Goal: Information Seeking & Learning: Learn about a topic

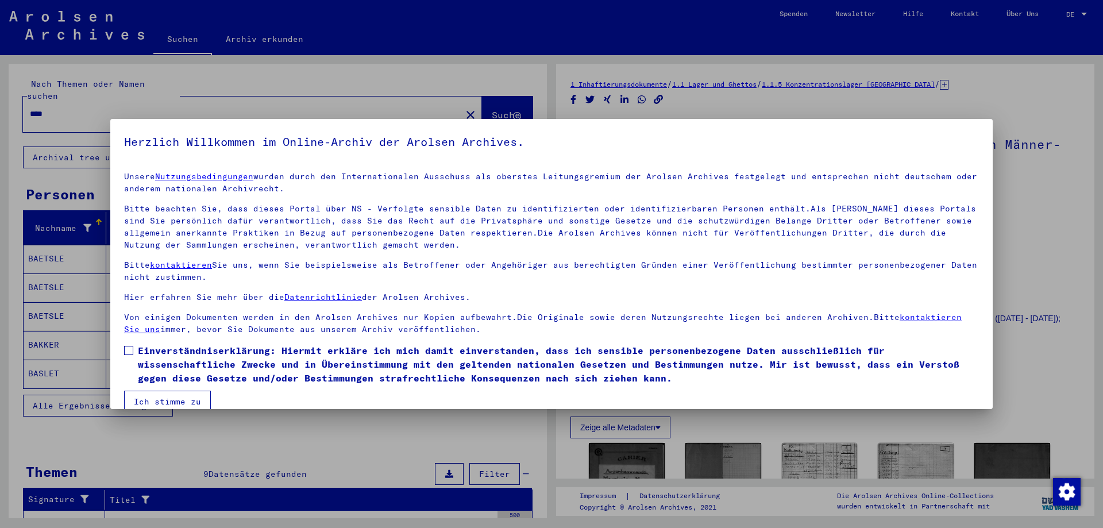
click at [127, 349] on span at bounding box center [128, 350] width 9 height 9
click at [157, 399] on button "Ich stimme zu" at bounding box center [167, 401] width 87 height 22
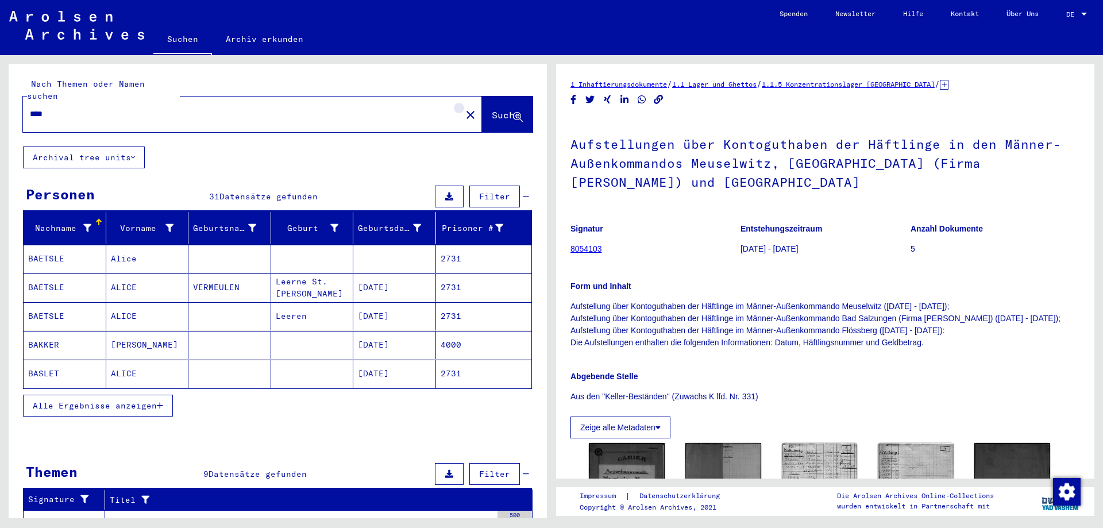
click at [463, 108] on mat-icon "close" at bounding box center [470, 115] width 14 height 14
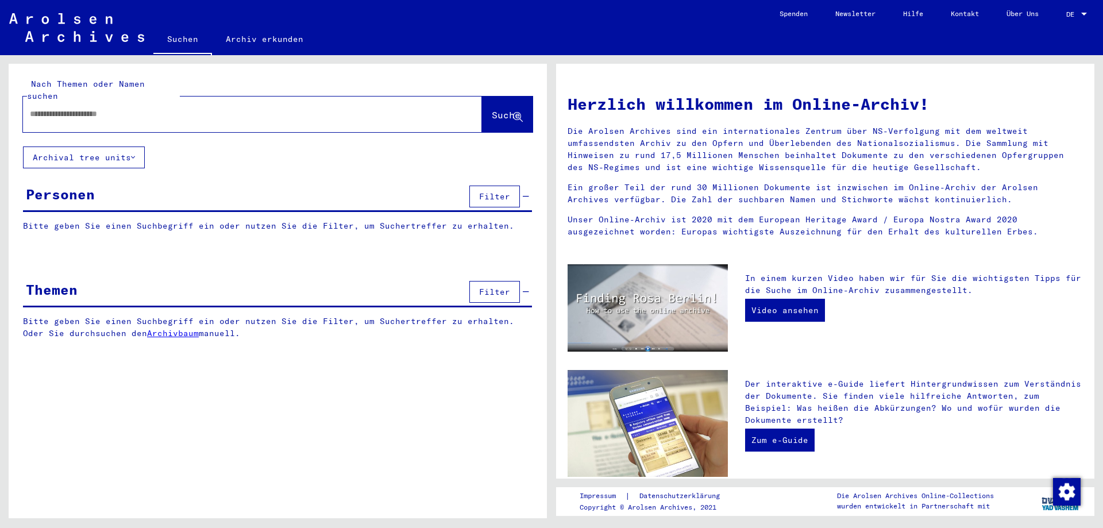
click at [88, 112] on div at bounding box center [235, 114] width 424 height 26
click at [89, 108] on input "text" at bounding box center [238, 114] width 417 height 12
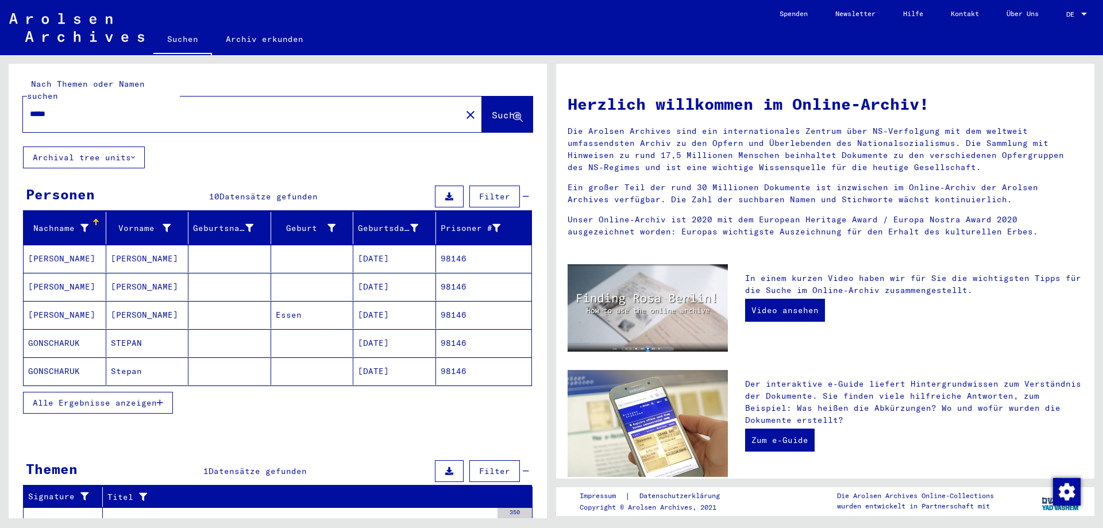
click at [121, 396] on button "Alle Ergebnisse anzeigen" at bounding box center [98, 403] width 150 height 22
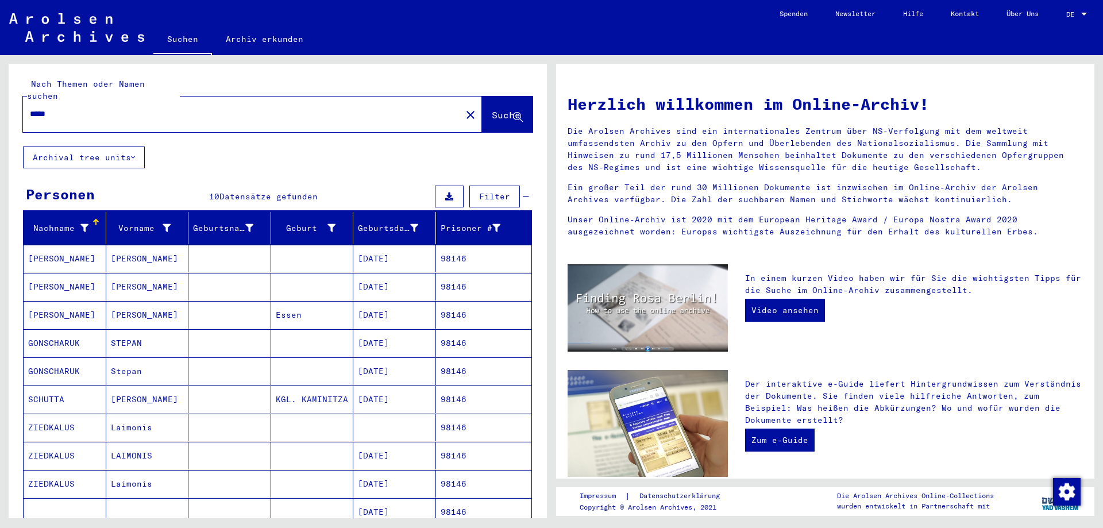
click at [240, 442] on mat-cell at bounding box center [229, 456] width 83 height 28
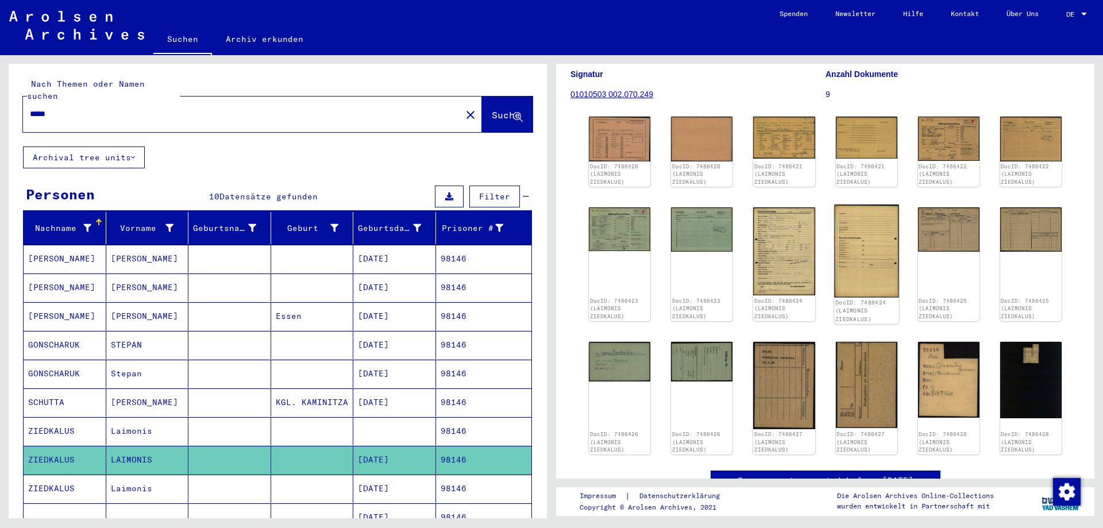
scroll to position [124, 0]
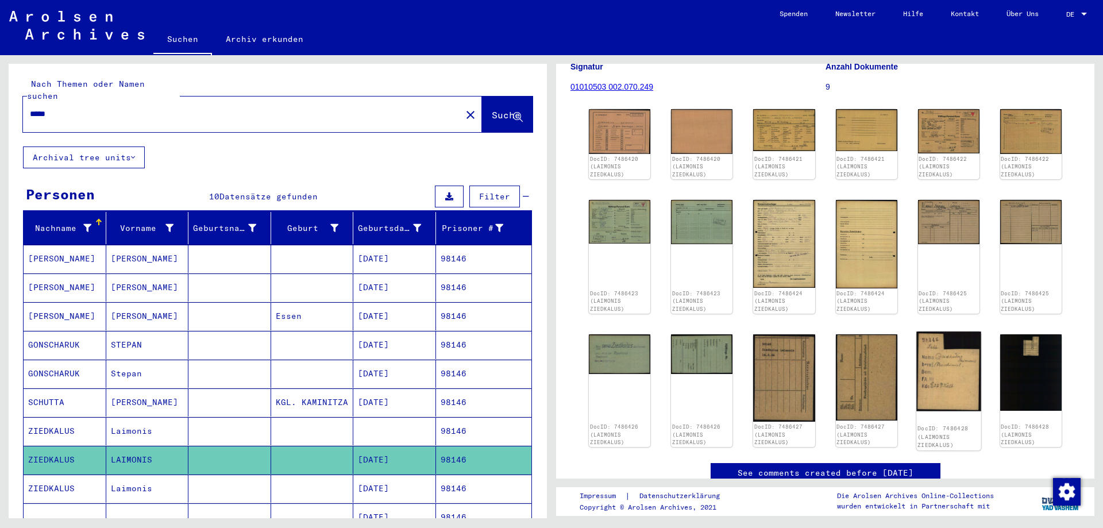
click at [960, 371] on img at bounding box center [948, 370] width 65 height 79
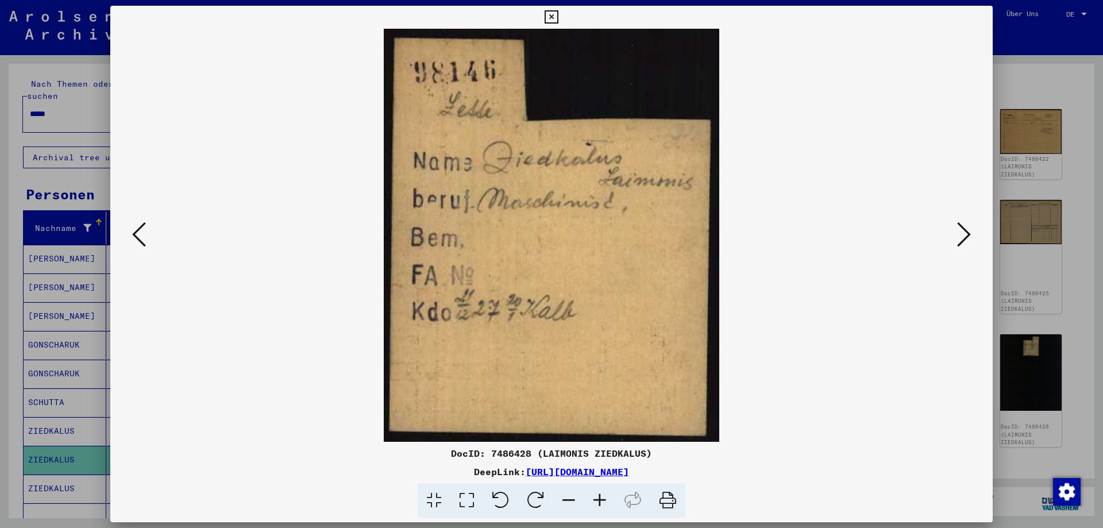
click at [558, 18] on icon at bounding box center [550, 17] width 13 height 14
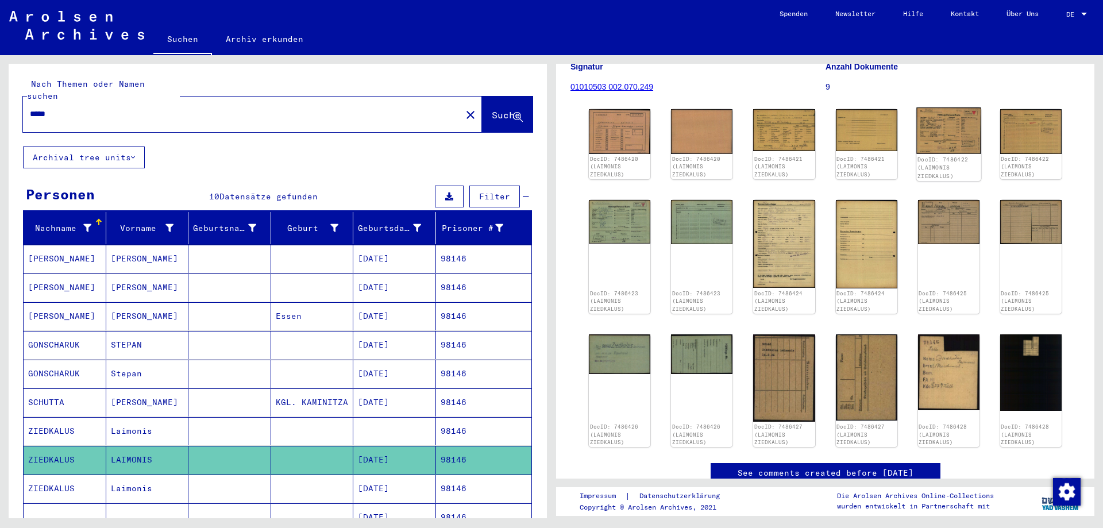
click at [946, 126] on img at bounding box center [948, 130] width 65 height 46
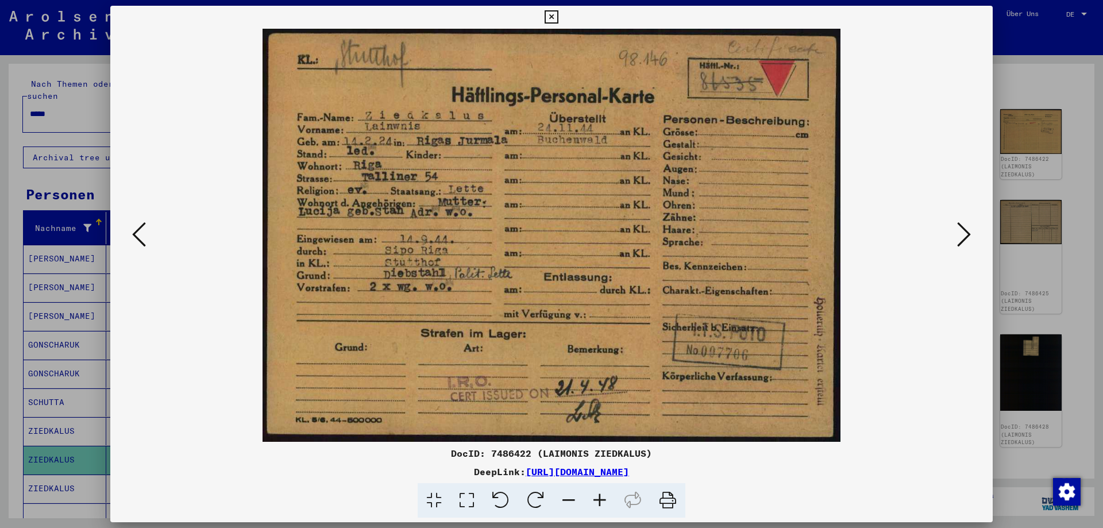
click at [558, 16] on icon at bounding box center [550, 17] width 13 height 14
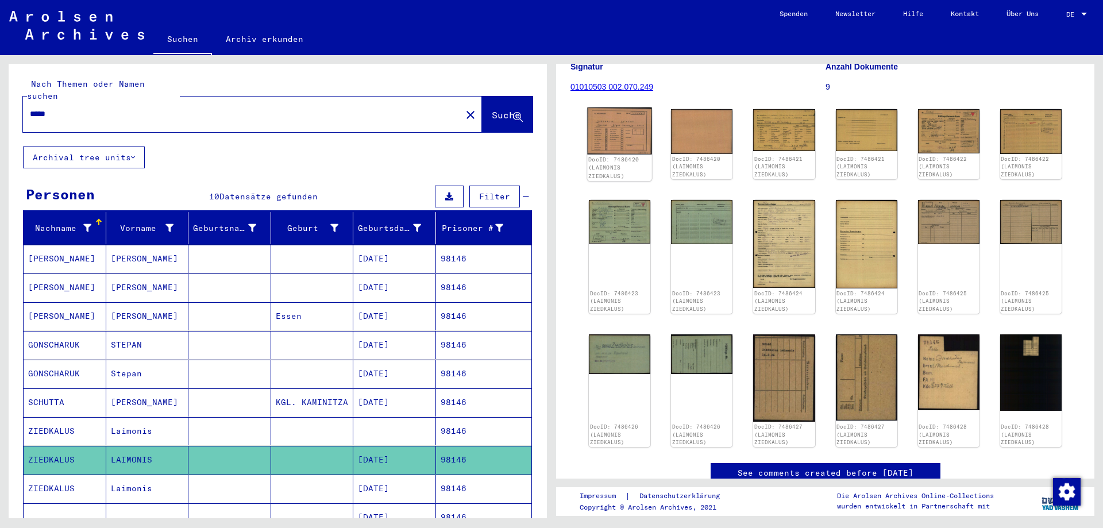
click at [621, 122] on img at bounding box center [619, 130] width 65 height 47
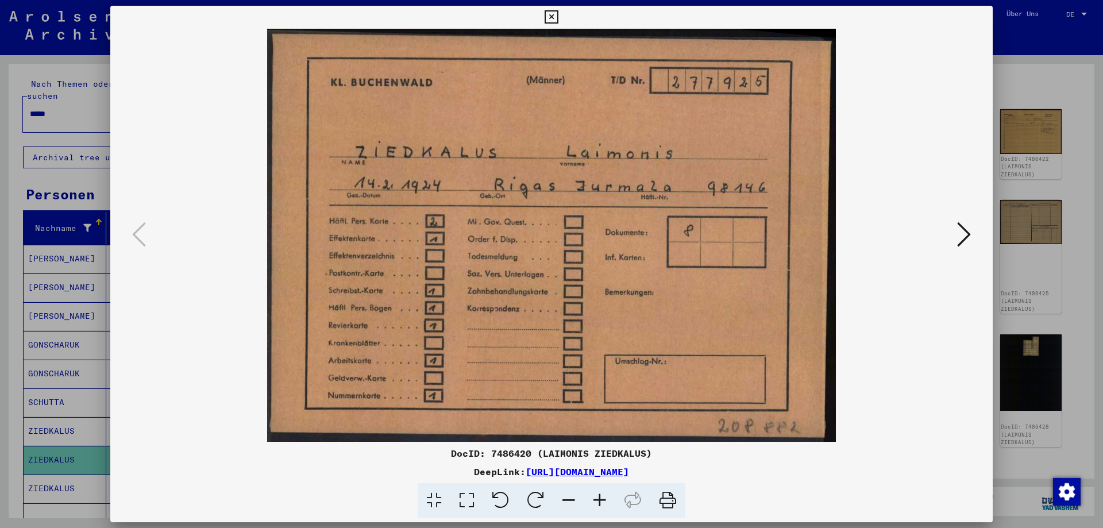
click at [558, 16] on icon at bounding box center [550, 17] width 13 height 14
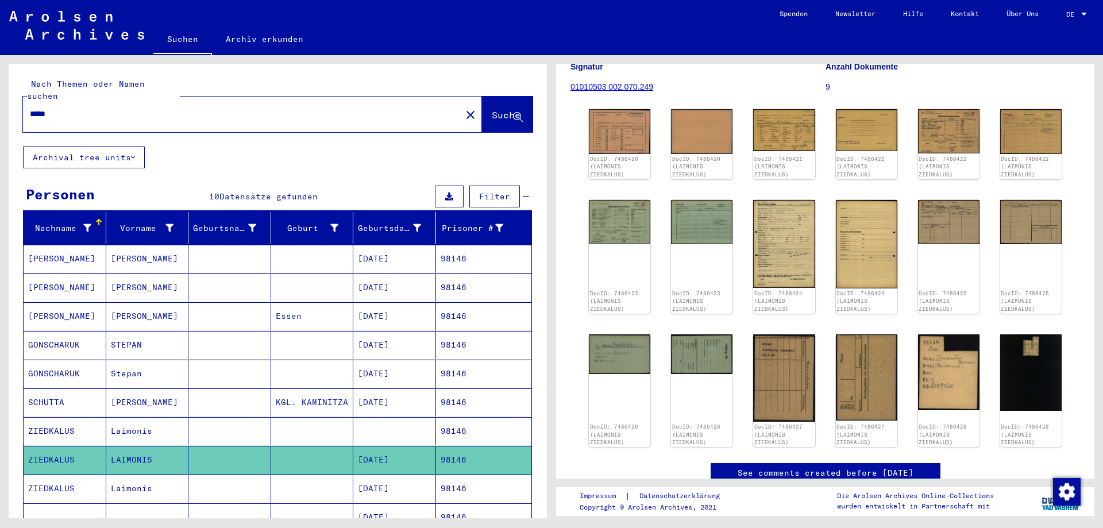
drag, startPoint x: 37, startPoint y: 100, endPoint x: 127, endPoint y: 90, distance: 90.2
click at [127, 108] on input "*****" at bounding box center [242, 114] width 424 height 12
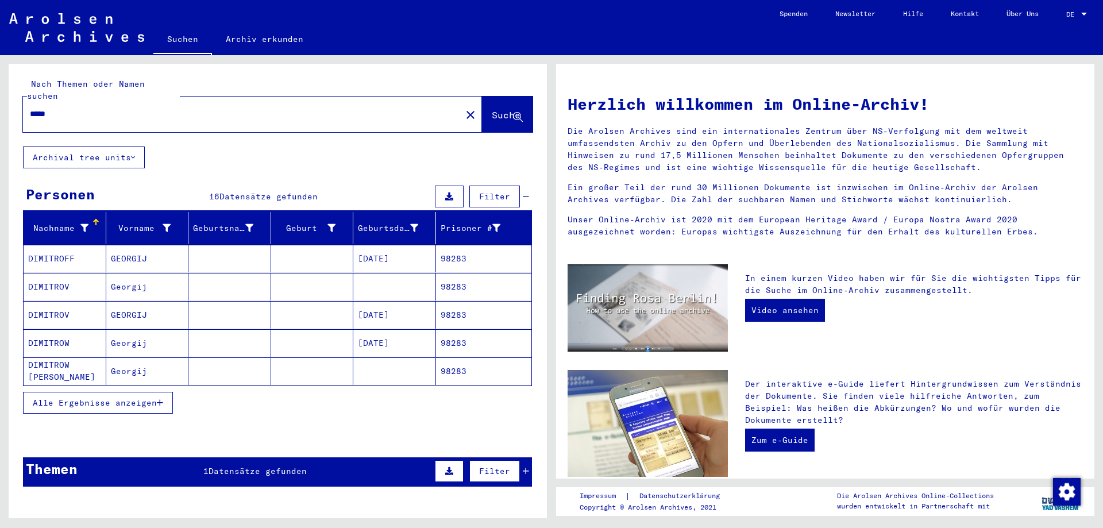
click at [271, 245] on mat-cell at bounding box center [312, 259] width 83 height 28
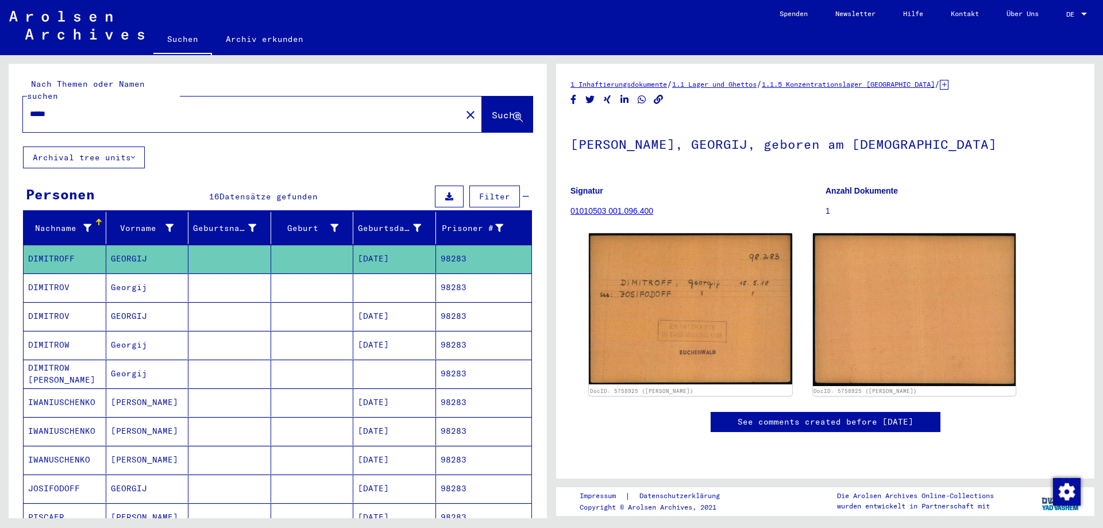
click at [286, 303] on mat-cell at bounding box center [312, 316] width 83 height 28
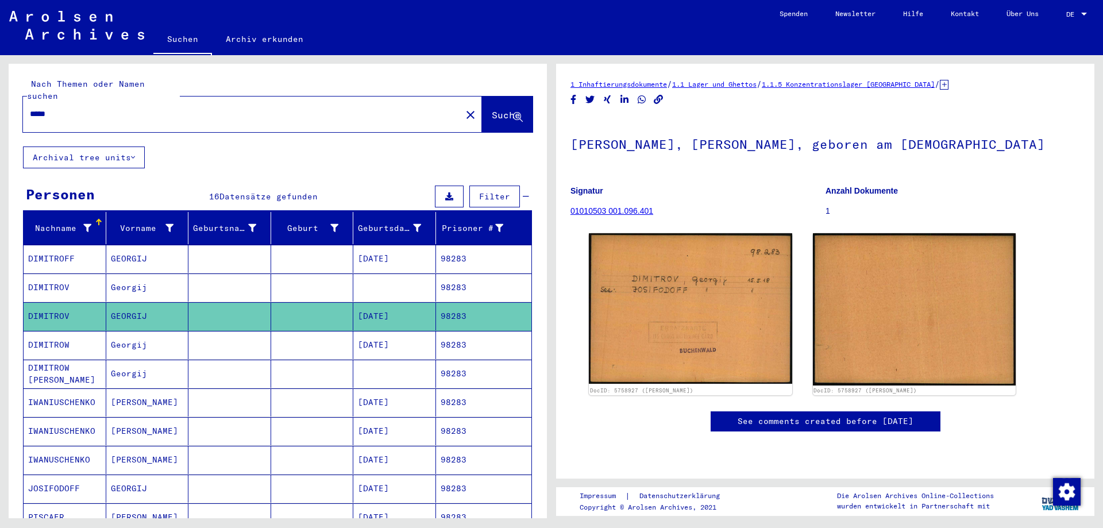
click at [303, 341] on mat-cell at bounding box center [312, 345] width 83 height 28
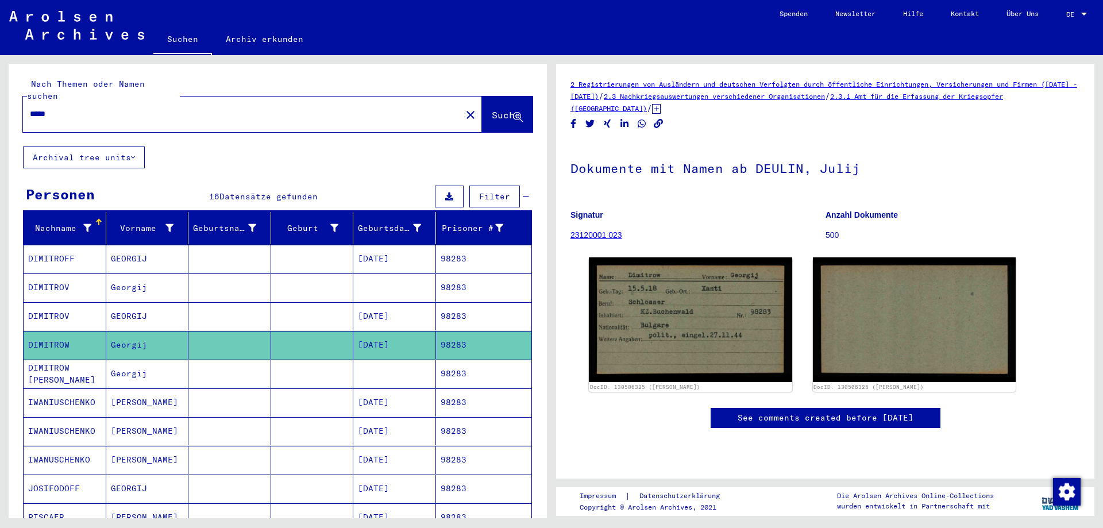
click at [304, 359] on mat-cell at bounding box center [312, 373] width 83 height 28
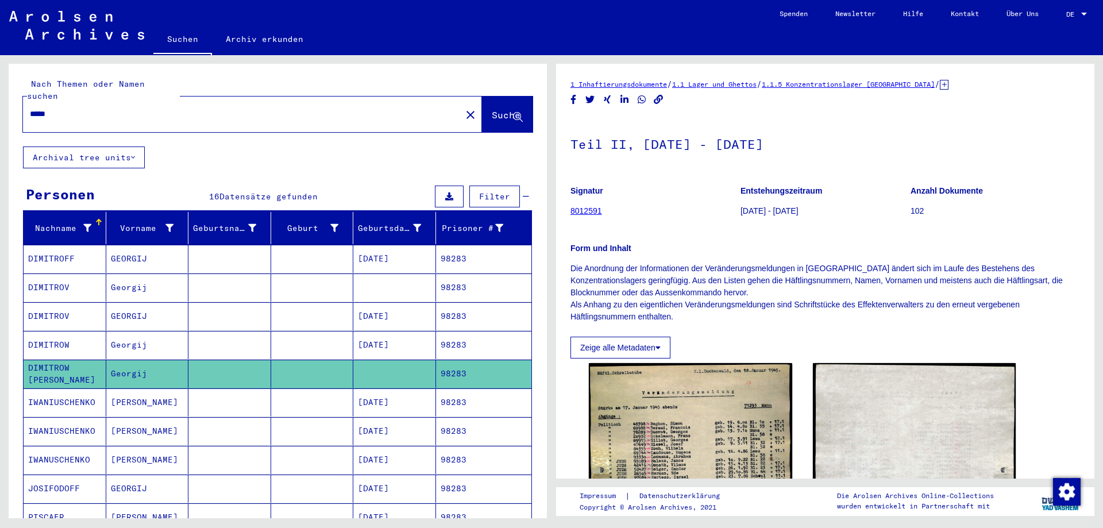
click at [325, 273] on mat-cell at bounding box center [312, 287] width 83 height 28
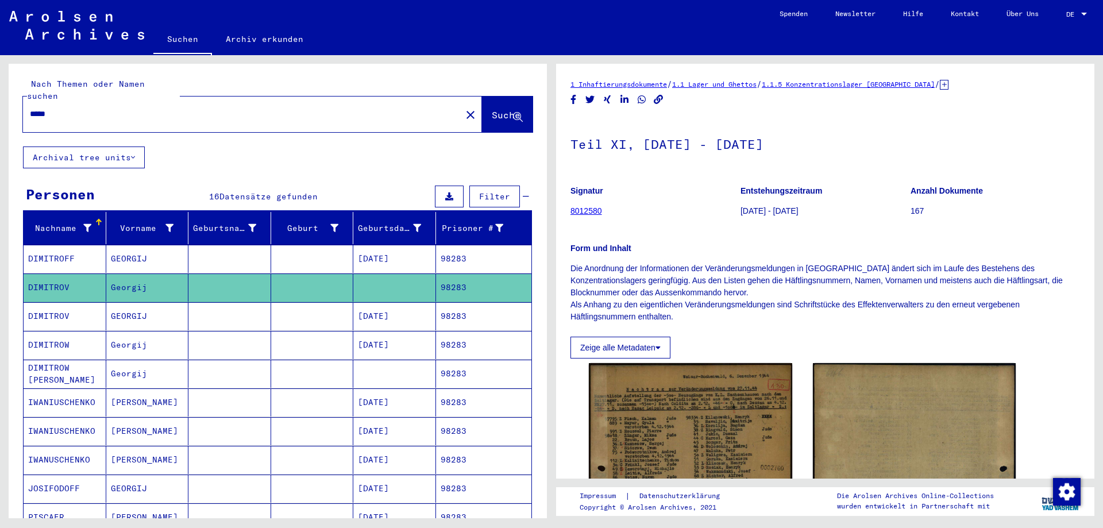
click at [304, 303] on mat-cell at bounding box center [312, 316] width 83 height 28
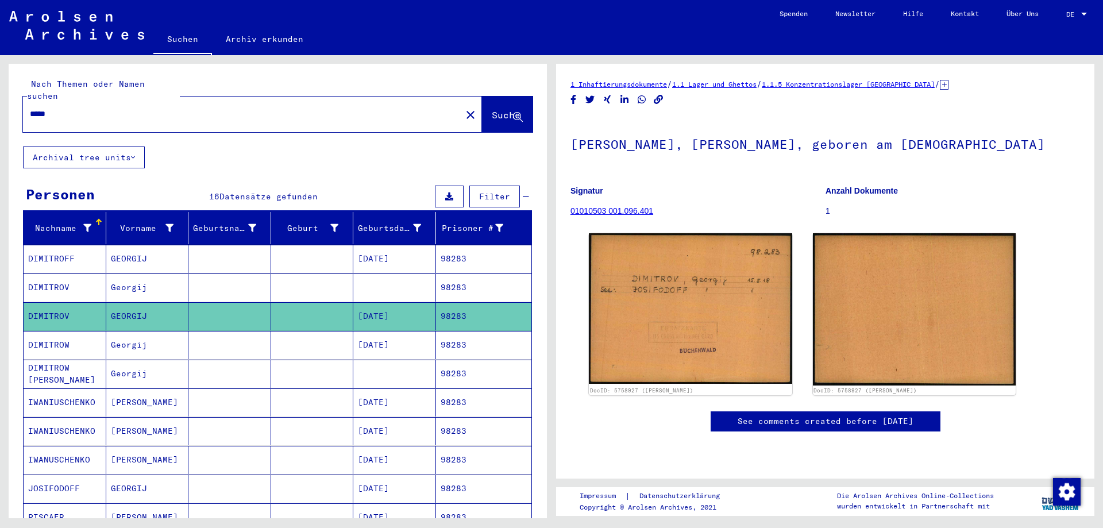
click at [312, 333] on mat-cell at bounding box center [312, 345] width 83 height 28
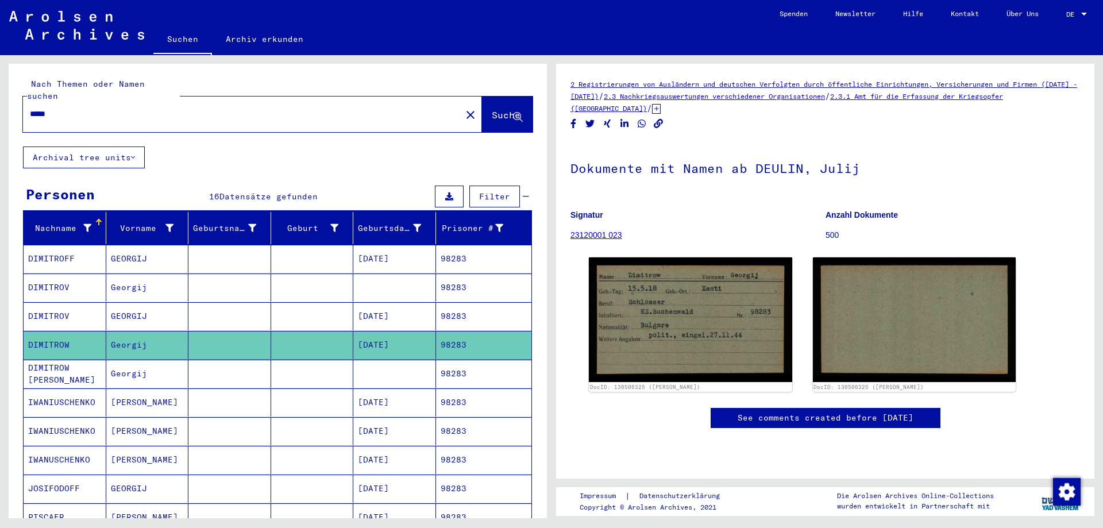
click at [234, 366] on mat-cell at bounding box center [229, 373] width 83 height 28
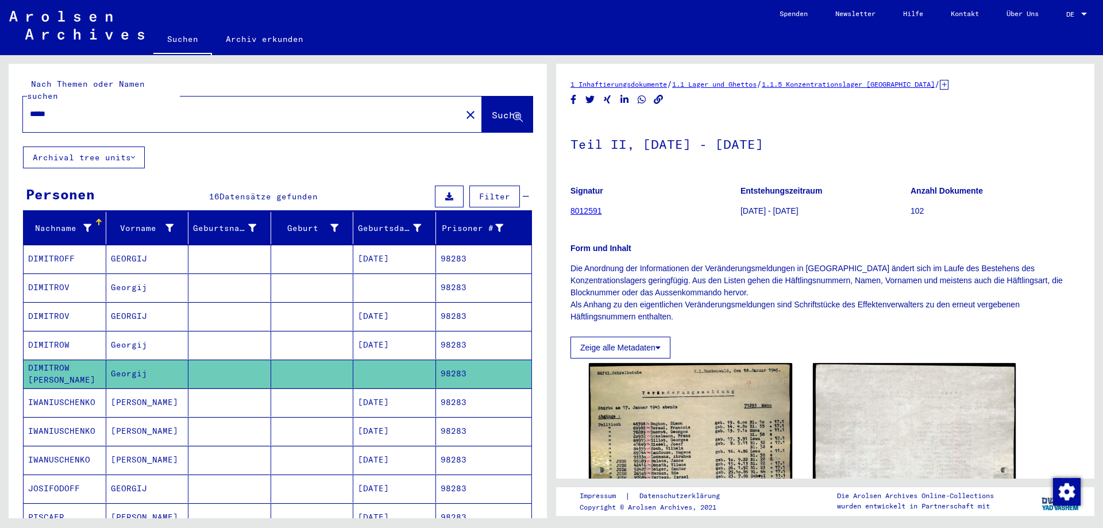
click at [231, 246] on mat-cell at bounding box center [229, 259] width 83 height 28
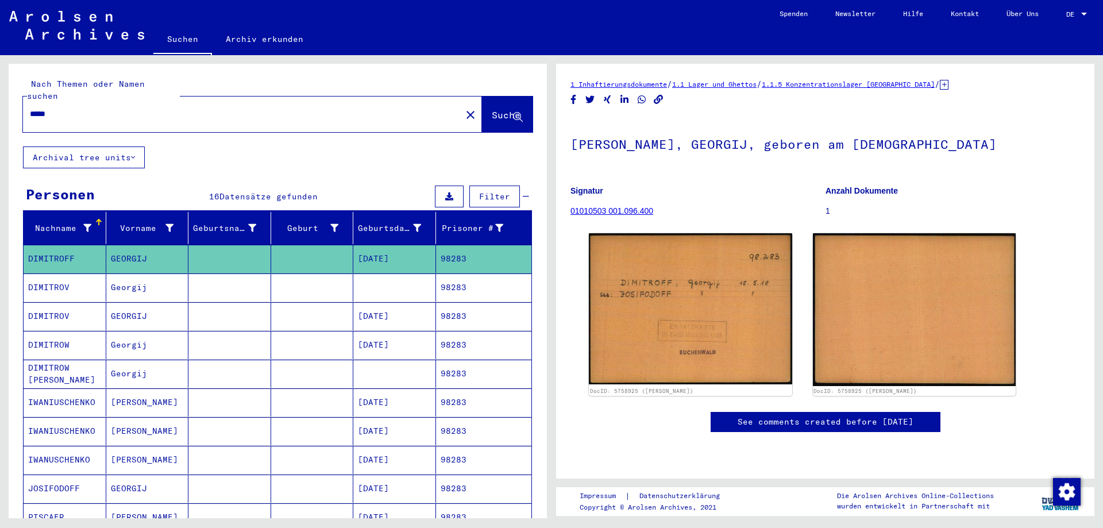
click at [225, 273] on mat-cell at bounding box center [229, 287] width 83 height 28
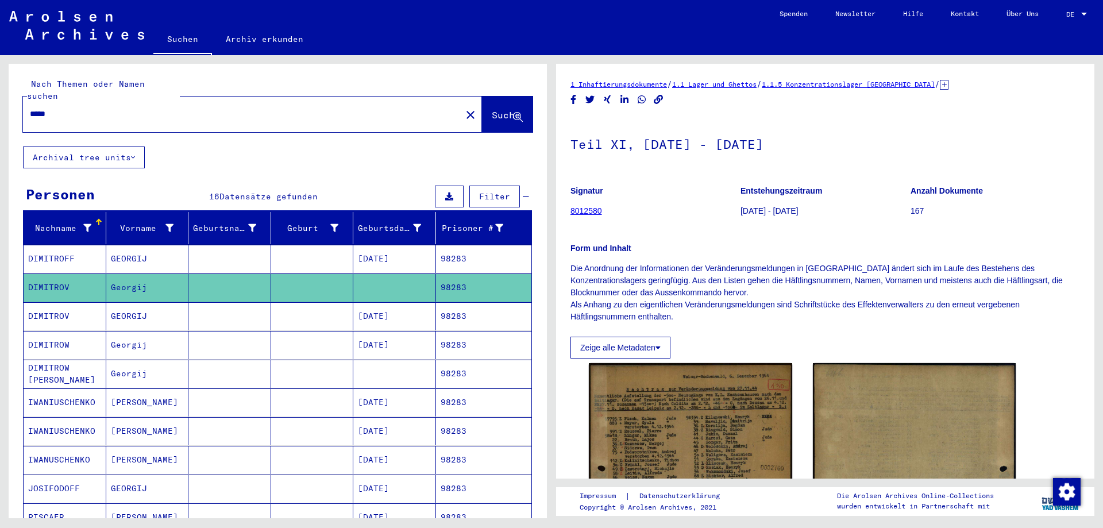
click at [250, 474] on mat-cell at bounding box center [229, 488] width 83 height 28
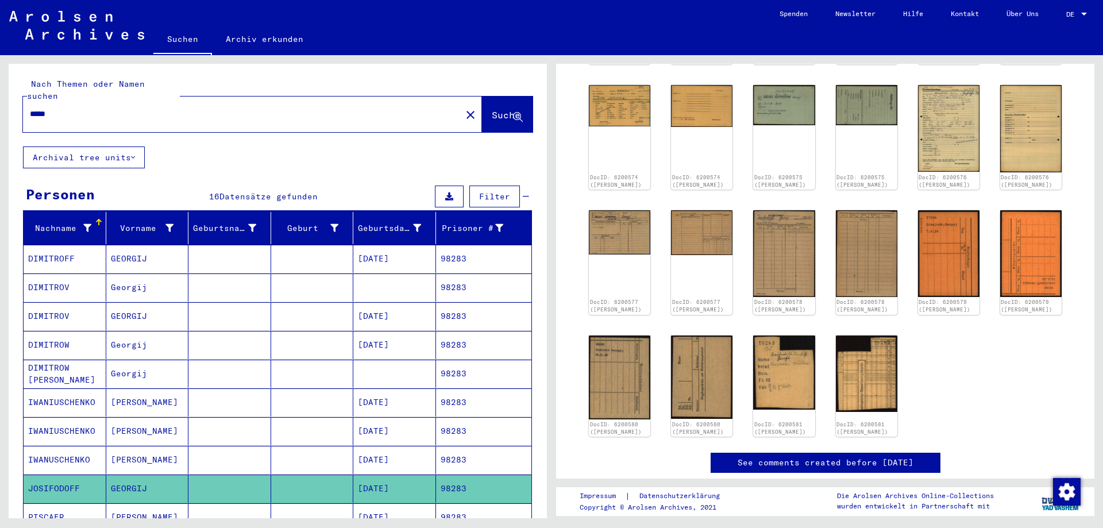
scroll to position [248, 0]
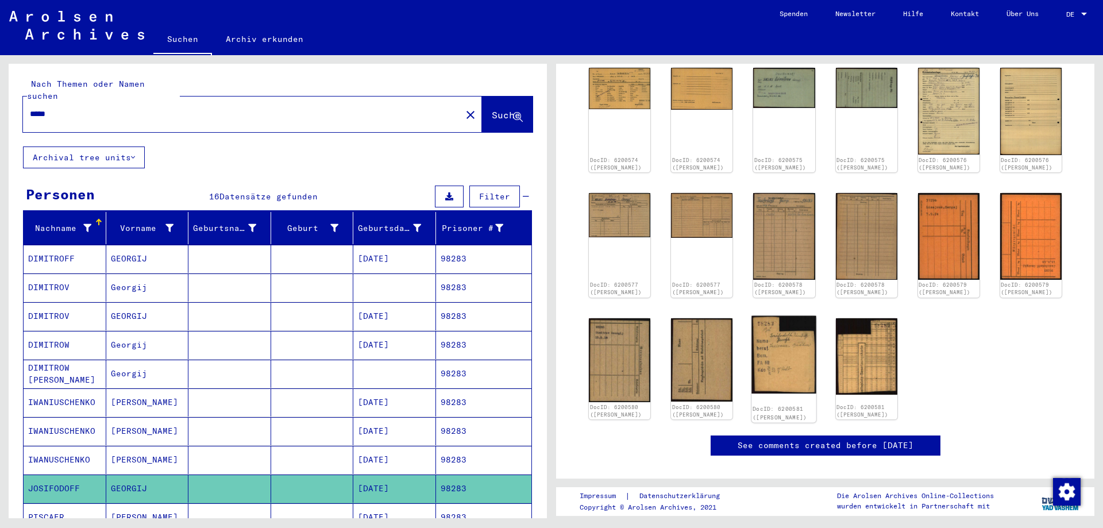
click at [772, 366] on img at bounding box center [784, 354] width 65 height 78
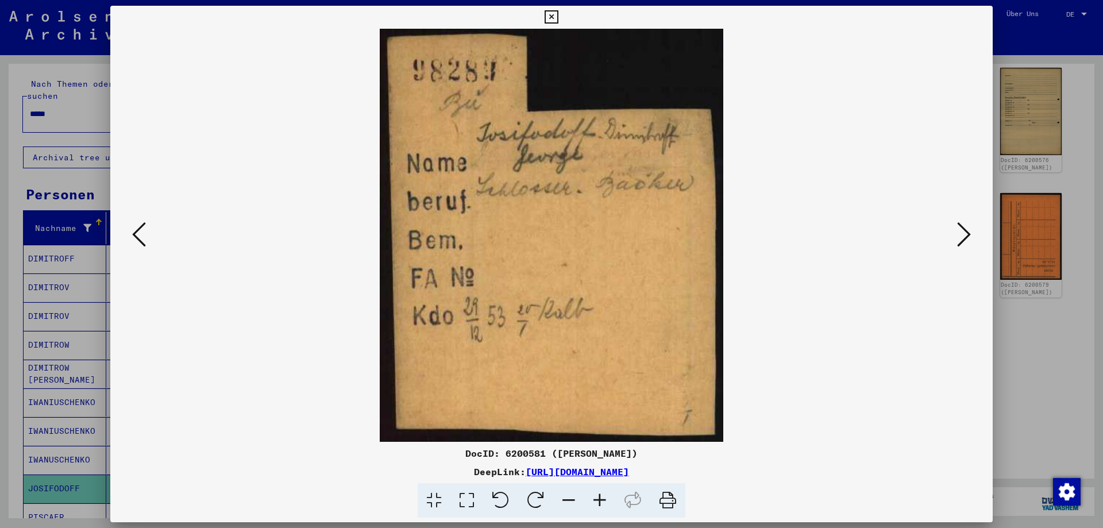
click at [558, 13] on icon at bounding box center [550, 17] width 13 height 14
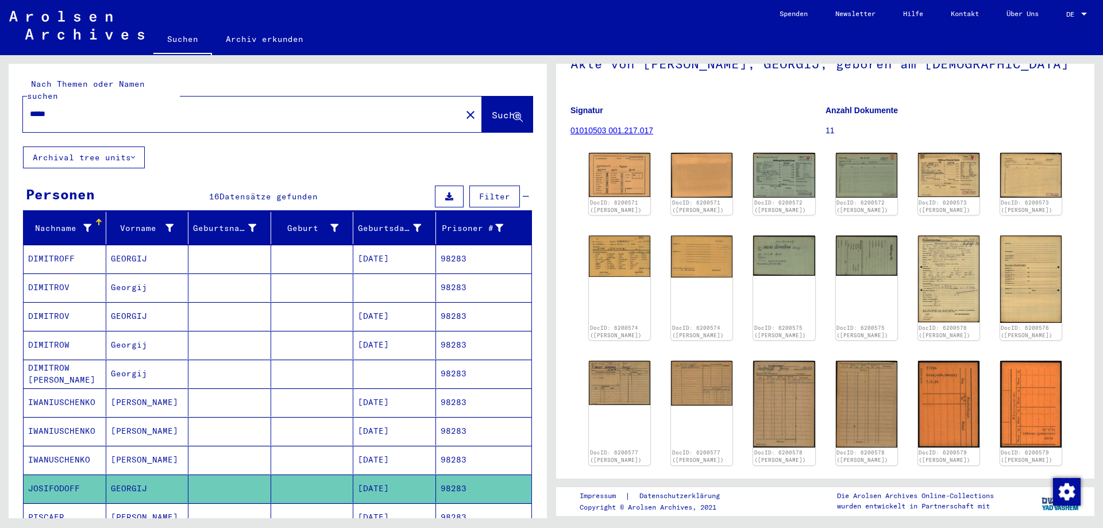
scroll to position [62, 0]
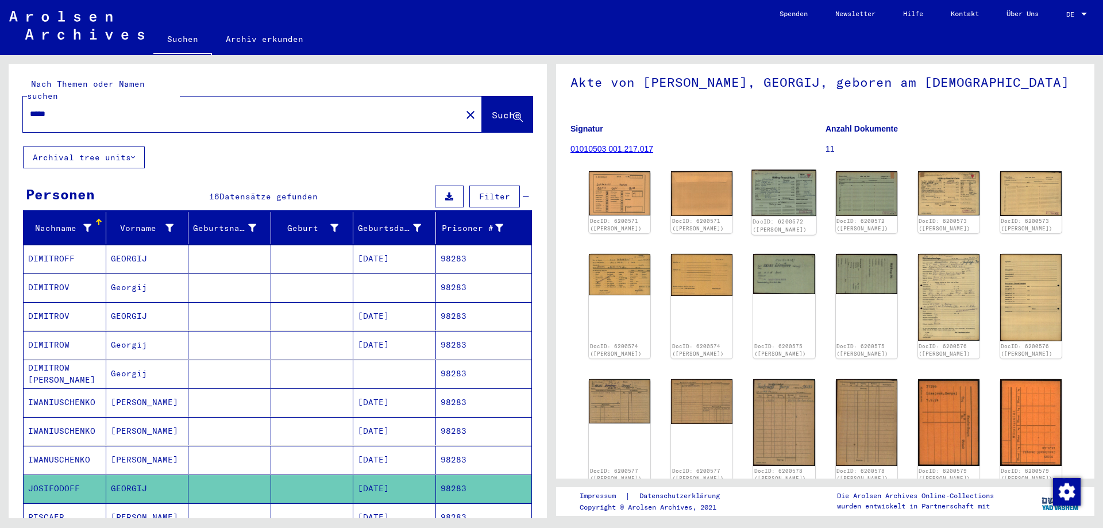
click at [810, 181] on img at bounding box center [784, 193] width 65 height 47
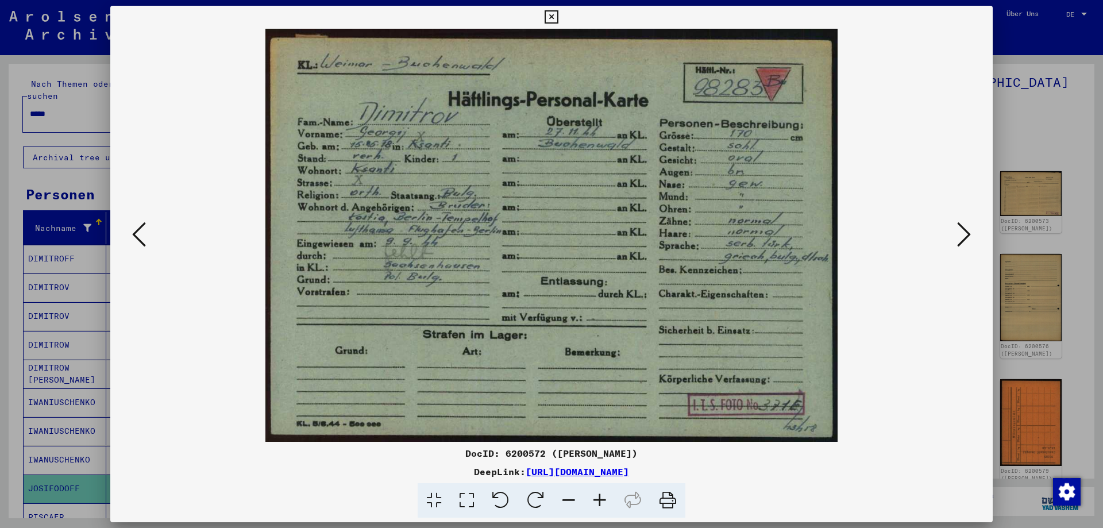
click at [163, 148] on img at bounding box center [551, 235] width 804 height 413
click at [139, 230] on icon at bounding box center [139, 235] width 14 height 28
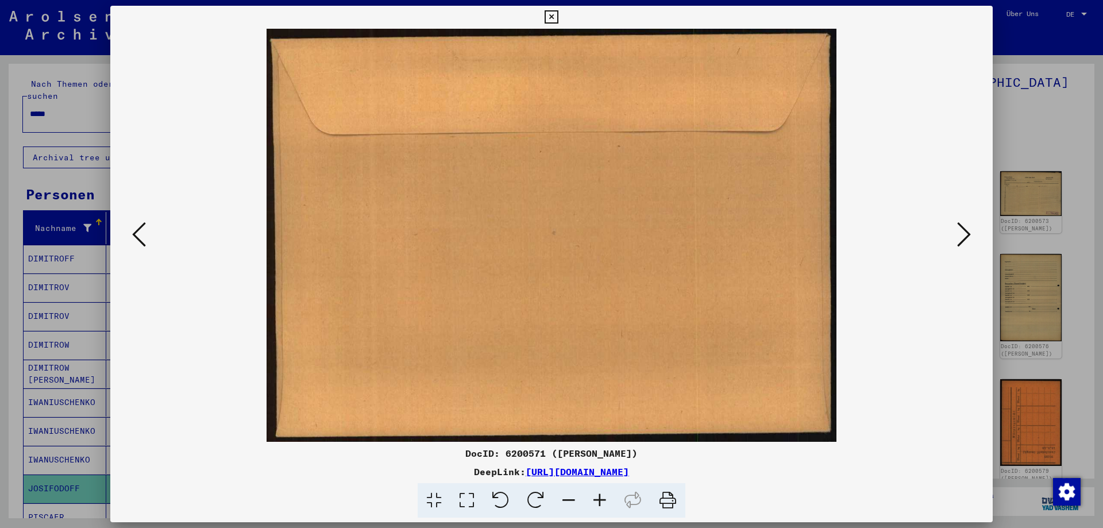
click at [139, 230] on icon at bounding box center [139, 235] width 14 height 28
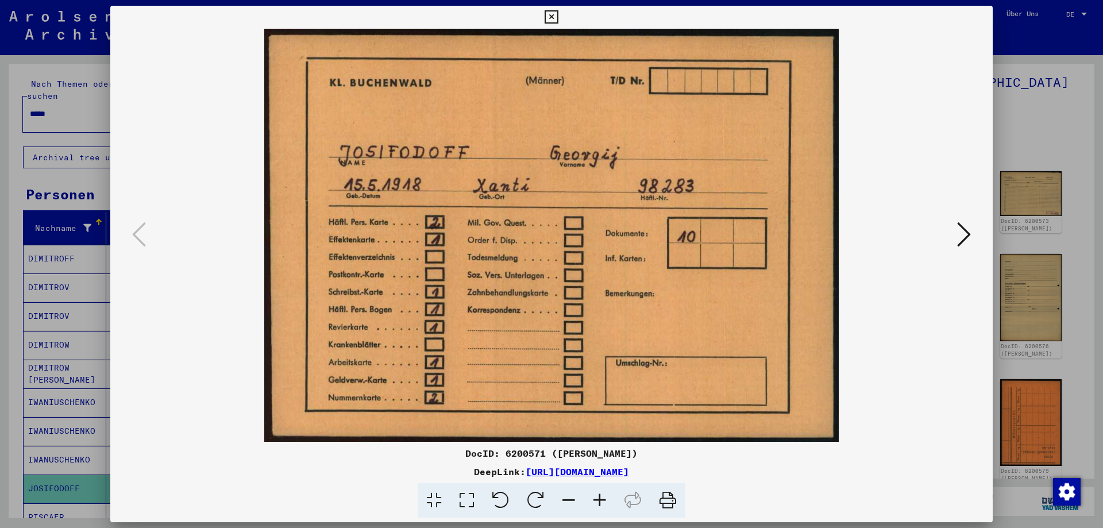
click at [558, 15] on icon at bounding box center [550, 17] width 13 height 14
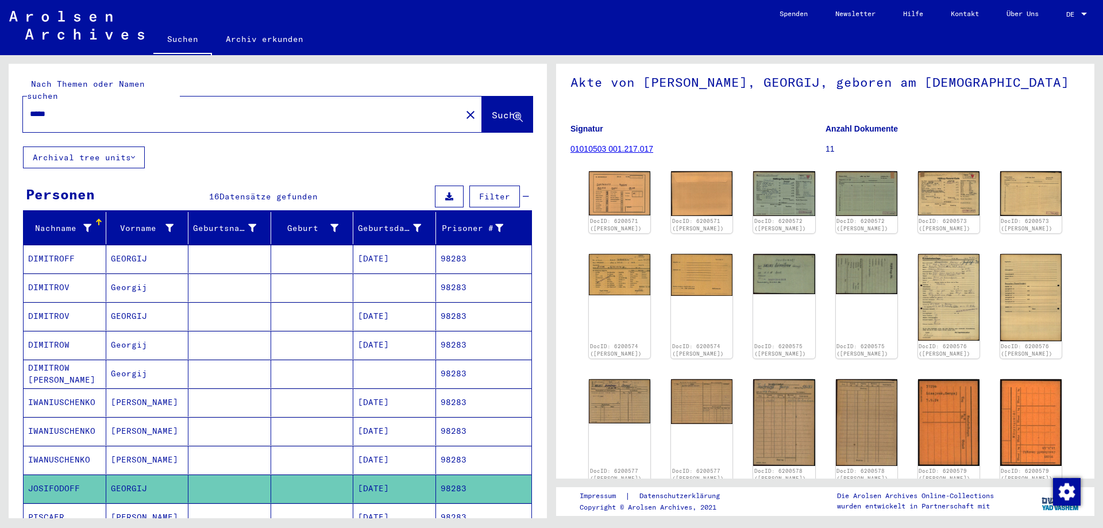
drag, startPoint x: 40, startPoint y: 102, endPoint x: 202, endPoint y: 90, distance: 163.0
click at [202, 108] on input "*****" at bounding box center [242, 114] width 424 height 12
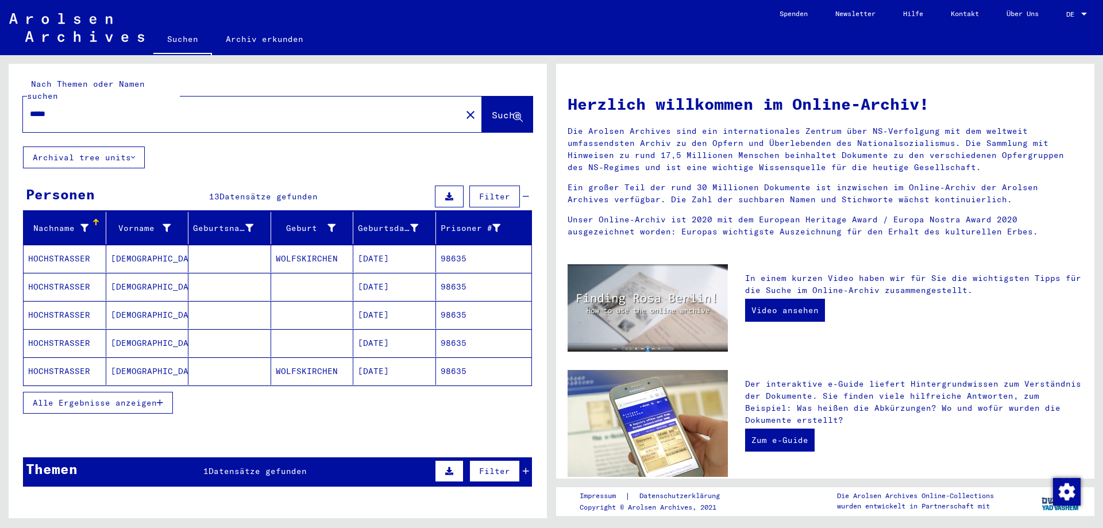
click at [112, 397] on span "Alle Ergebnisse anzeigen" at bounding box center [95, 402] width 124 height 10
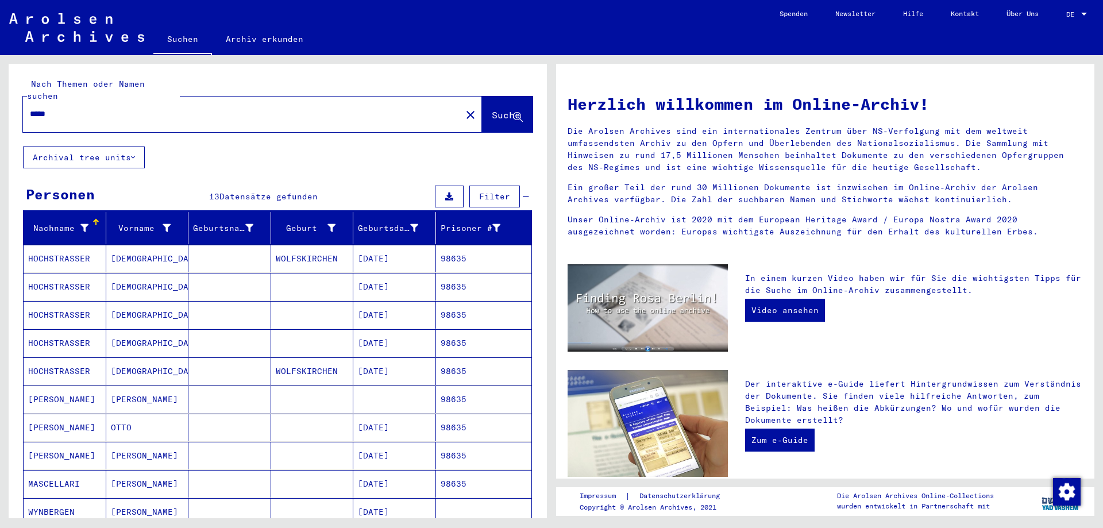
click at [251, 413] on mat-cell at bounding box center [229, 427] width 83 height 28
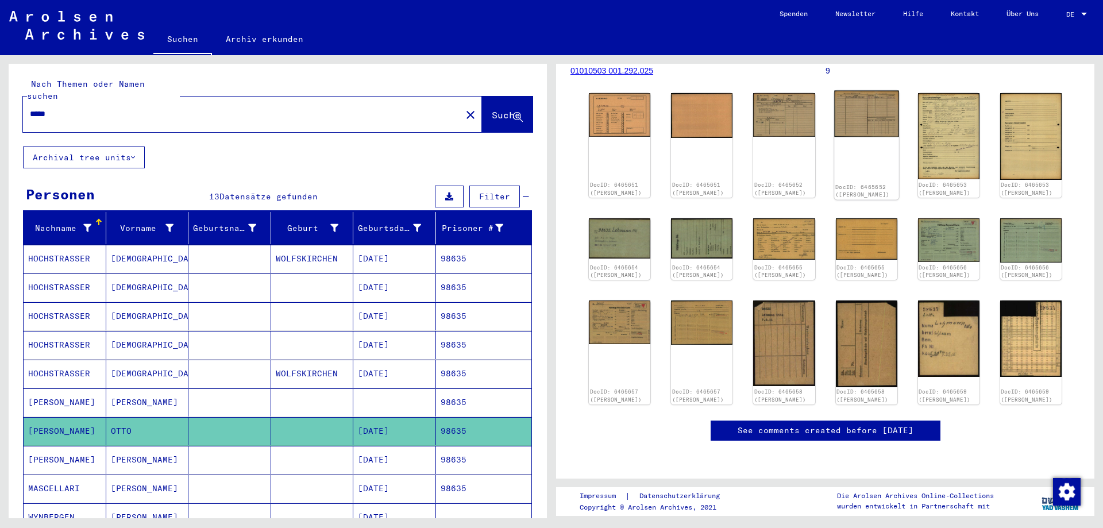
scroll to position [248, 0]
click at [616, 298] on img at bounding box center [619, 321] width 65 height 46
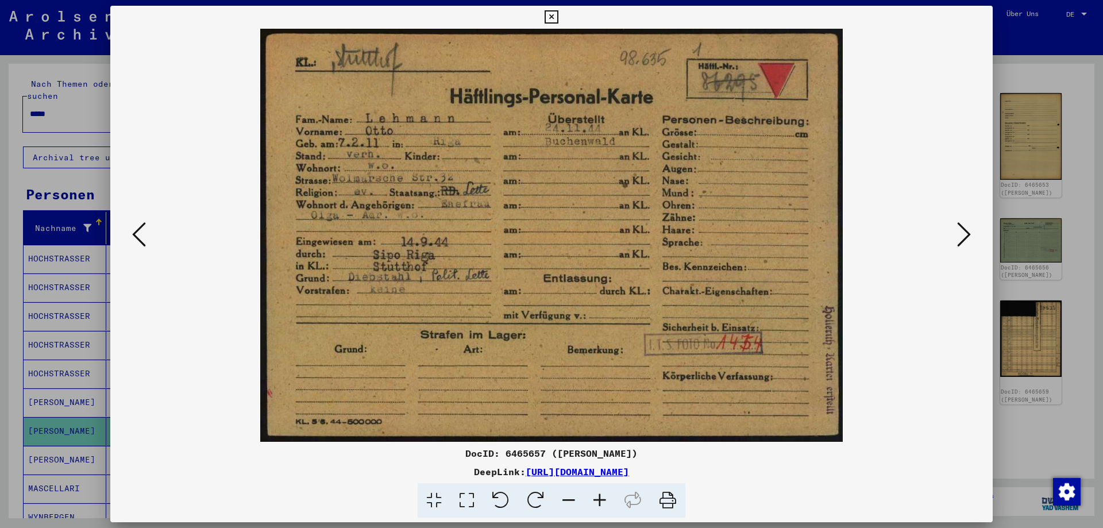
click at [558, 15] on icon at bounding box center [550, 17] width 13 height 14
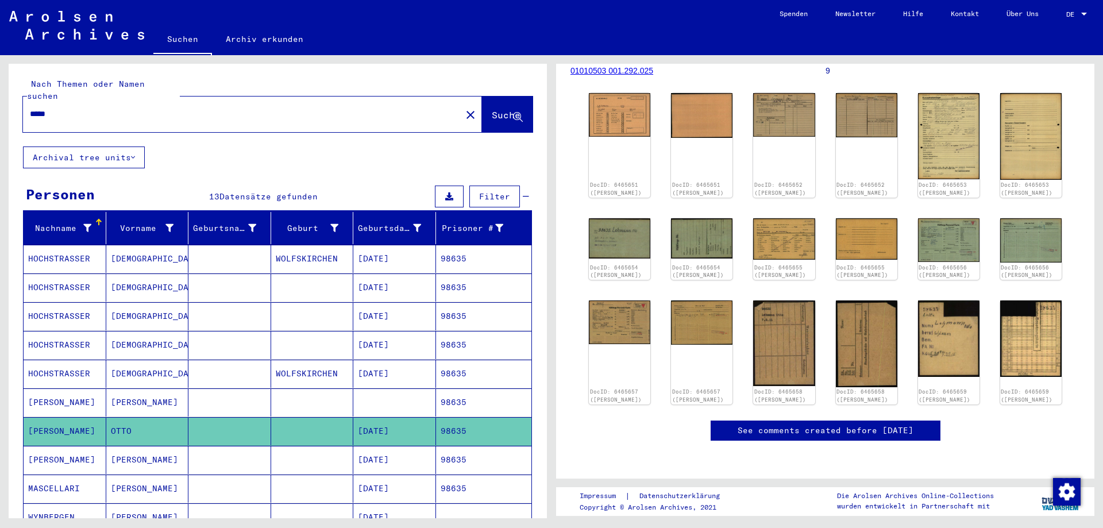
drag, startPoint x: 90, startPoint y: 98, endPoint x: 0, endPoint y: 115, distance: 91.2
click at [30, 115] on input "*****" at bounding box center [242, 114] width 424 height 12
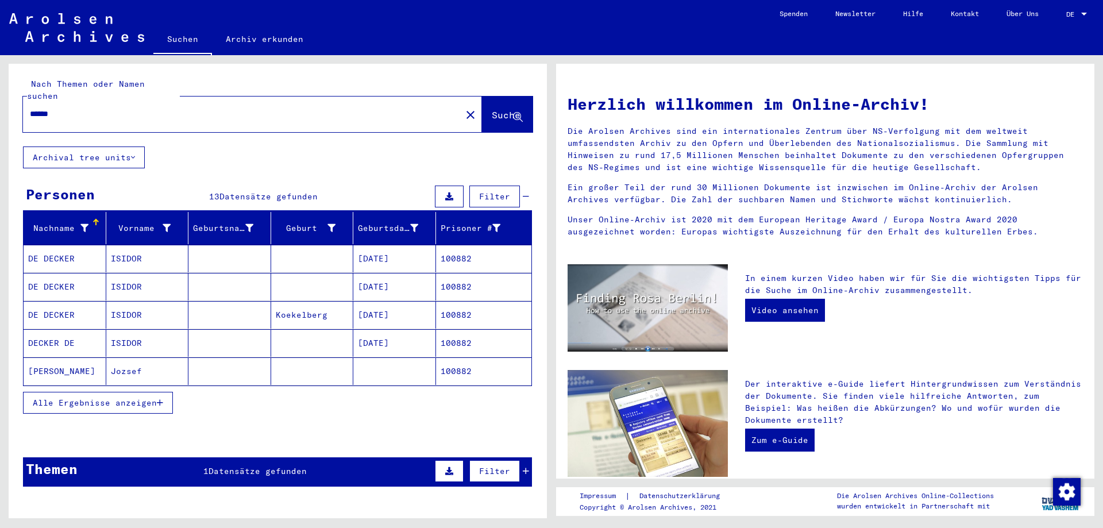
click at [109, 397] on span "Alle Ergebnisse anzeigen" at bounding box center [95, 402] width 124 height 10
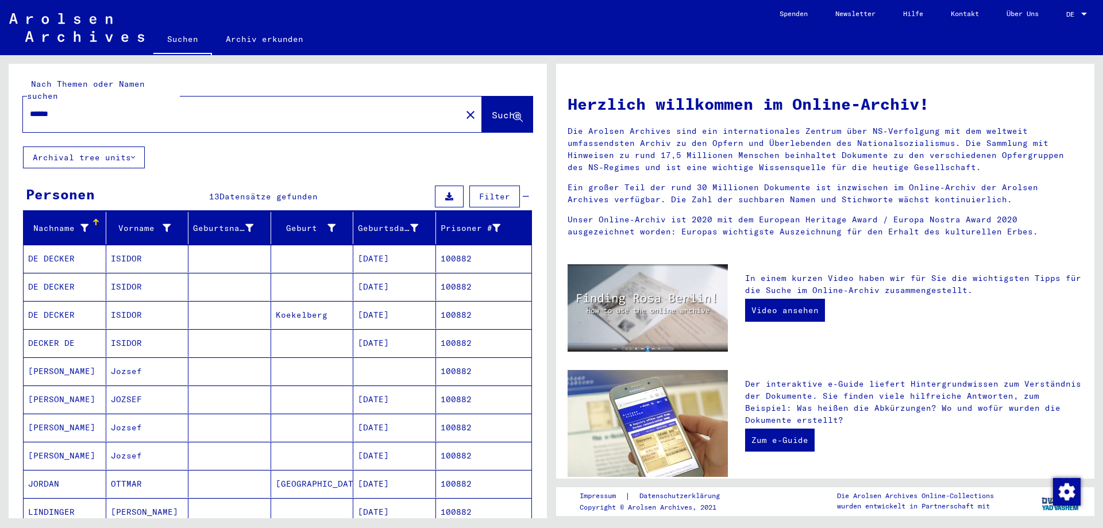
click at [209, 388] on mat-cell at bounding box center [229, 399] width 83 height 28
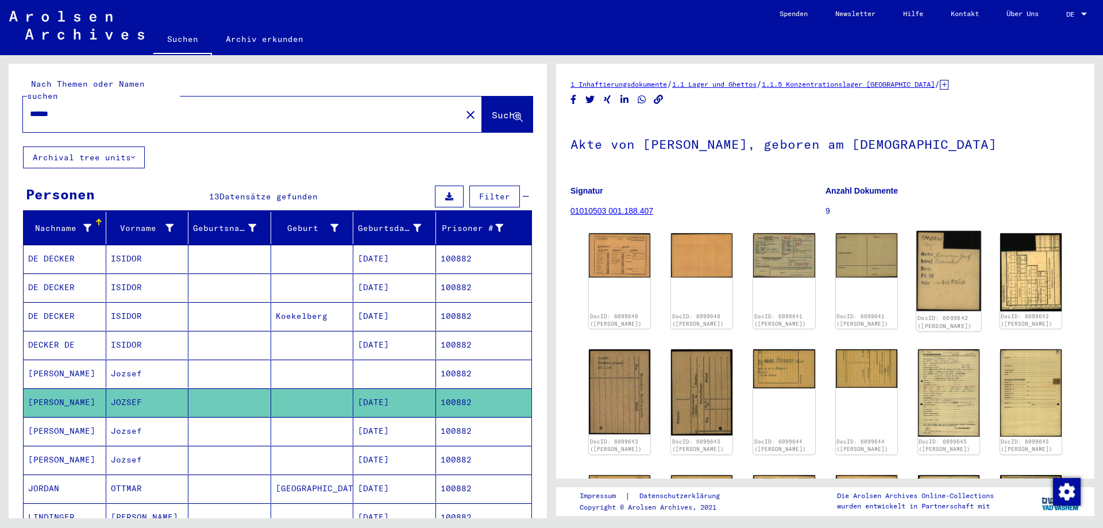
click at [952, 274] on img at bounding box center [948, 271] width 65 height 80
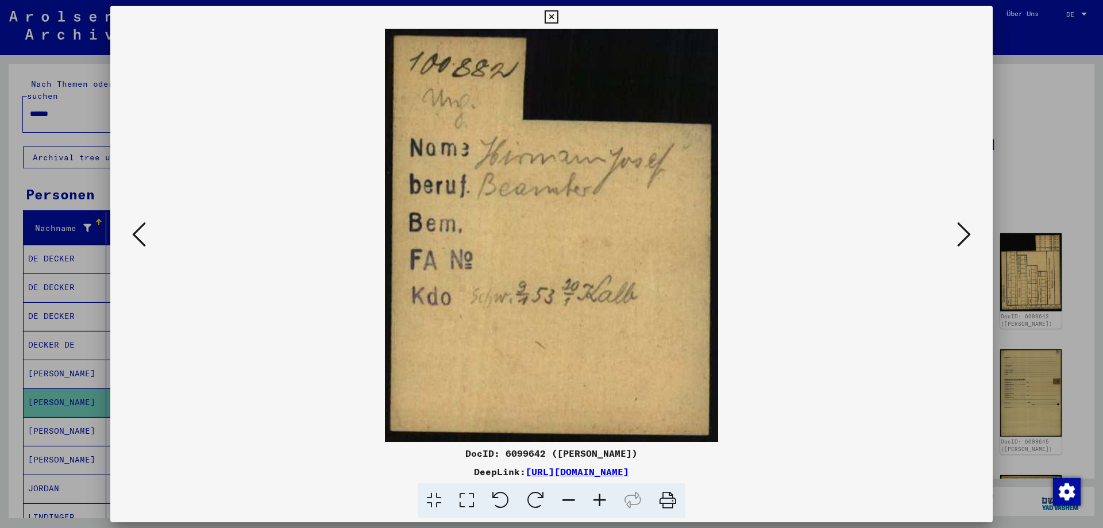
click at [558, 17] on icon at bounding box center [550, 17] width 13 height 14
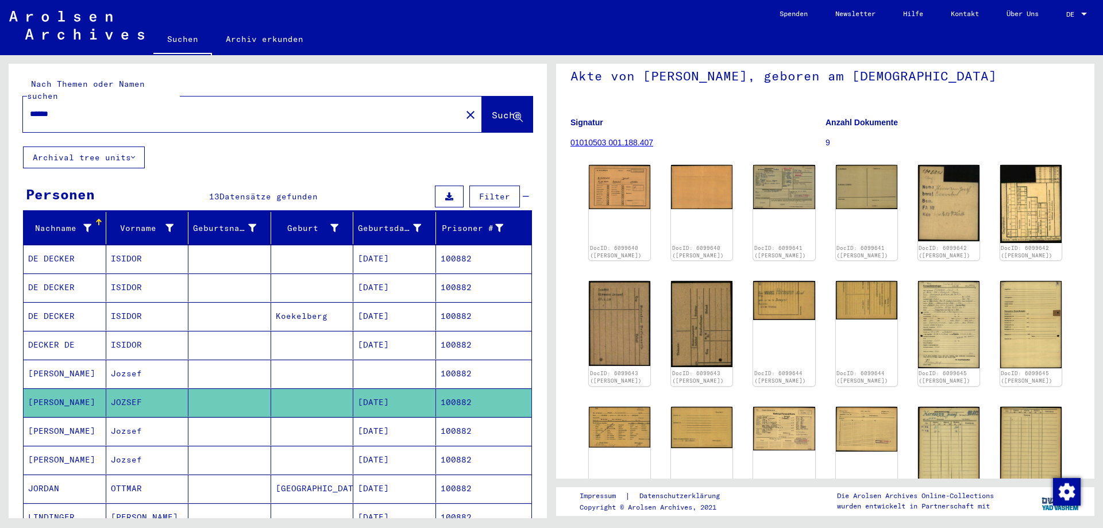
scroll to position [62, 0]
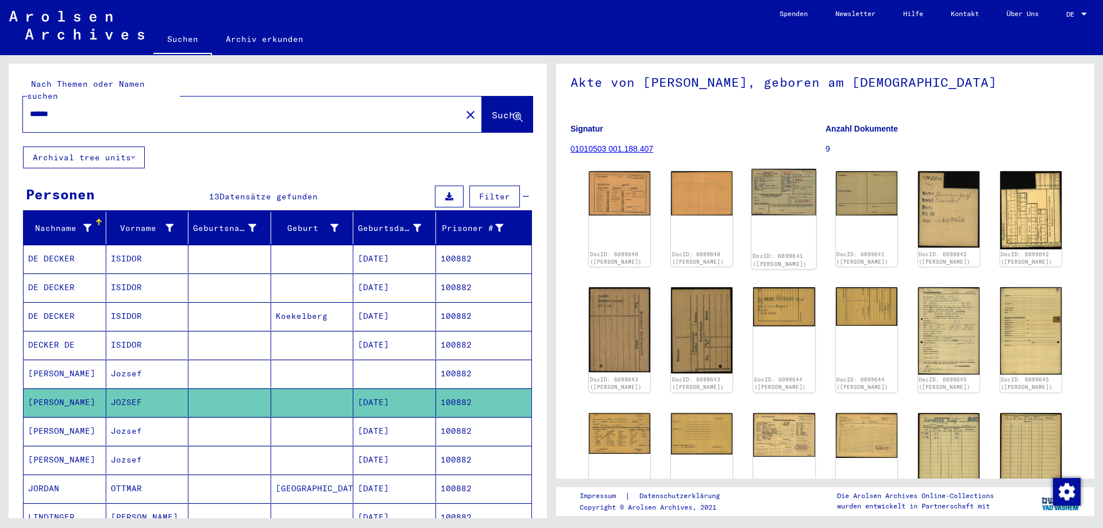
click at [779, 184] on img at bounding box center [784, 192] width 65 height 46
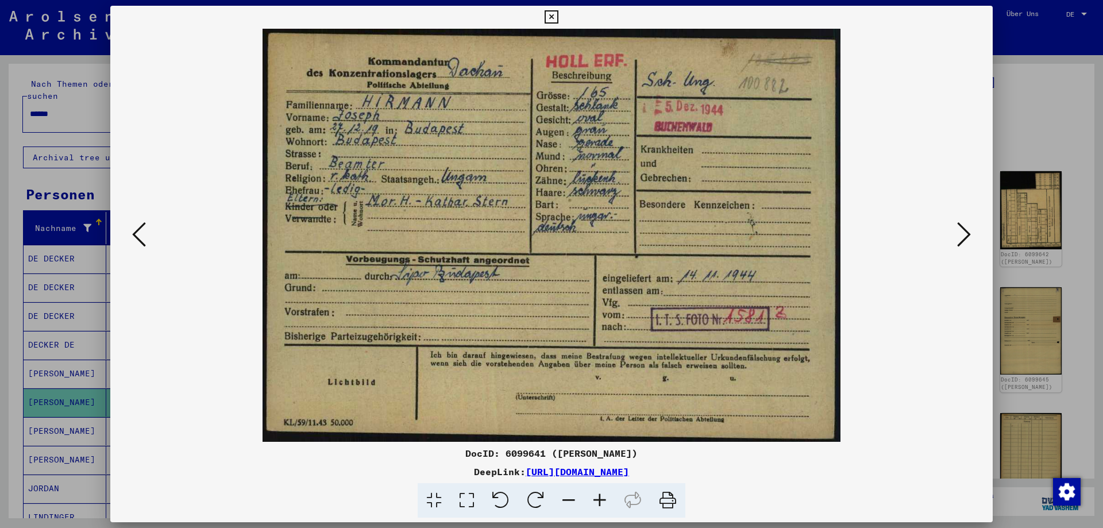
click at [558, 15] on icon at bounding box center [550, 17] width 13 height 14
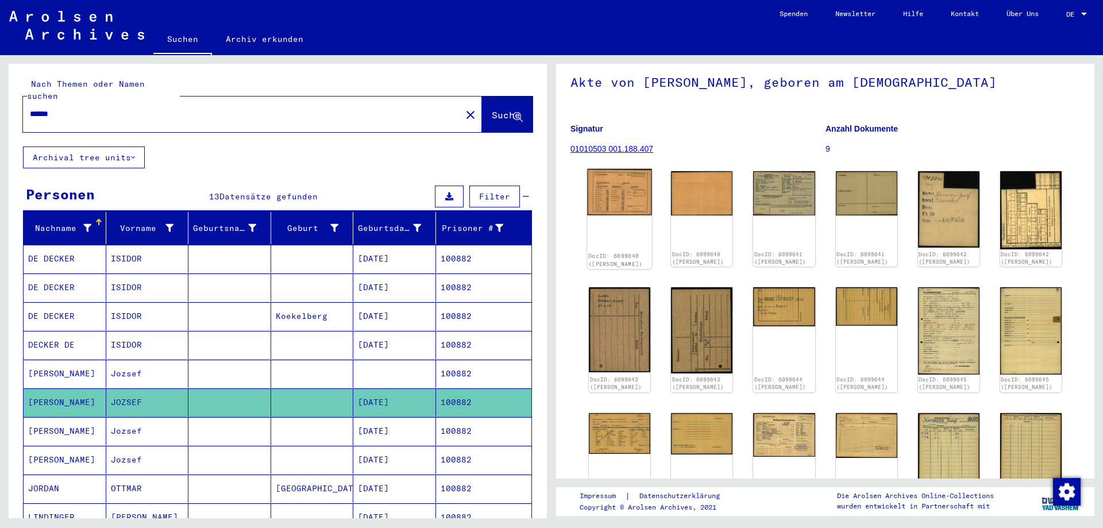
click at [629, 186] on img at bounding box center [619, 192] width 65 height 47
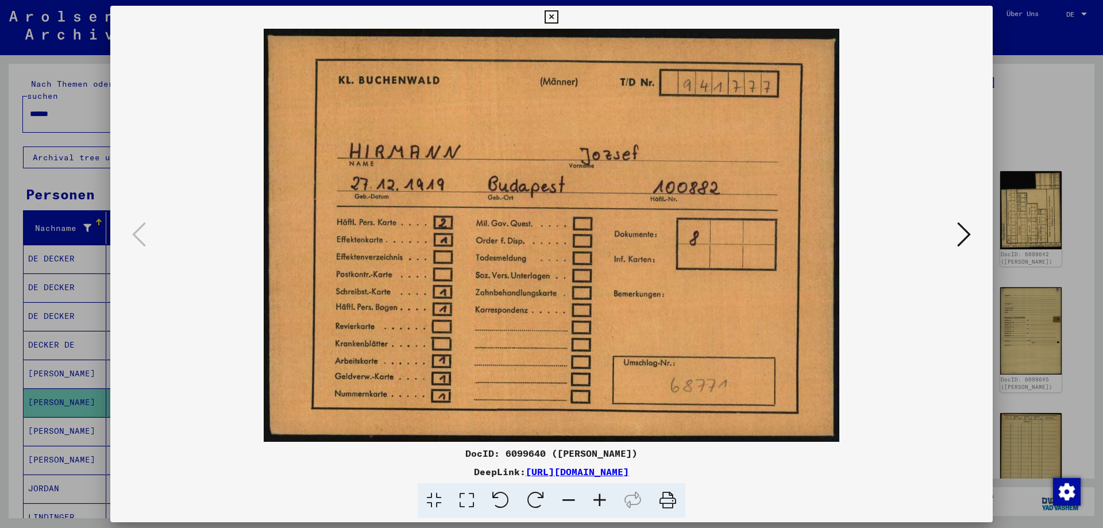
click at [558, 17] on icon at bounding box center [550, 17] width 13 height 14
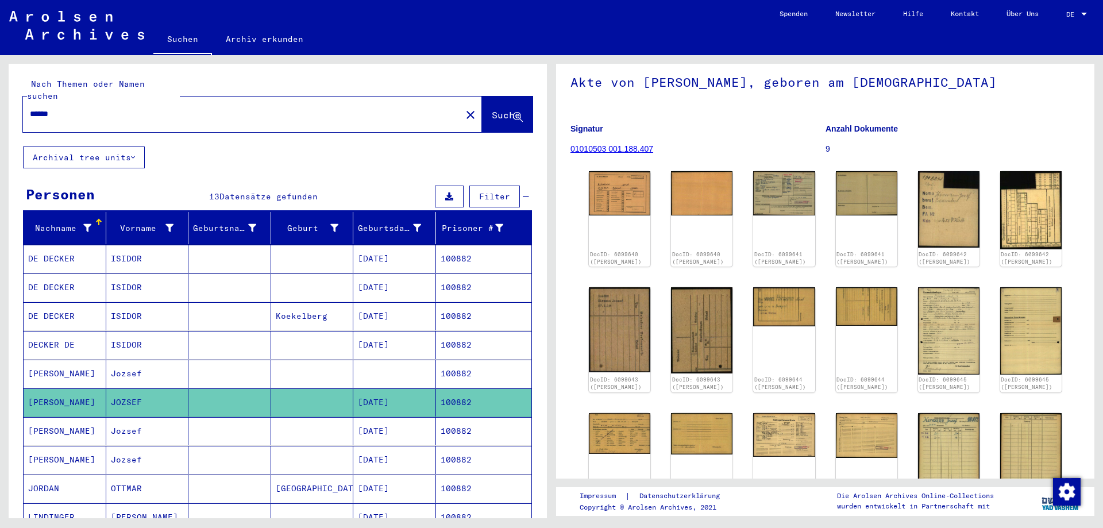
drag, startPoint x: 37, startPoint y: 100, endPoint x: 96, endPoint y: 101, distance: 59.2
click at [96, 108] on input "******" at bounding box center [242, 114] width 424 height 12
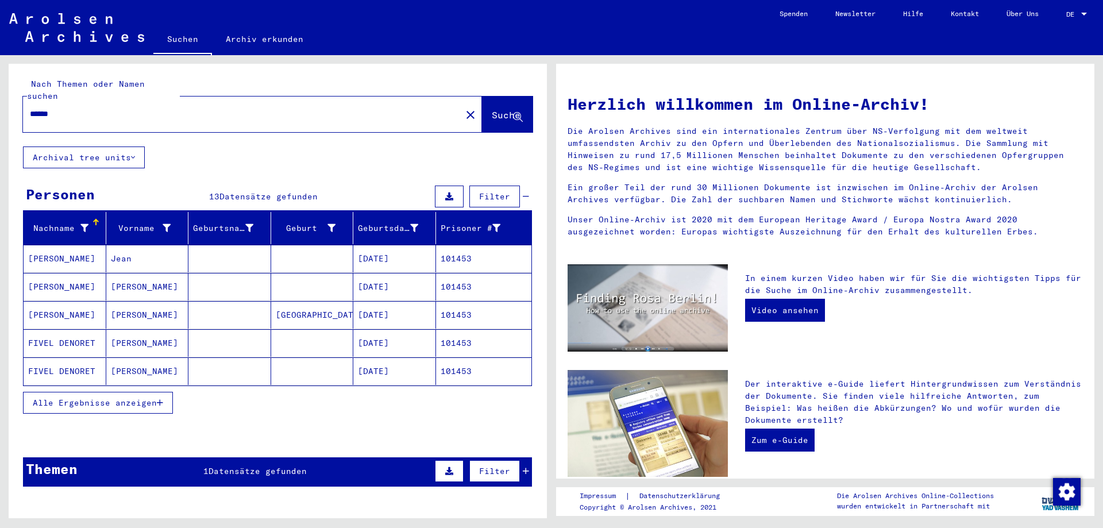
click at [93, 397] on span "Alle Ergebnisse anzeigen" at bounding box center [95, 402] width 124 height 10
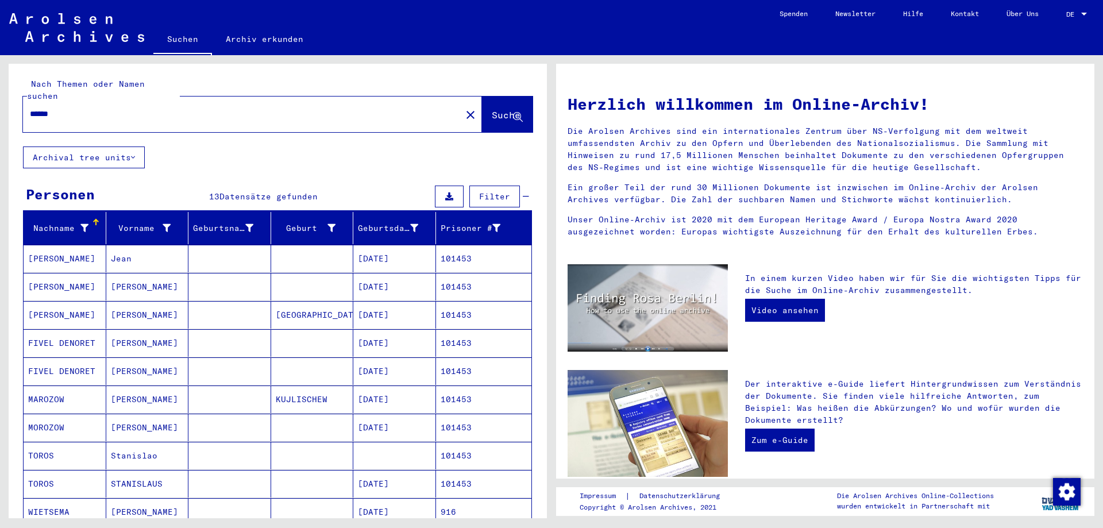
click at [176, 473] on mat-cell "STANISLAUS" at bounding box center [147, 484] width 83 height 28
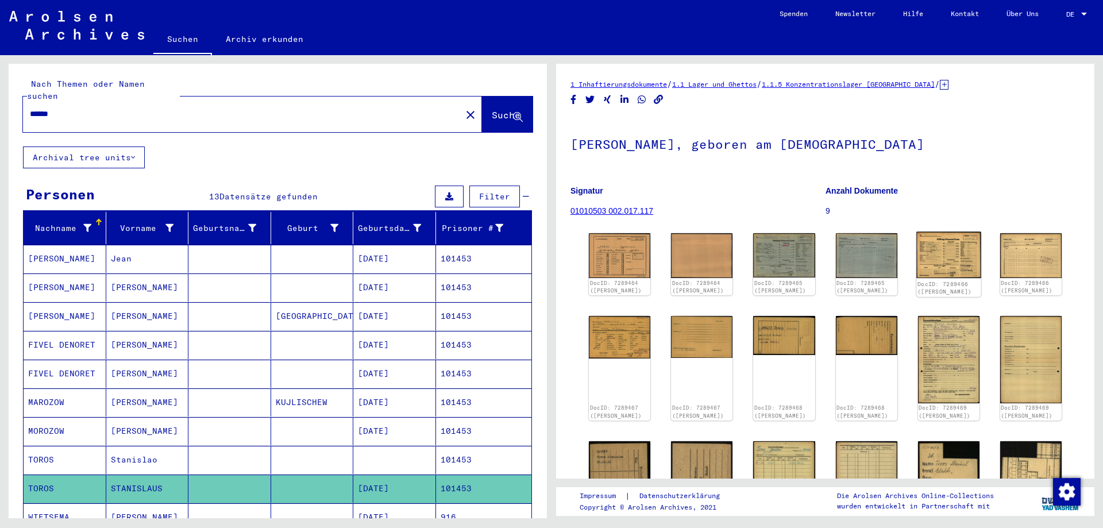
click at [946, 250] on img at bounding box center [948, 255] width 65 height 47
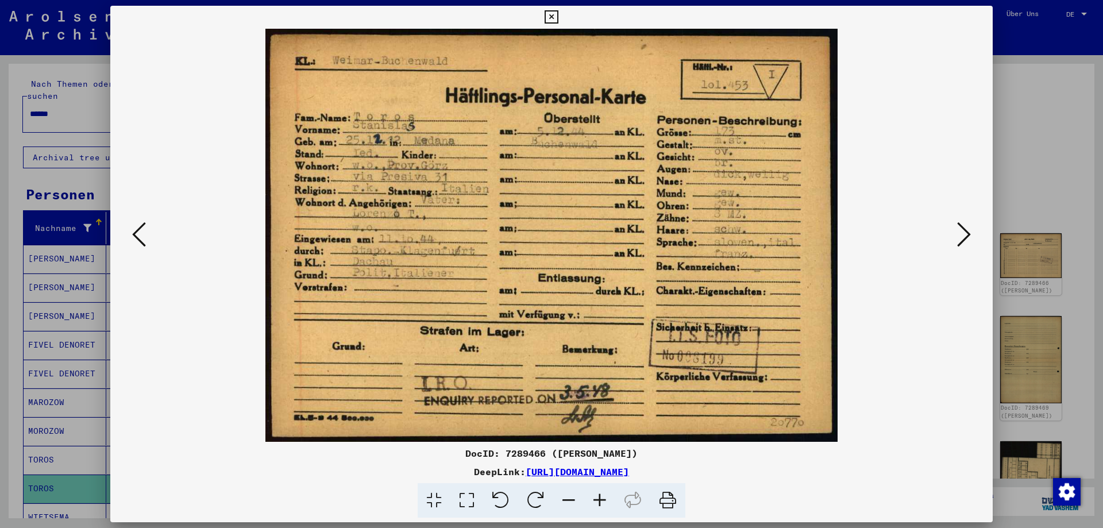
click at [558, 20] on icon at bounding box center [550, 17] width 13 height 14
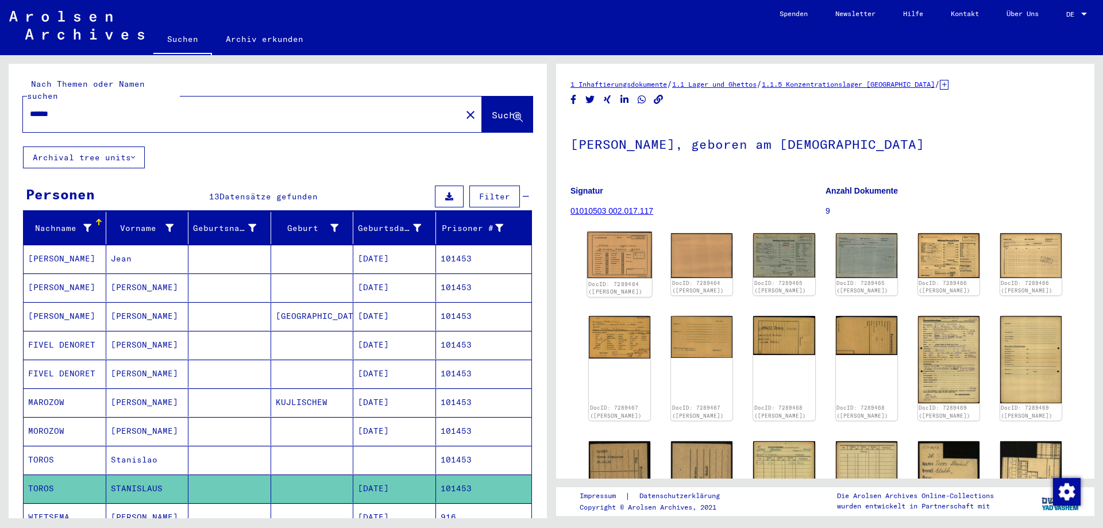
click at [624, 256] on img at bounding box center [619, 255] width 65 height 47
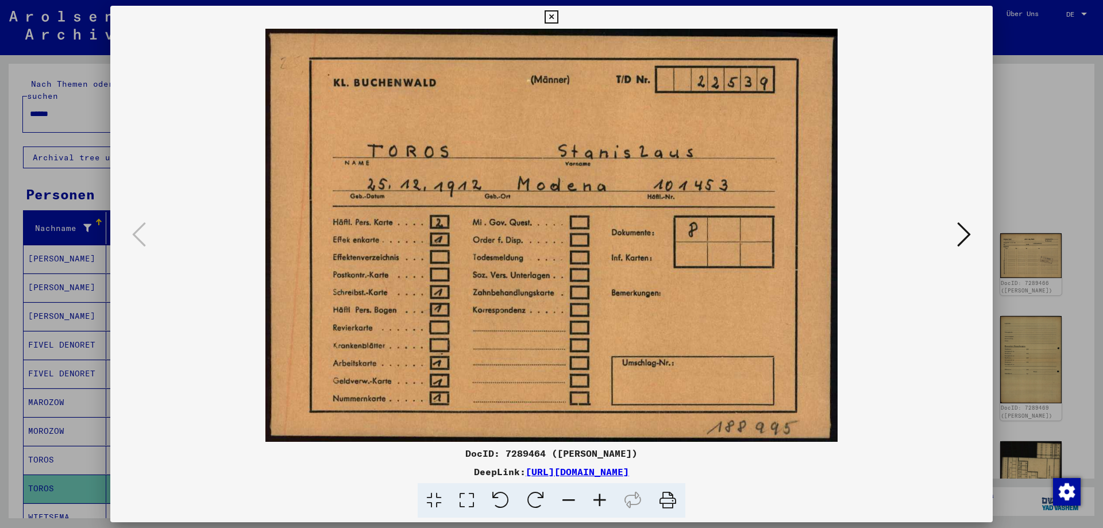
click at [558, 18] on icon at bounding box center [550, 17] width 13 height 14
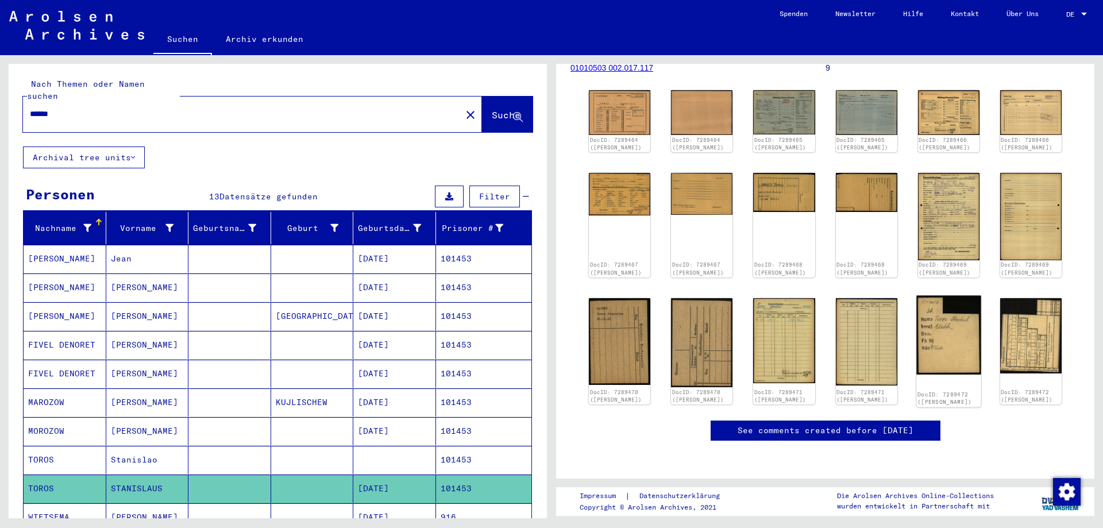
scroll to position [310, 0]
drag, startPoint x: 76, startPoint y: 106, endPoint x: 0, endPoint y: 107, distance: 76.4
click at [30, 108] on input "******" at bounding box center [242, 114] width 424 height 12
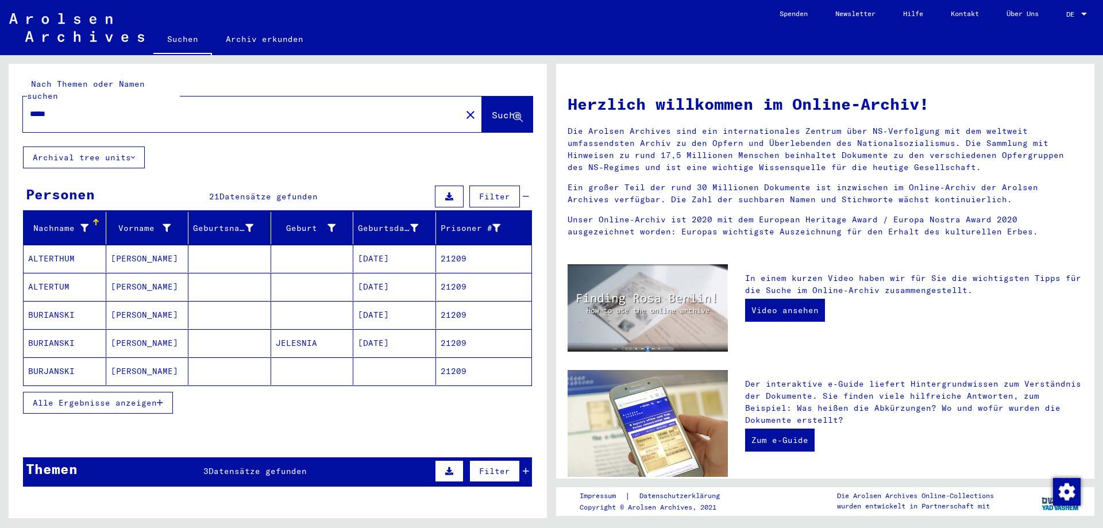
click at [101, 397] on span "Alle Ergebnisse anzeigen" at bounding box center [95, 402] width 124 height 10
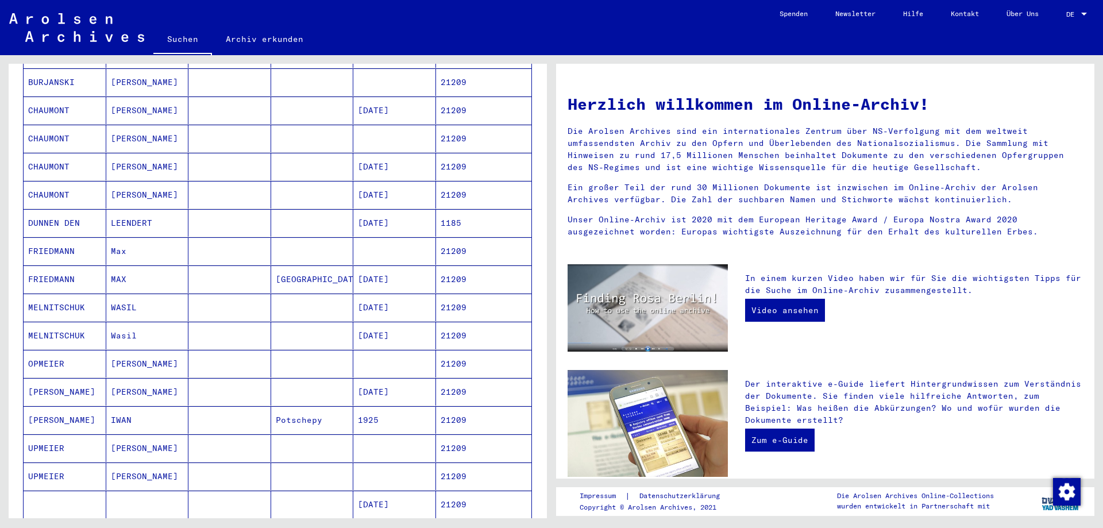
scroll to position [310, 0]
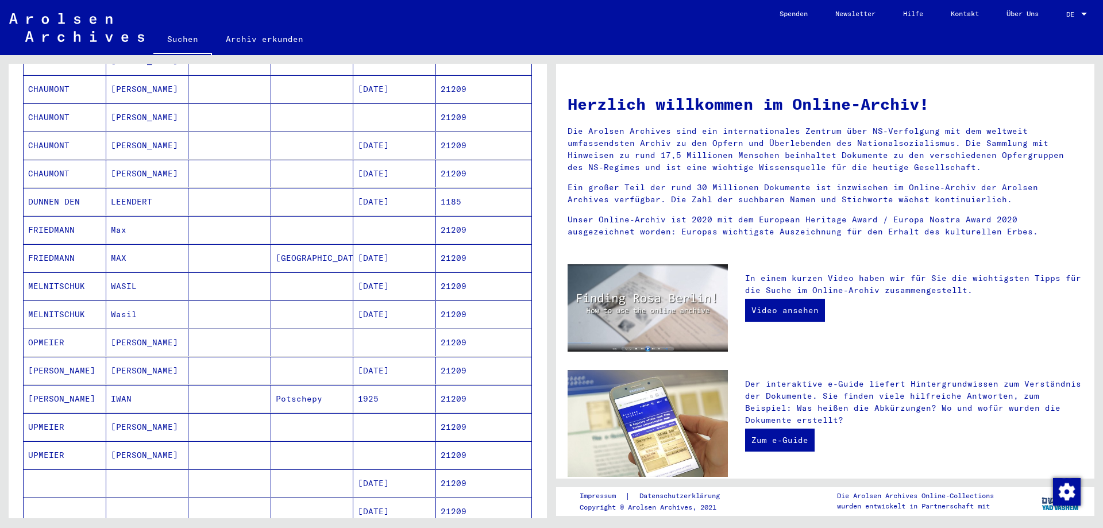
click at [294, 470] on mat-cell at bounding box center [312, 483] width 83 height 28
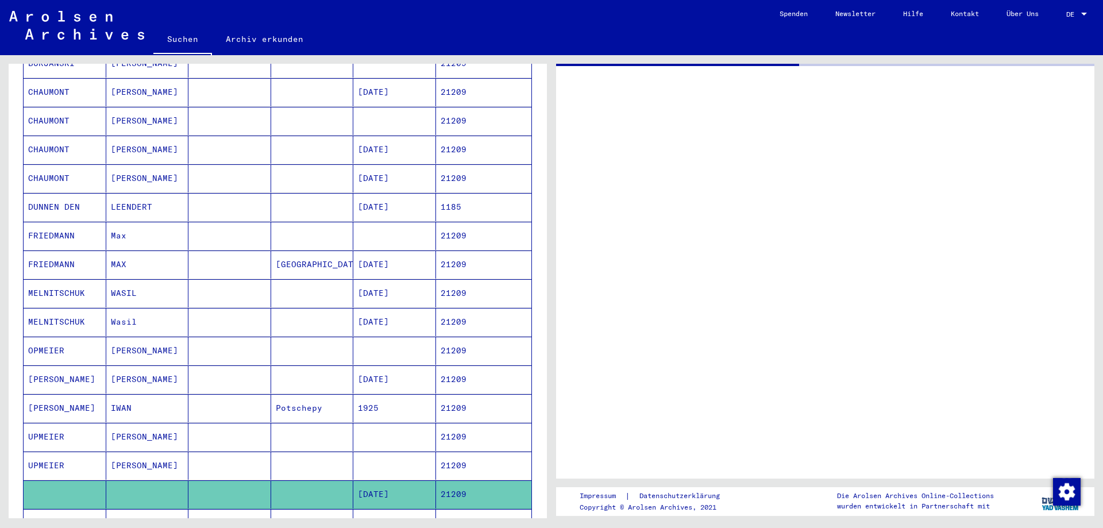
scroll to position [313, 0]
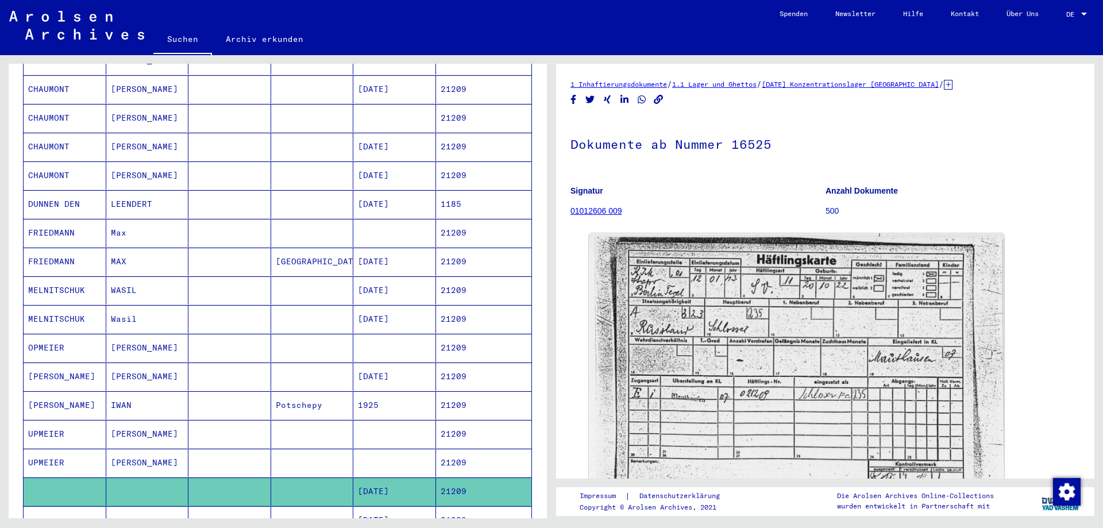
click at [318, 507] on mat-cell at bounding box center [312, 520] width 83 height 28
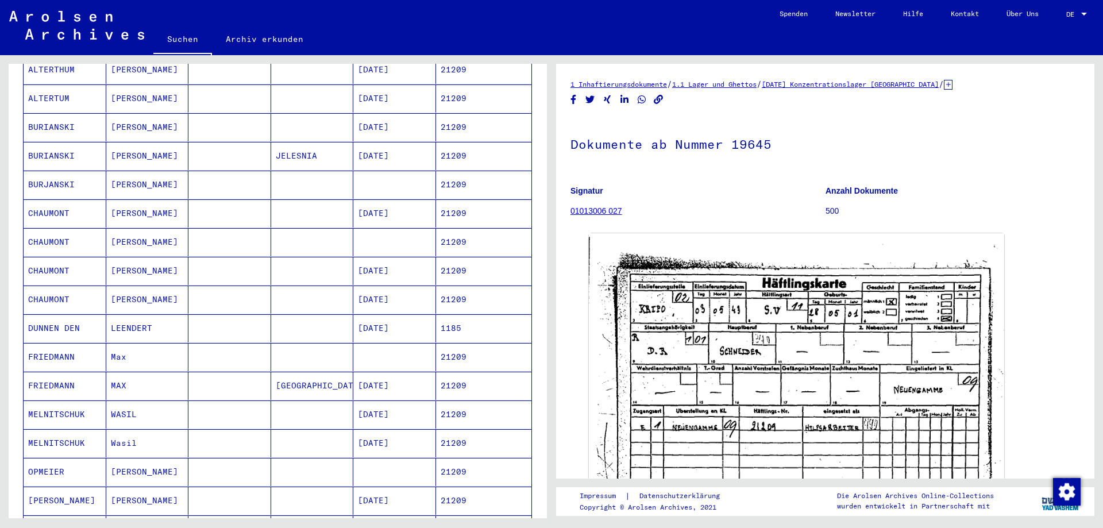
scroll to position [127, 0]
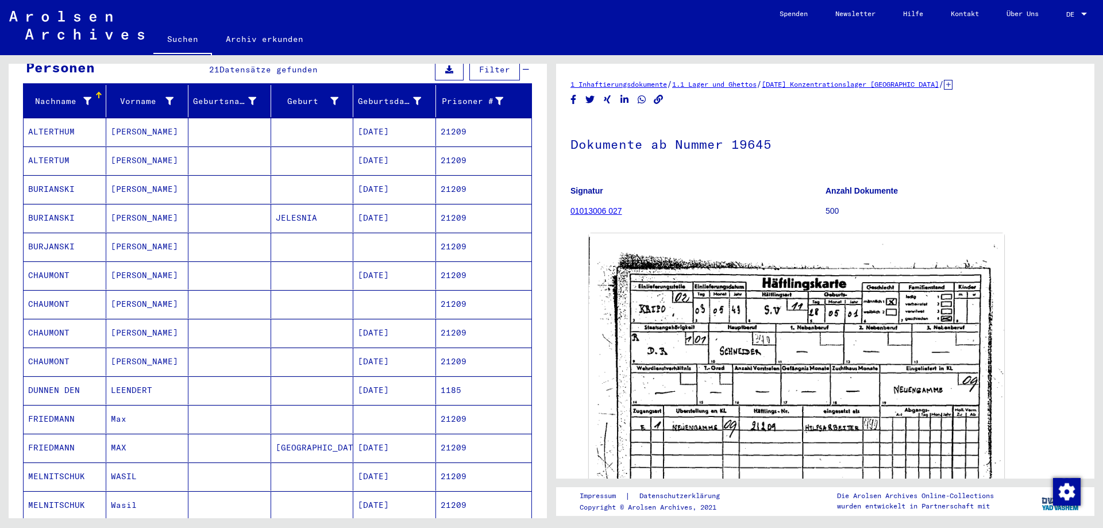
click at [281, 118] on mat-cell at bounding box center [312, 132] width 83 height 28
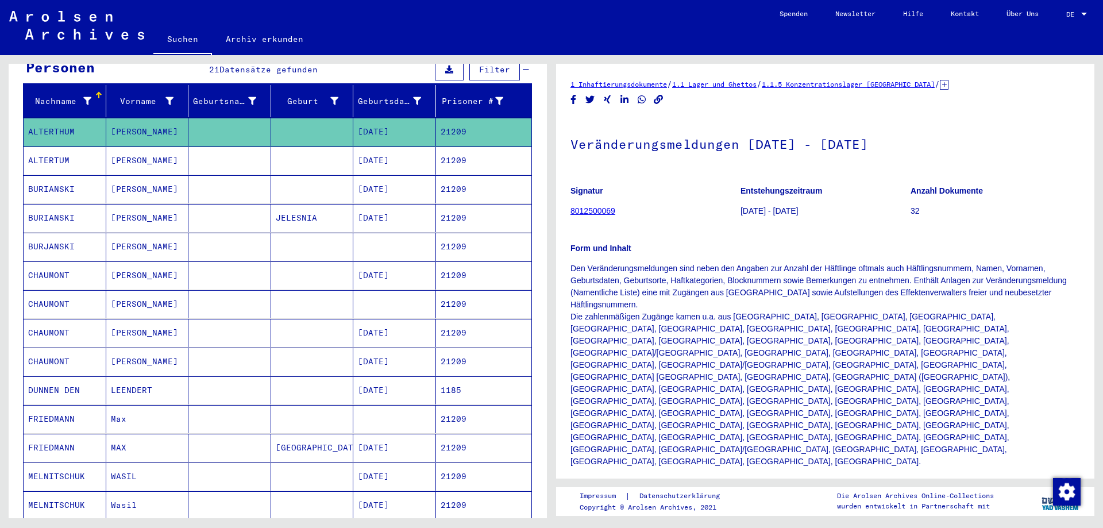
click at [326, 175] on mat-cell at bounding box center [312, 189] width 83 height 28
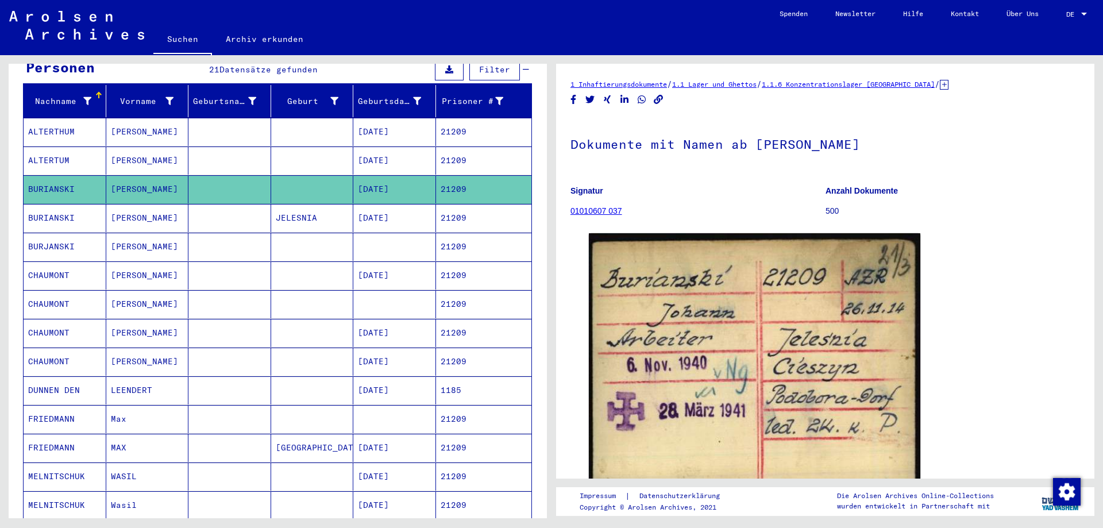
click at [327, 148] on mat-cell at bounding box center [312, 160] width 83 height 28
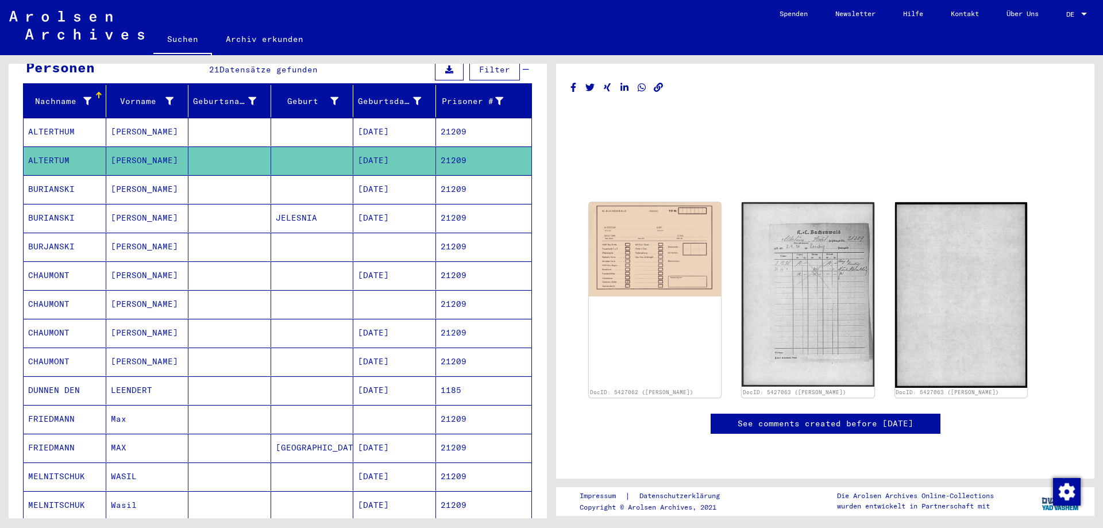
click at [307, 175] on mat-cell at bounding box center [312, 189] width 83 height 28
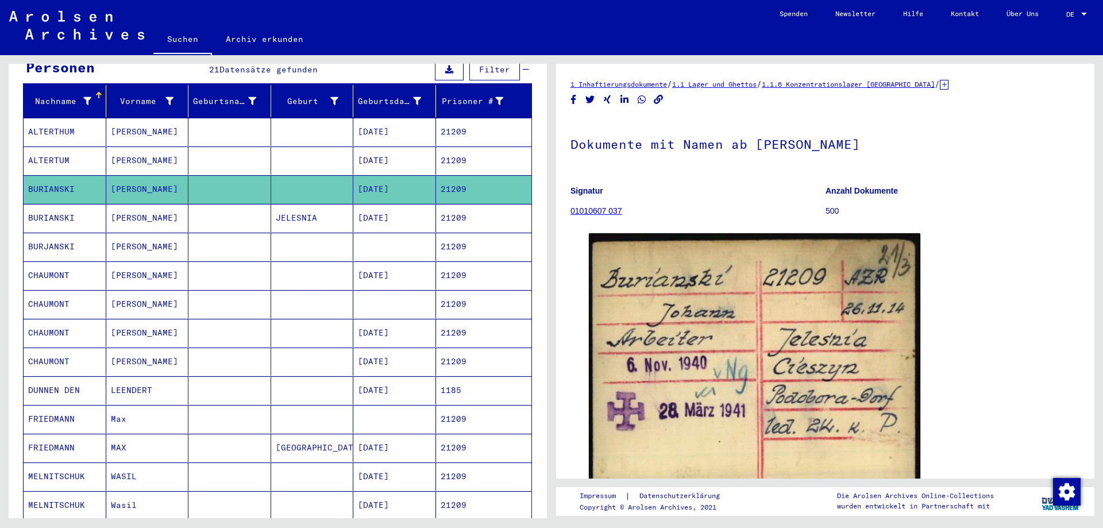
click at [298, 211] on mat-cell "JELESNIA" at bounding box center [312, 218] width 83 height 28
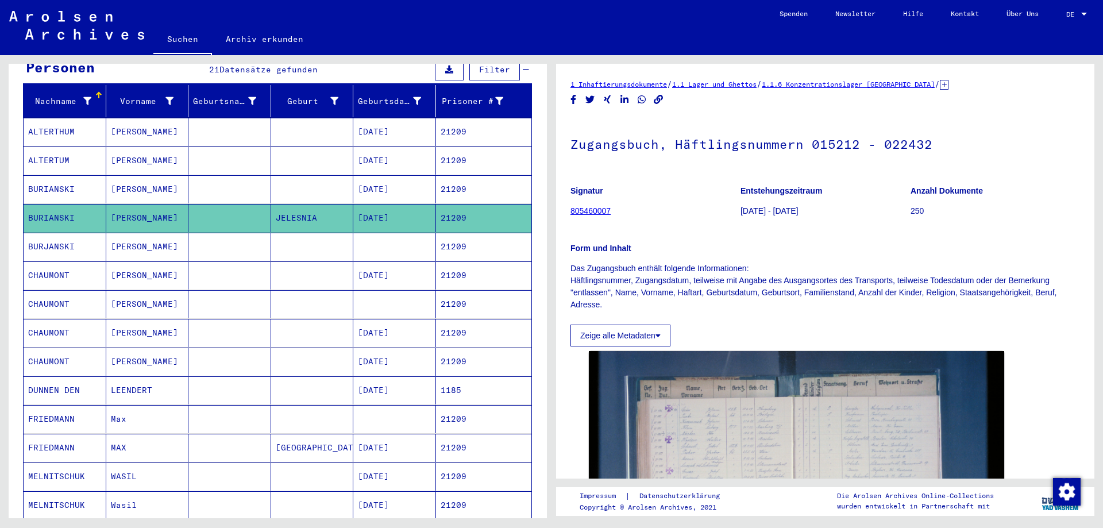
click at [304, 239] on mat-cell at bounding box center [312, 247] width 83 height 28
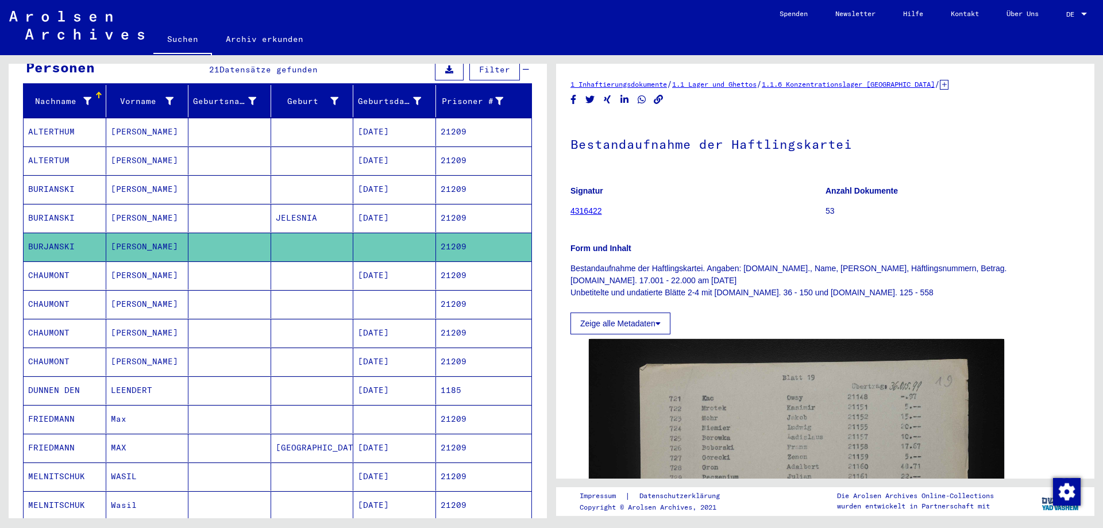
click at [302, 262] on mat-cell at bounding box center [312, 275] width 83 height 28
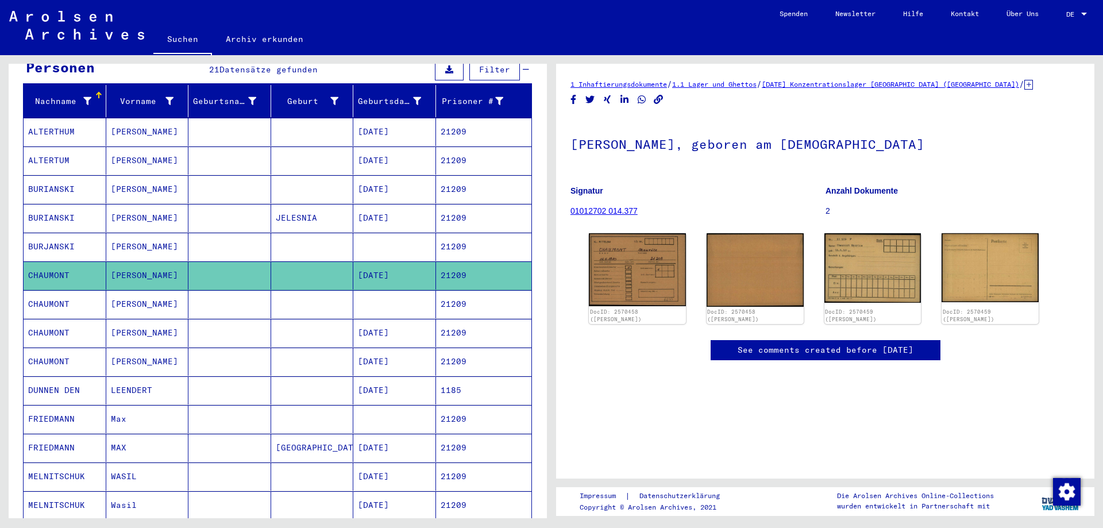
click at [304, 292] on mat-cell at bounding box center [312, 304] width 83 height 28
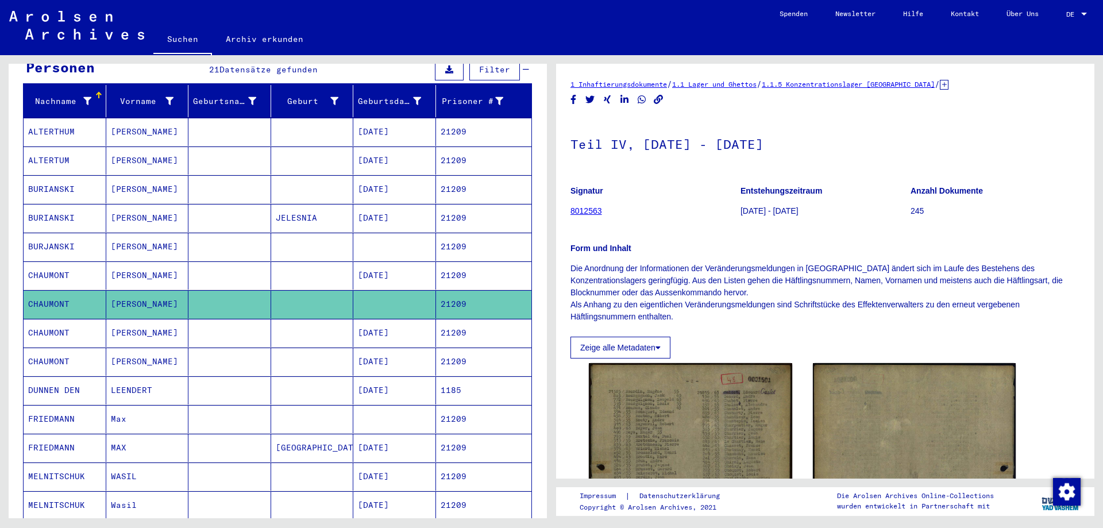
click at [307, 327] on mat-cell at bounding box center [312, 333] width 83 height 28
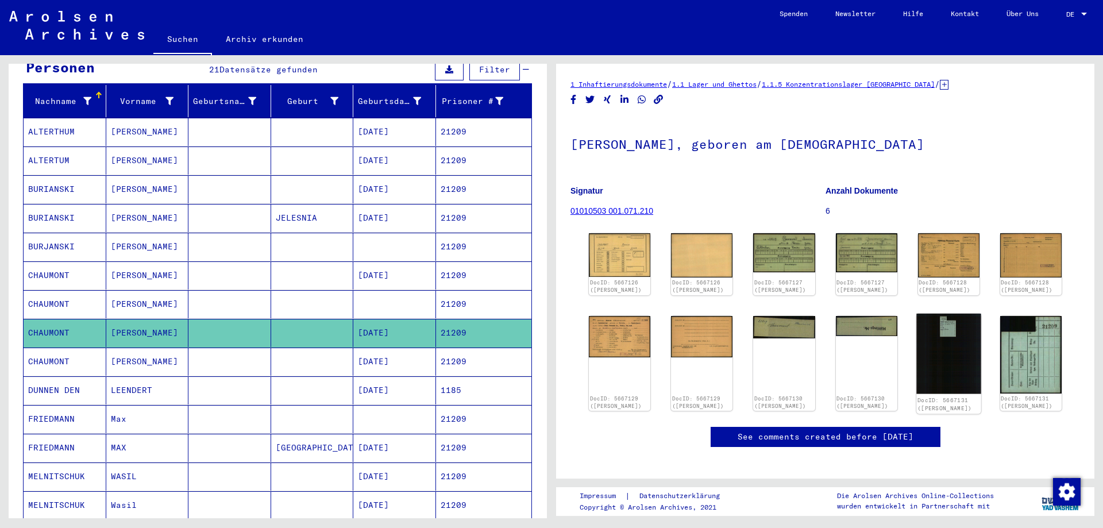
click at [941, 331] on img at bounding box center [948, 353] width 65 height 80
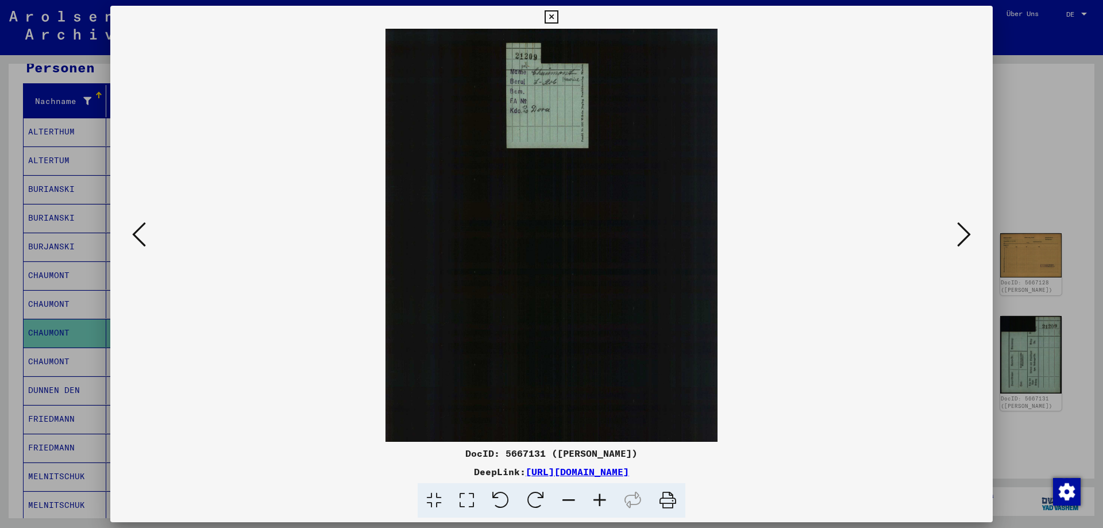
click at [558, 12] on icon at bounding box center [550, 17] width 13 height 14
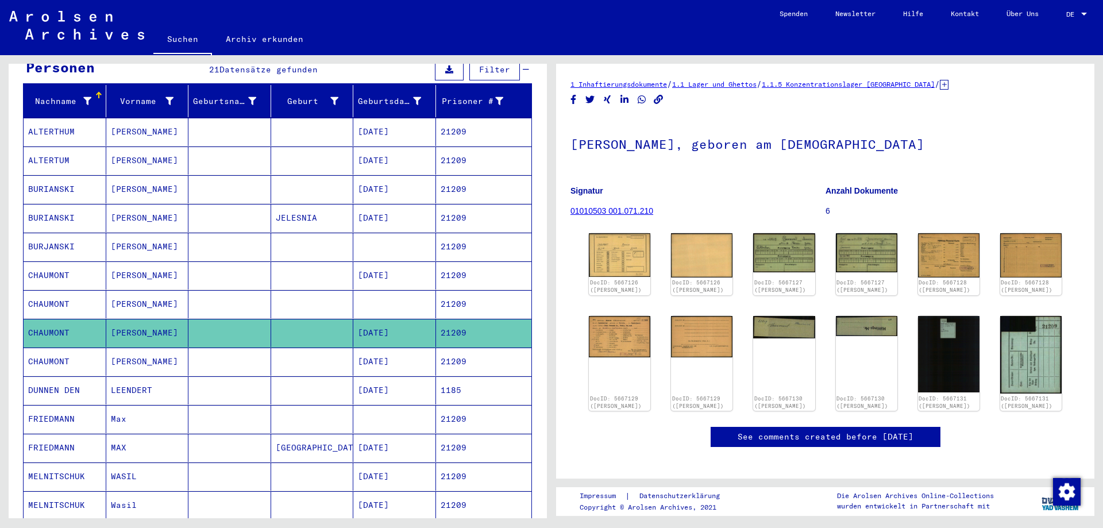
click at [261, 347] on mat-cell at bounding box center [229, 361] width 83 height 28
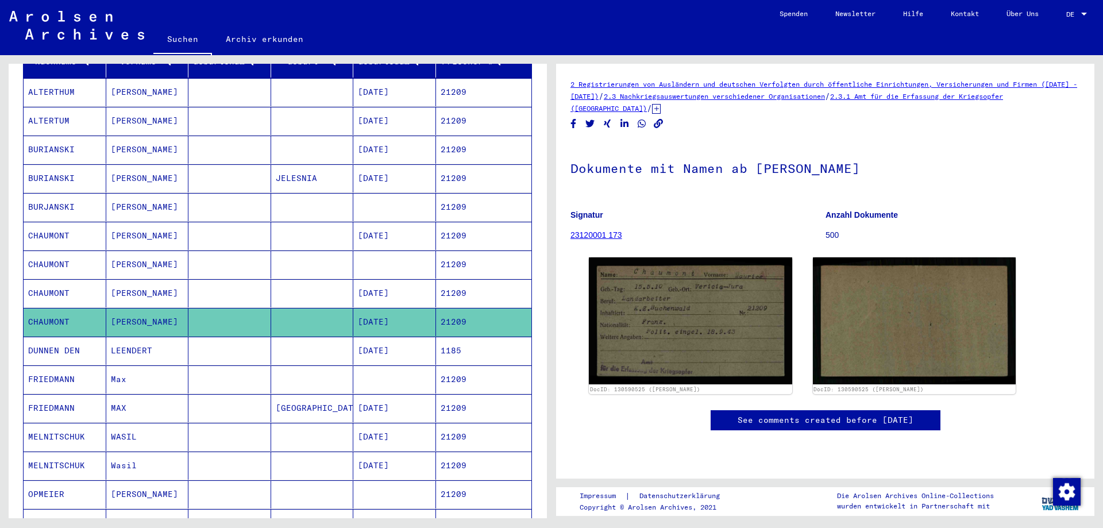
scroll to position [189, 0]
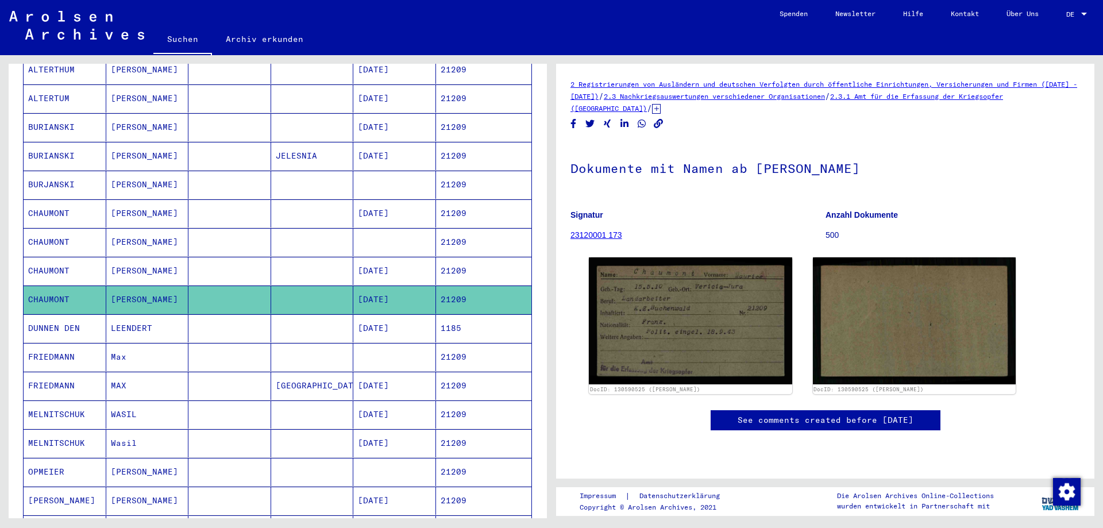
click at [253, 314] on mat-cell at bounding box center [229, 328] width 83 height 28
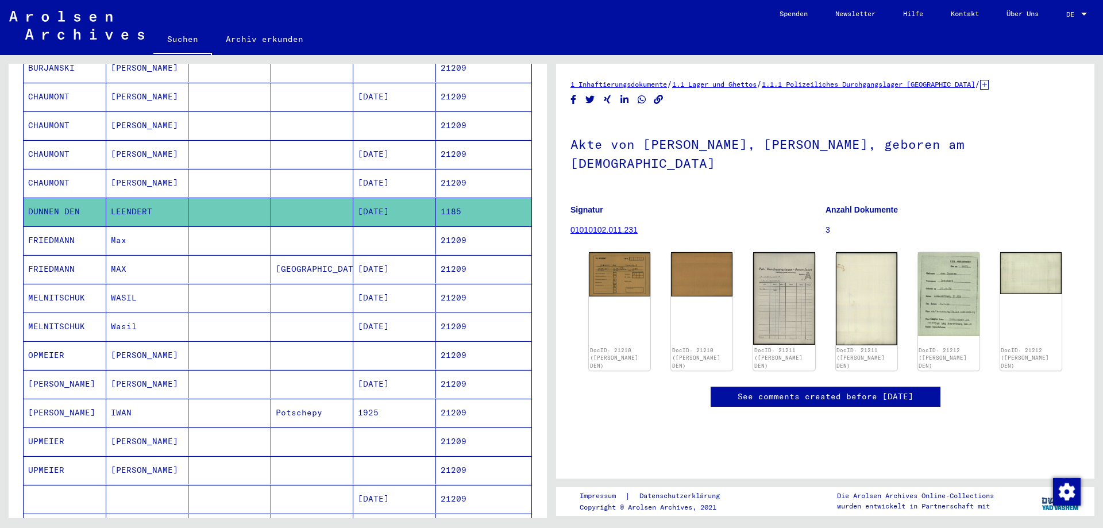
scroll to position [313, 0]
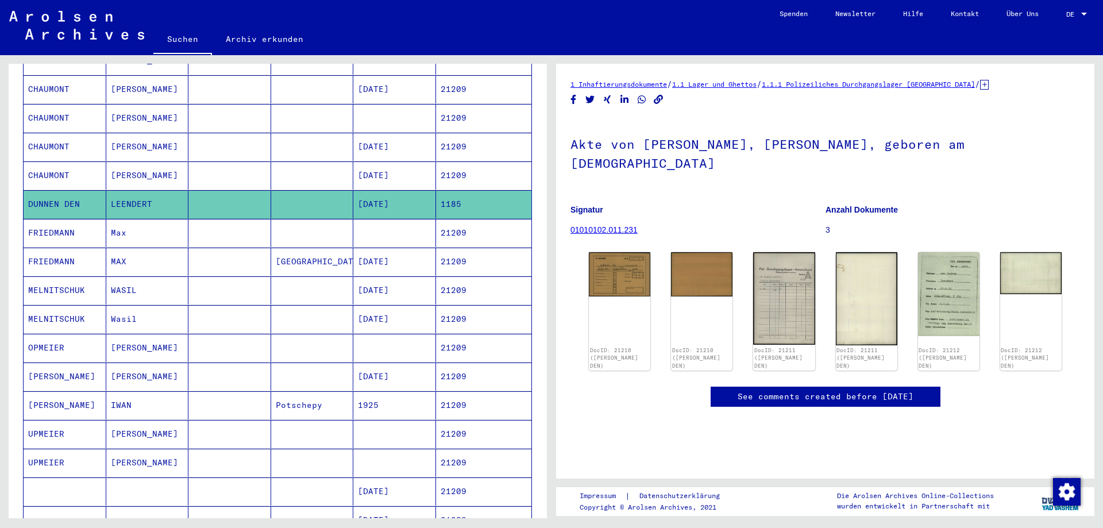
click at [297, 222] on mat-cell at bounding box center [312, 233] width 83 height 28
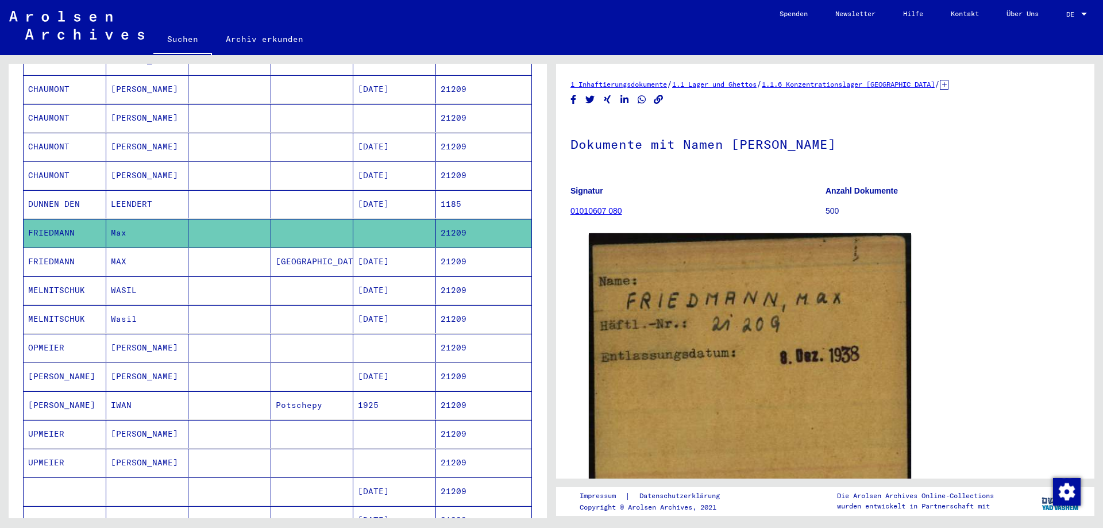
click at [299, 248] on mat-cell "[GEOGRAPHIC_DATA]" at bounding box center [312, 261] width 83 height 28
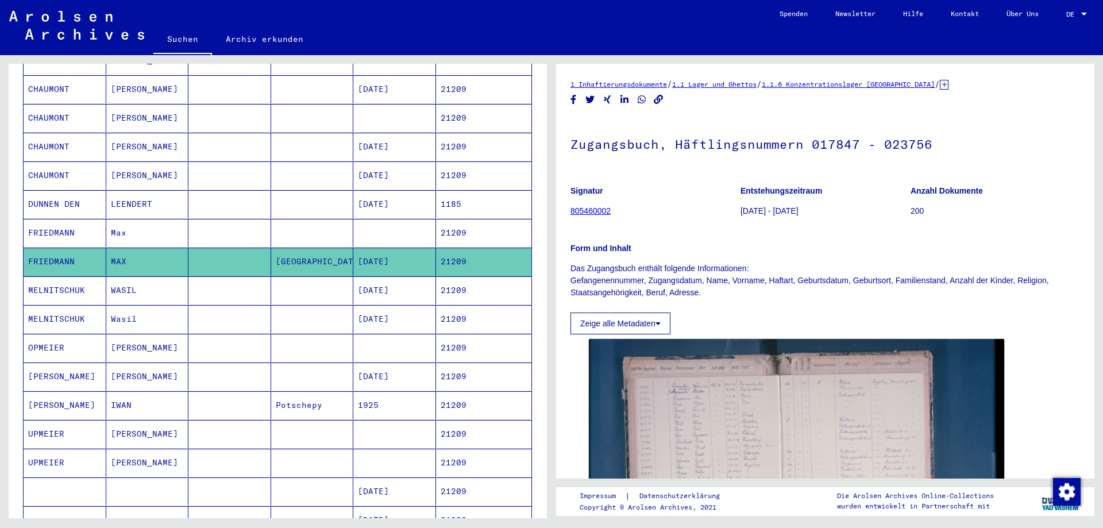
click at [286, 276] on mat-cell at bounding box center [312, 290] width 83 height 28
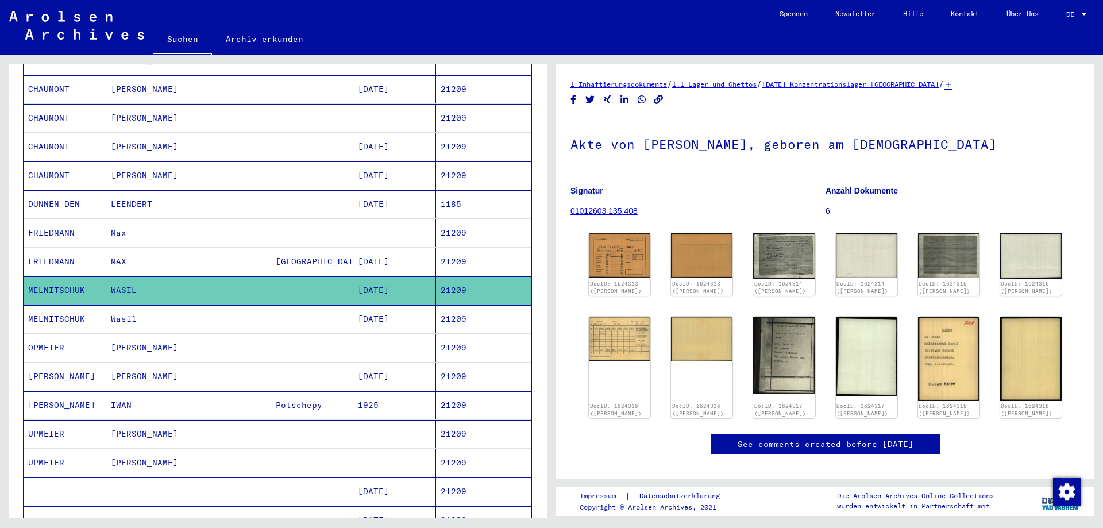
click at [292, 305] on mat-cell at bounding box center [312, 319] width 83 height 28
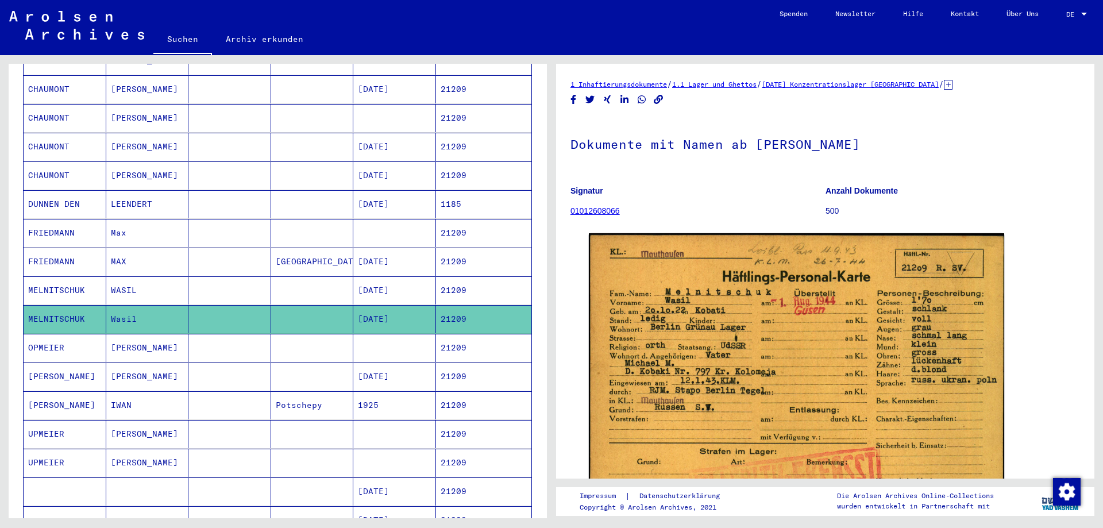
click at [307, 334] on mat-cell at bounding box center [312, 348] width 83 height 28
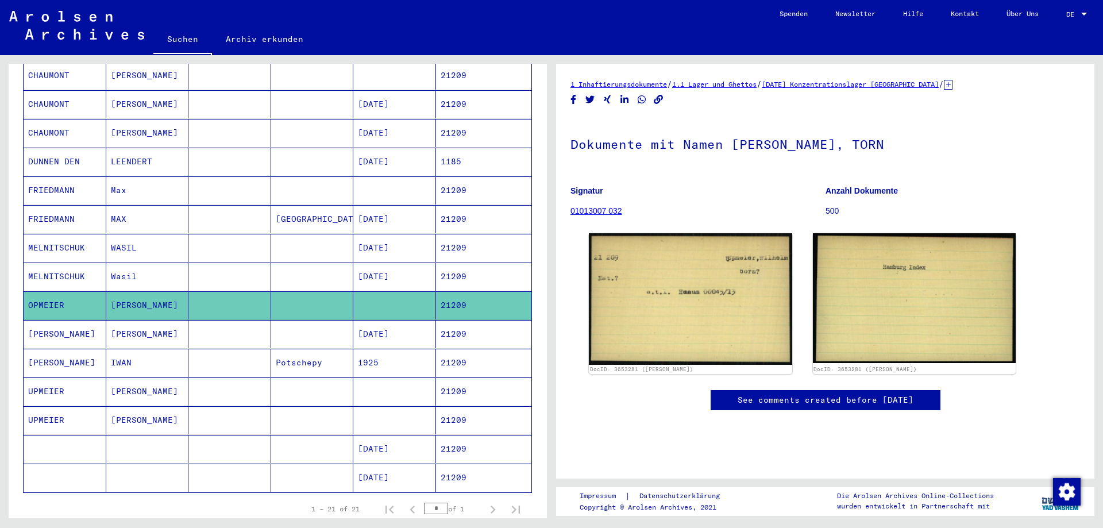
scroll to position [375, 0]
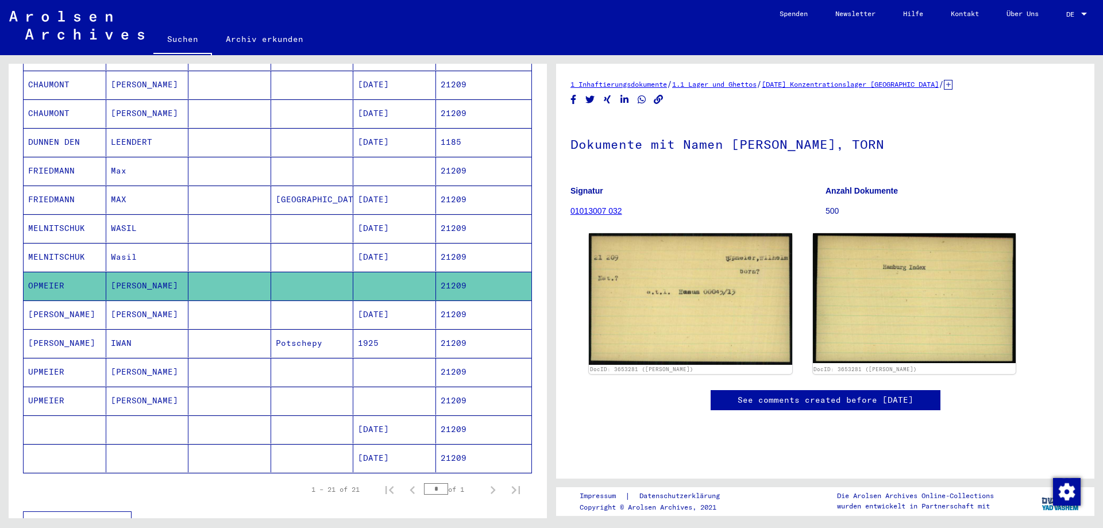
click at [312, 308] on mat-cell at bounding box center [312, 314] width 83 height 28
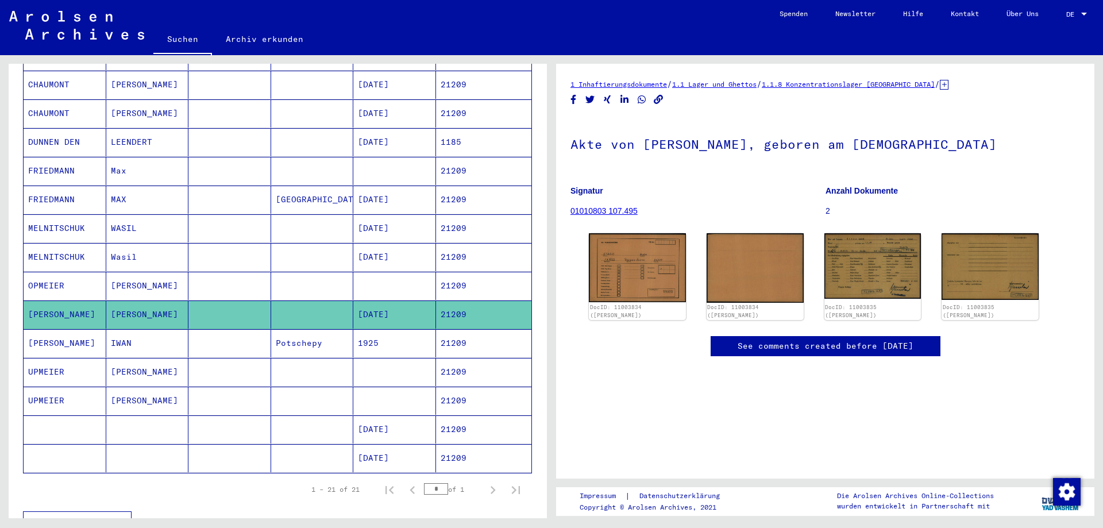
click at [300, 333] on mat-cell "Potschepy" at bounding box center [312, 343] width 83 height 28
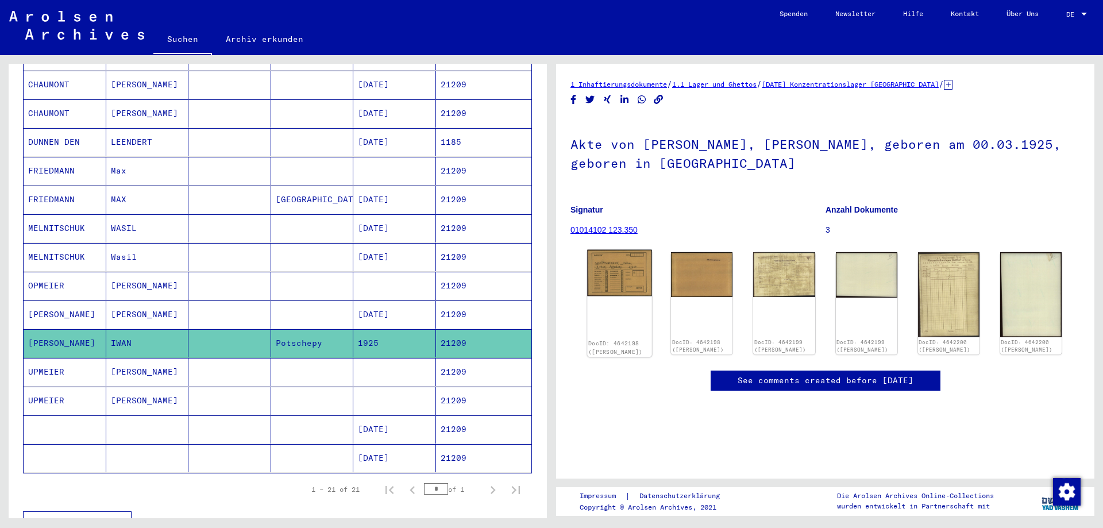
click at [631, 275] on img at bounding box center [619, 273] width 65 height 46
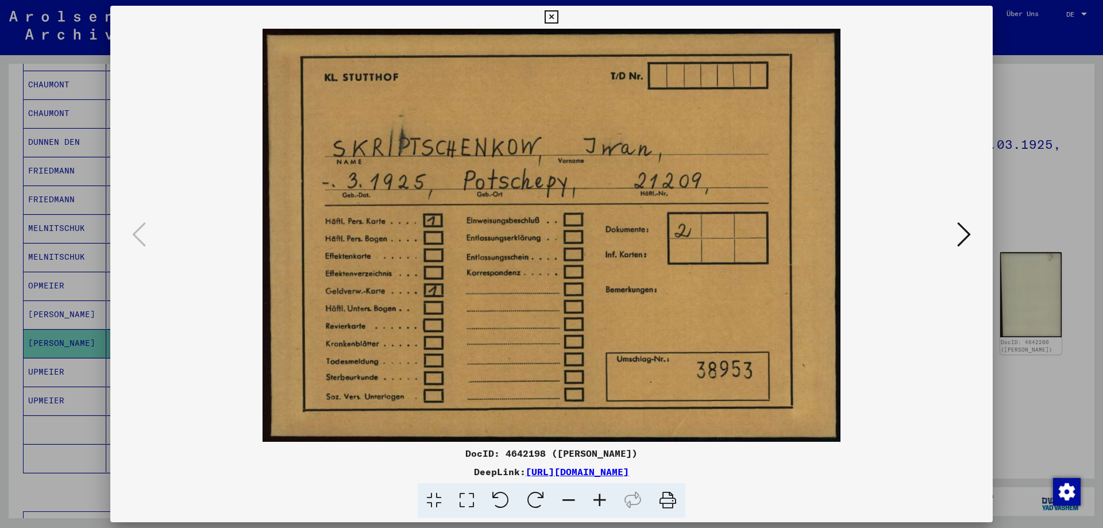
click at [558, 18] on icon at bounding box center [550, 17] width 13 height 14
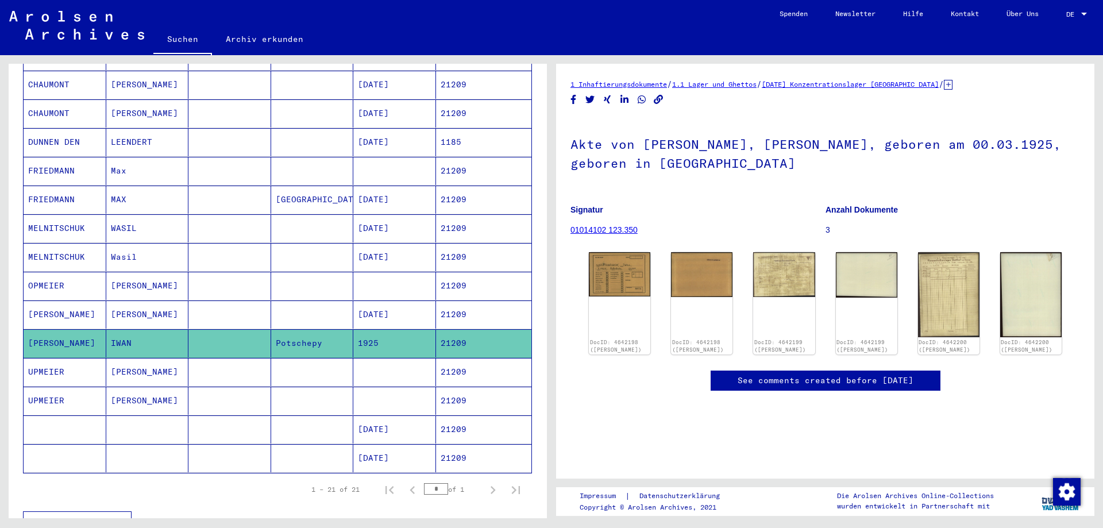
click at [330, 360] on mat-cell at bounding box center [312, 372] width 83 height 28
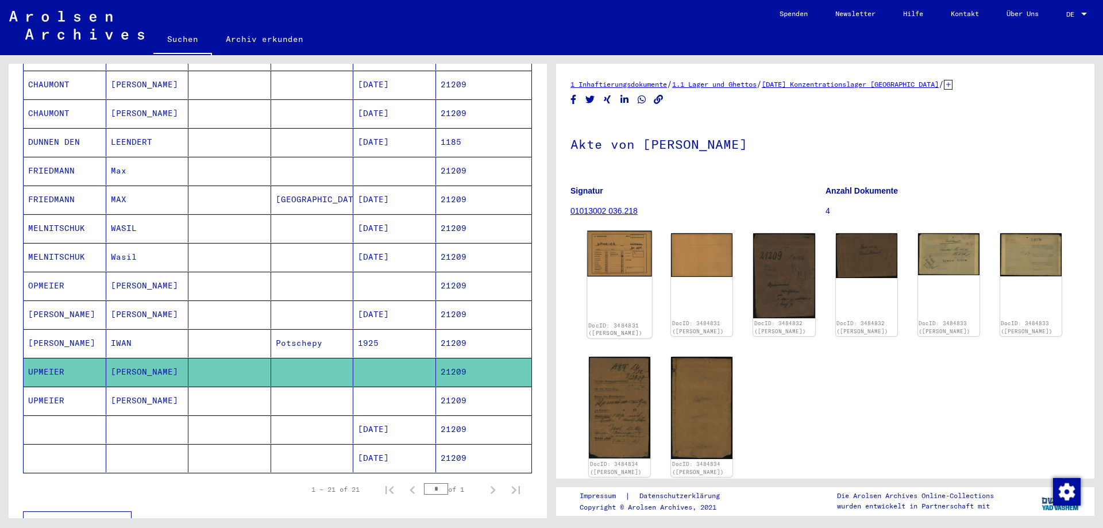
click at [615, 256] on img at bounding box center [619, 254] width 65 height 46
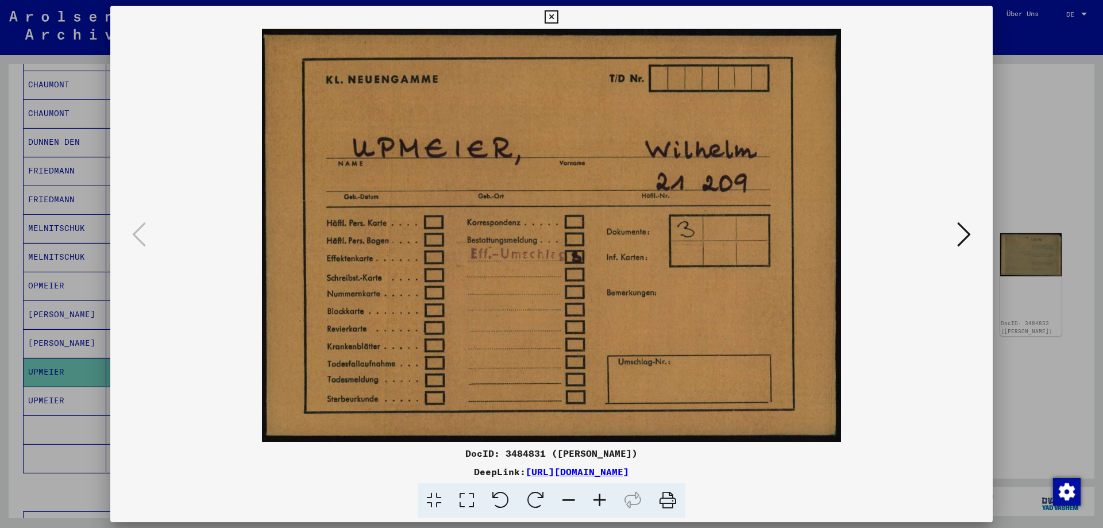
click at [961, 231] on icon at bounding box center [964, 235] width 14 height 28
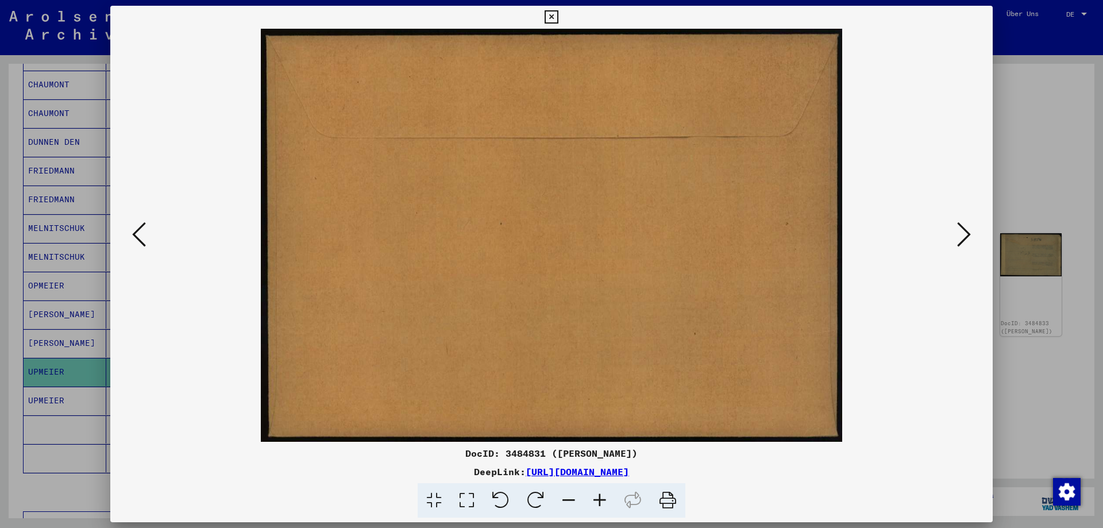
click at [958, 230] on icon at bounding box center [964, 235] width 14 height 28
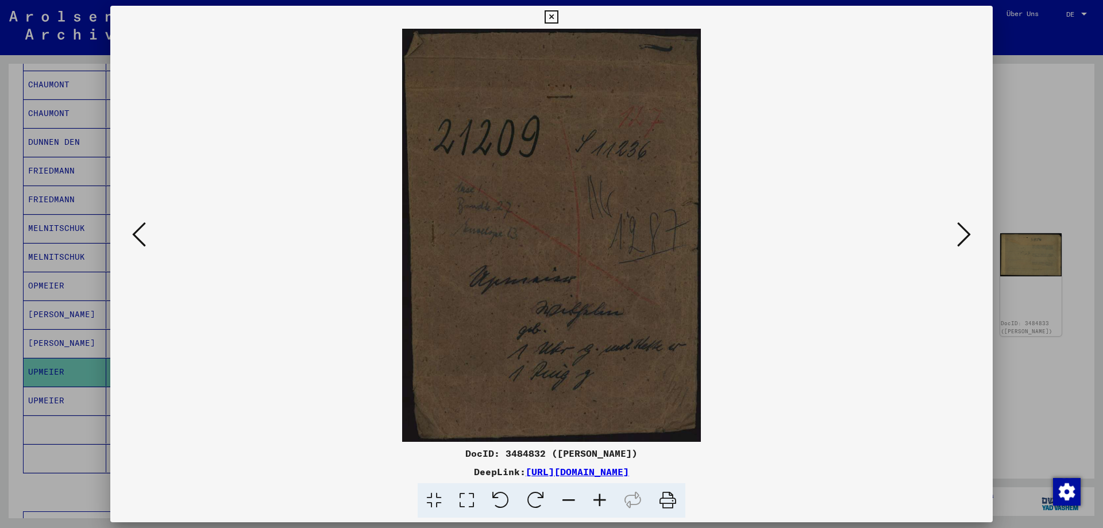
click at [952, 227] on img at bounding box center [551, 235] width 804 height 413
click at [958, 227] on icon at bounding box center [964, 235] width 14 height 28
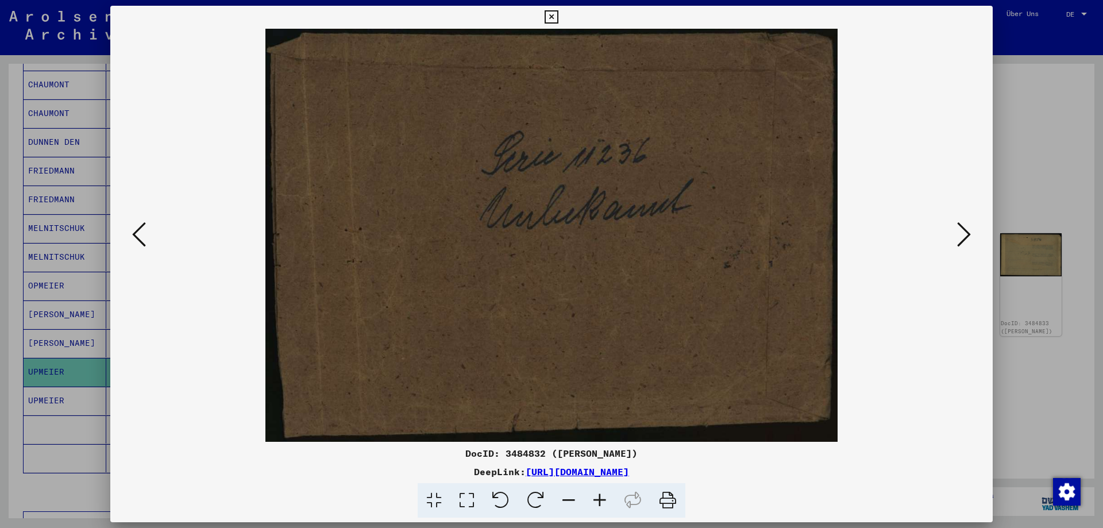
click at [947, 226] on img at bounding box center [551, 235] width 804 height 413
click at [965, 225] on icon at bounding box center [964, 235] width 14 height 28
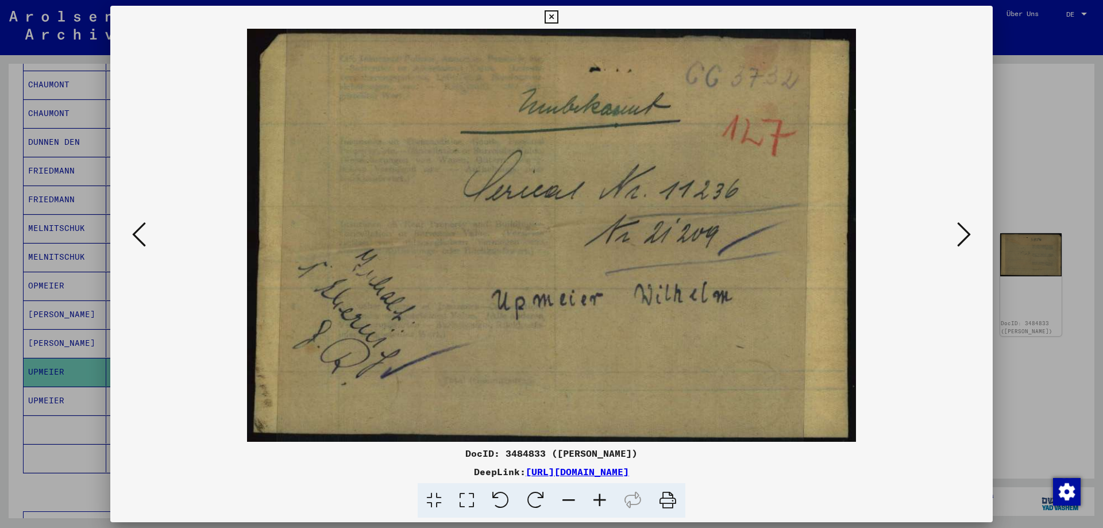
click at [953, 224] on img at bounding box center [551, 235] width 804 height 413
click at [966, 231] on icon at bounding box center [964, 235] width 14 height 28
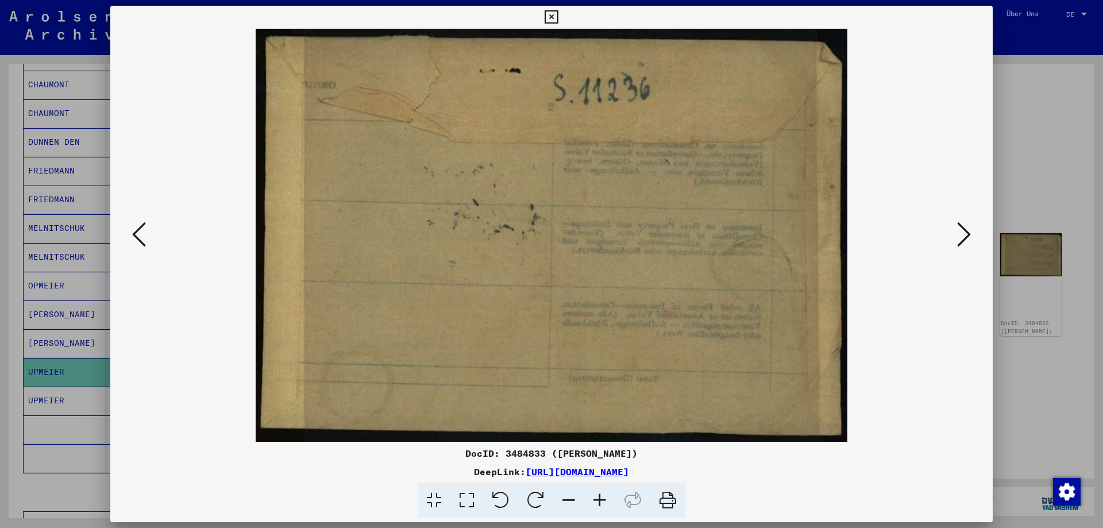
click at [965, 238] on icon at bounding box center [964, 235] width 14 height 28
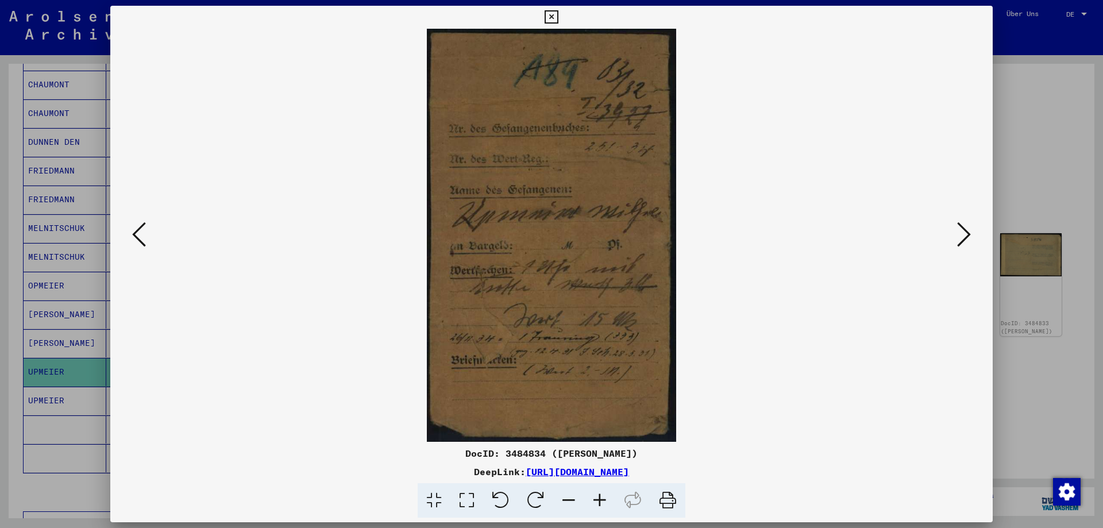
click at [965, 238] on icon at bounding box center [964, 235] width 14 height 28
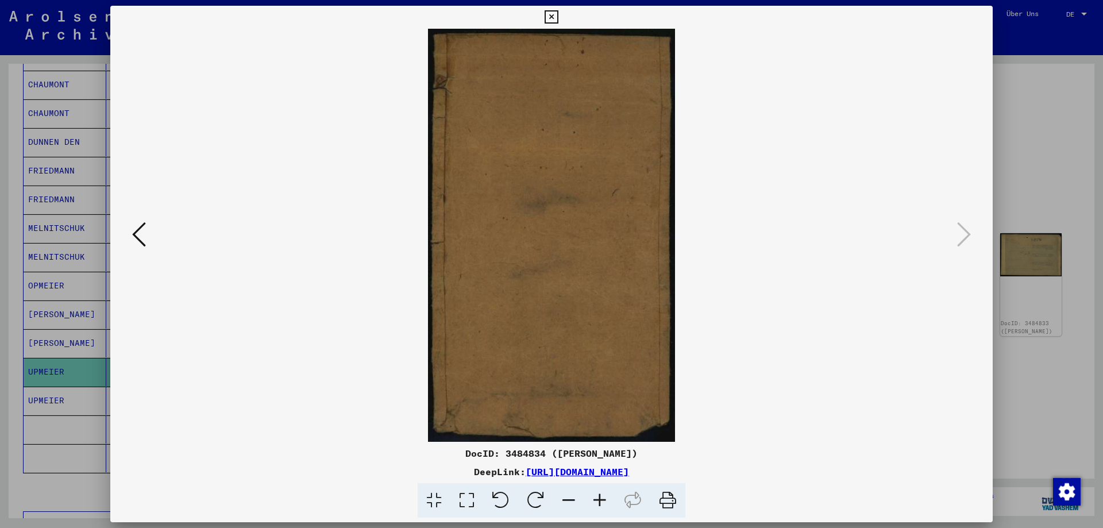
click at [558, 14] on icon at bounding box center [550, 17] width 13 height 14
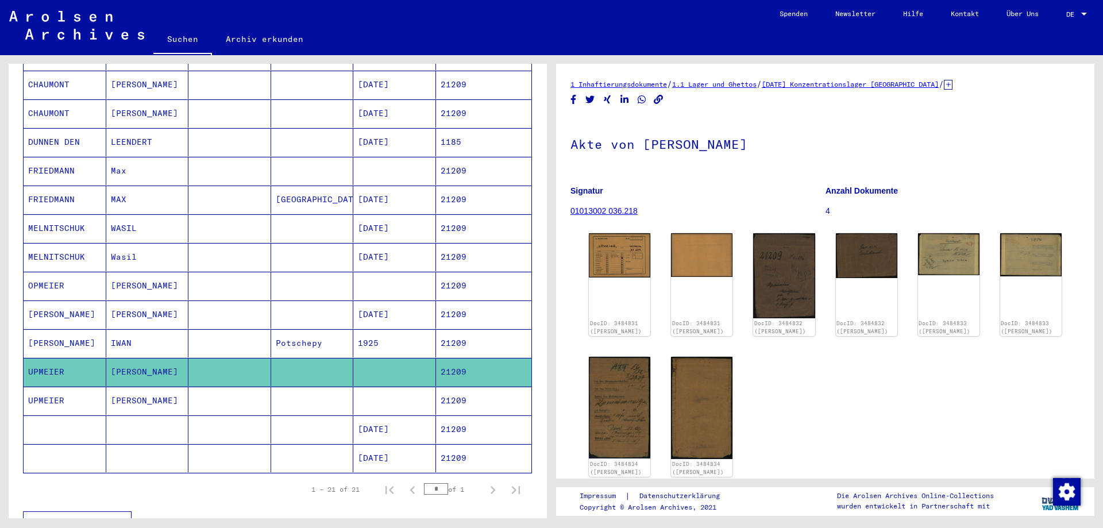
click at [277, 390] on mat-cell at bounding box center [312, 400] width 83 height 28
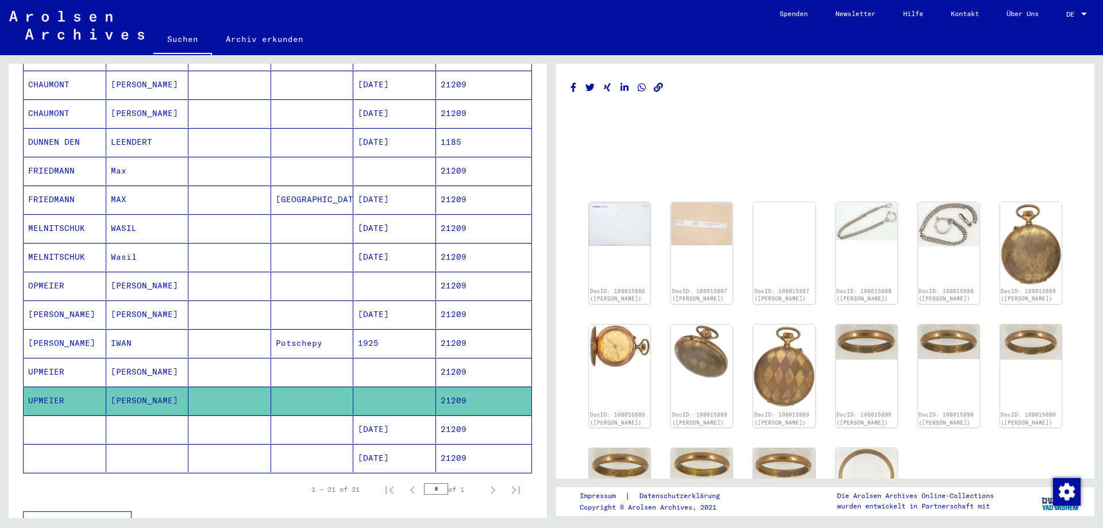
click at [244, 415] on mat-cell at bounding box center [229, 429] width 83 height 28
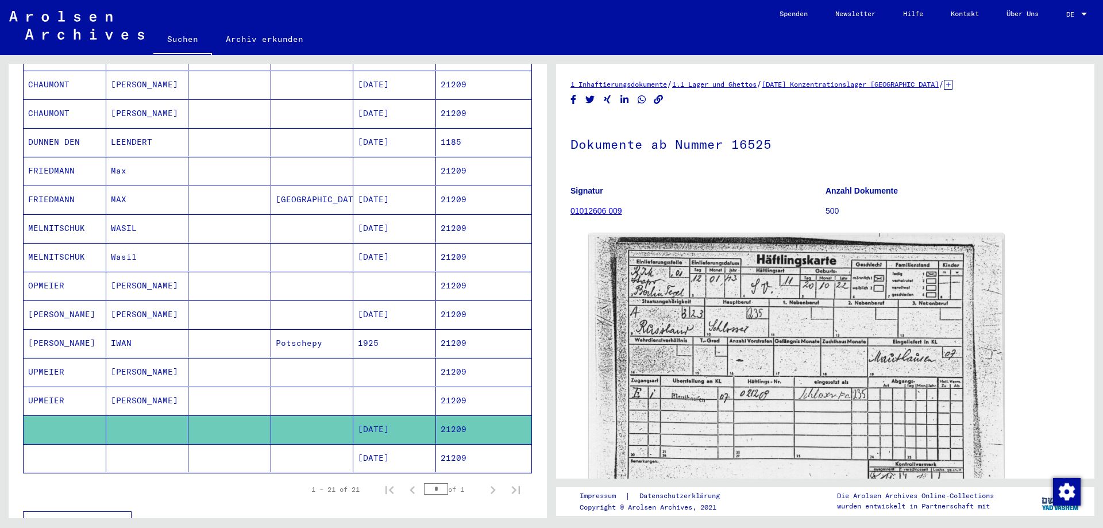
click at [232, 444] on mat-cell at bounding box center [229, 458] width 83 height 28
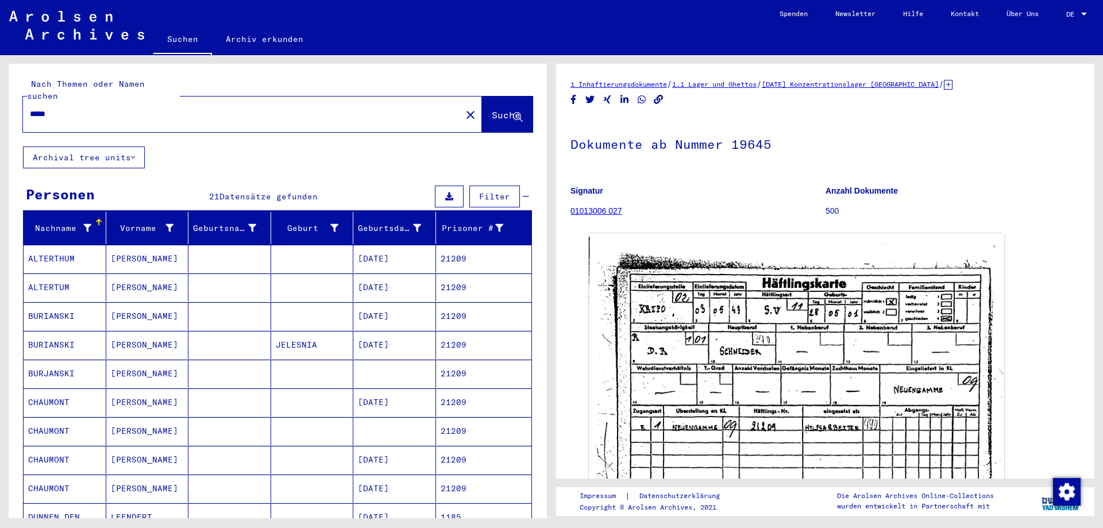
drag, startPoint x: 114, startPoint y: 102, endPoint x: 0, endPoint y: 106, distance: 114.3
click at [30, 108] on input "*****" at bounding box center [242, 114] width 424 height 12
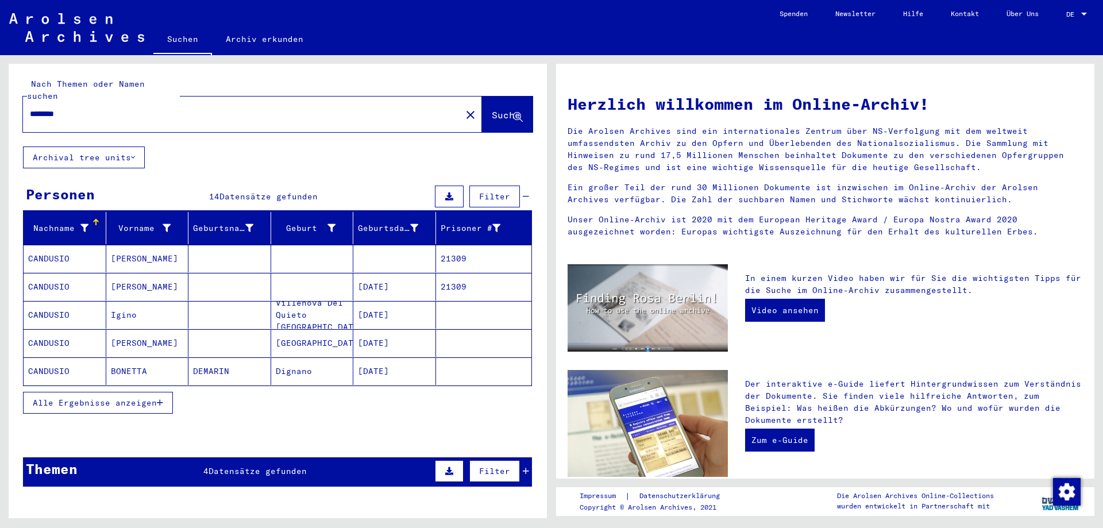
click at [227, 276] on mat-cell at bounding box center [229, 287] width 83 height 28
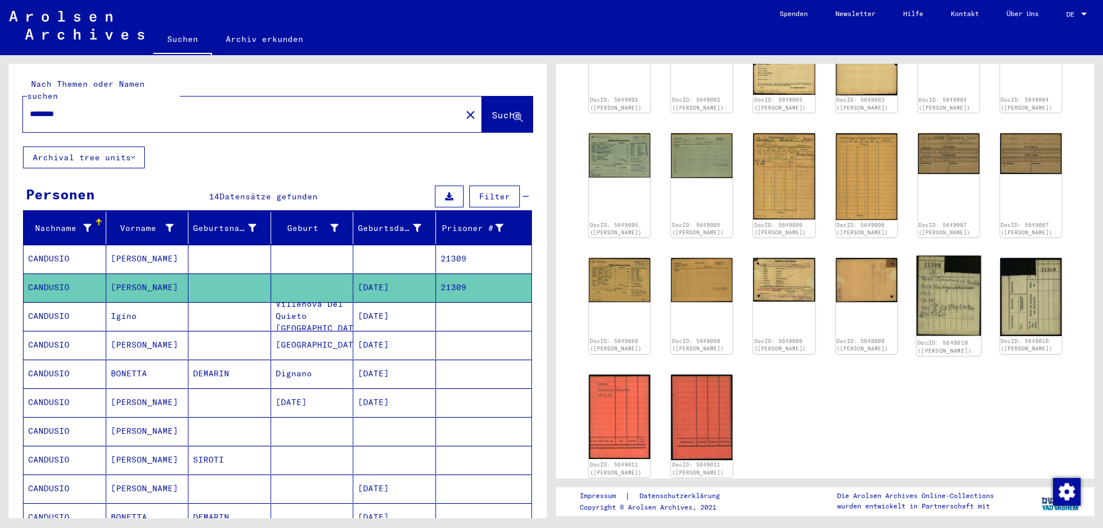
scroll to position [248, 0]
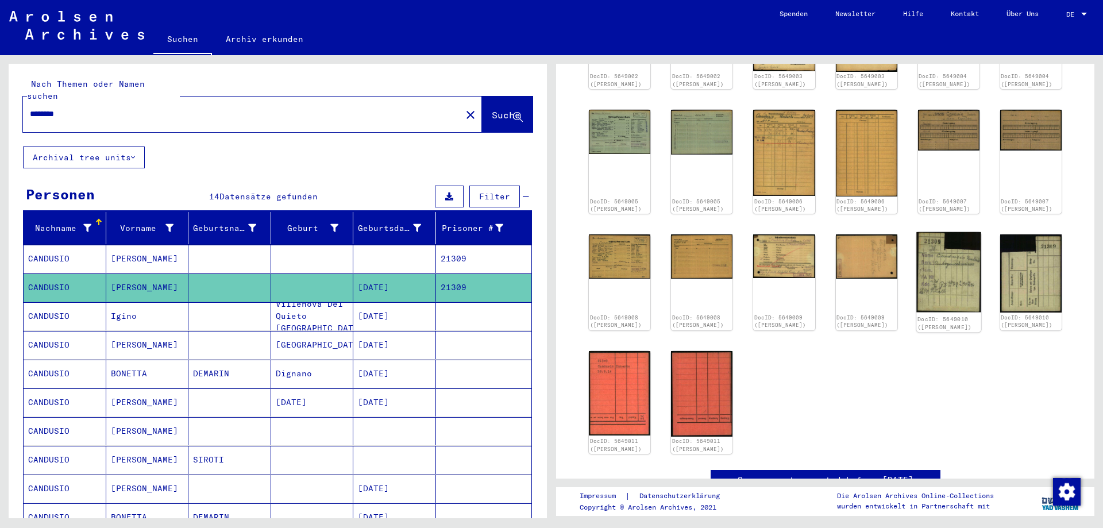
click at [946, 300] on img at bounding box center [948, 272] width 65 height 80
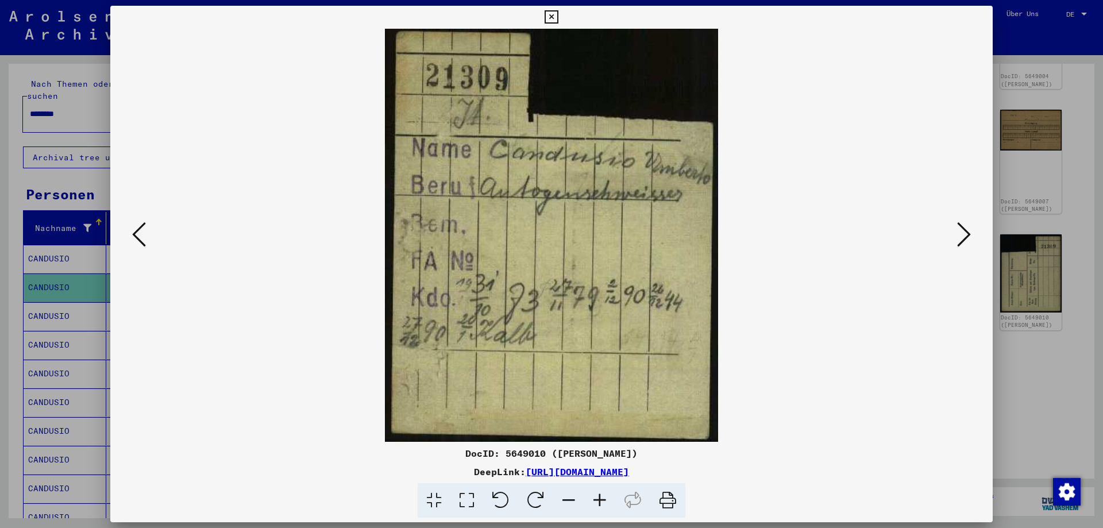
click at [558, 16] on icon at bounding box center [550, 17] width 13 height 14
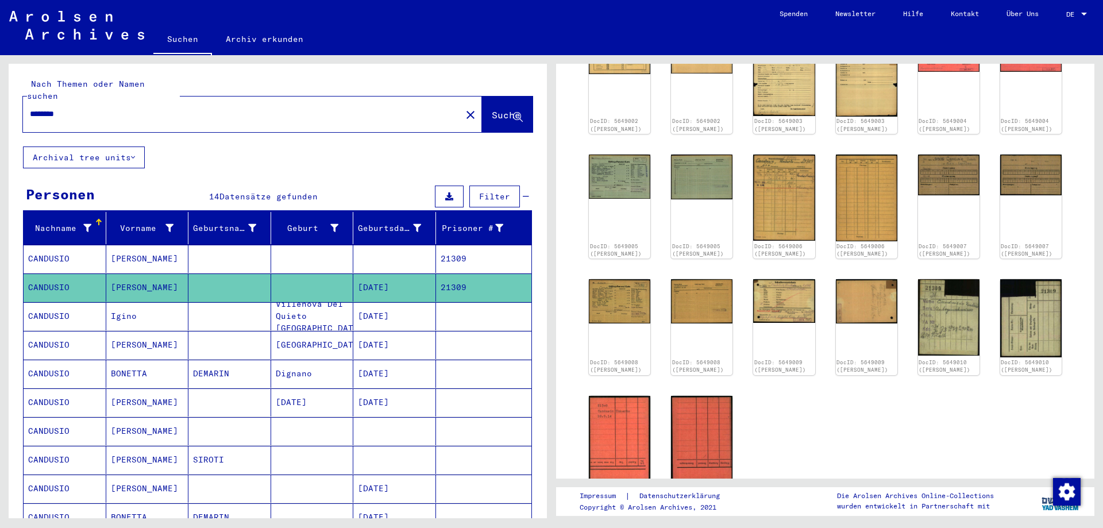
scroll to position [186, 0]
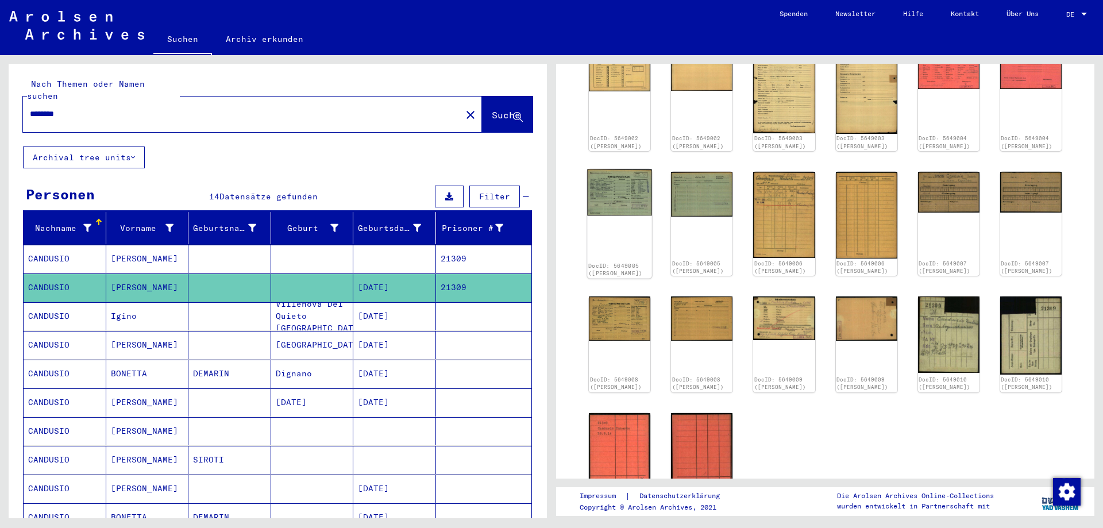
click at [606, 192] on img at bounding box center [619, 192] width 65 height 47
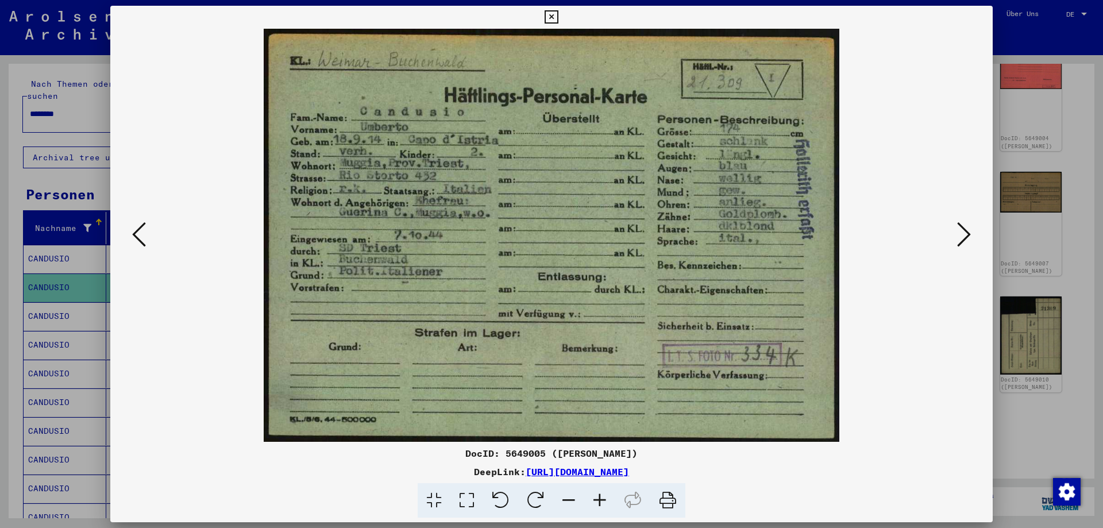
click at [558, 17] on icon at bounding box center [550, 17] width 13 height 14
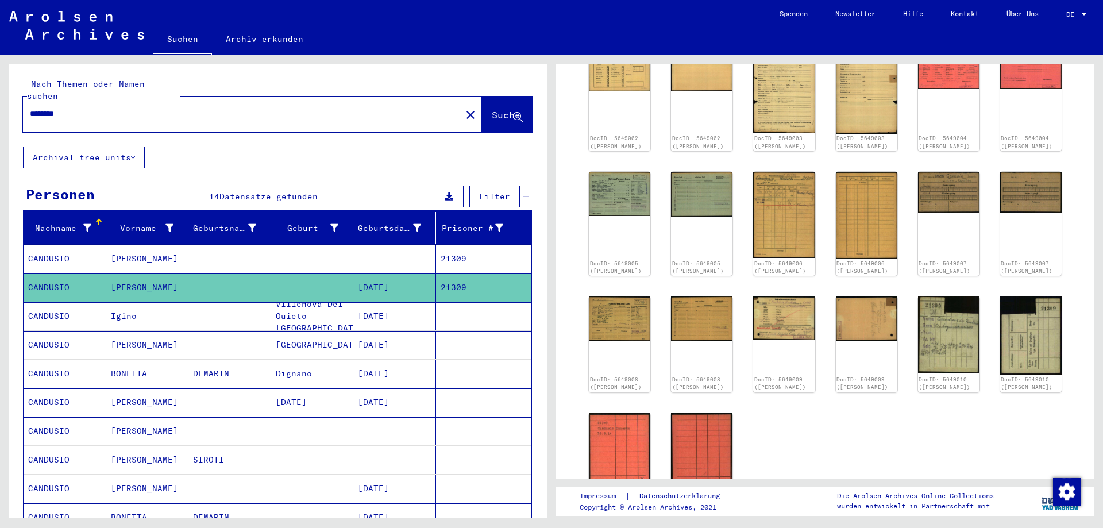
drag, startPoint x: 78, startPoint y: 105, endPoint x: 0, endPoint y: 103, distance: 78.1
click at [30, 108] on input "********" at bounding box center [242, 114] width 424 height 12
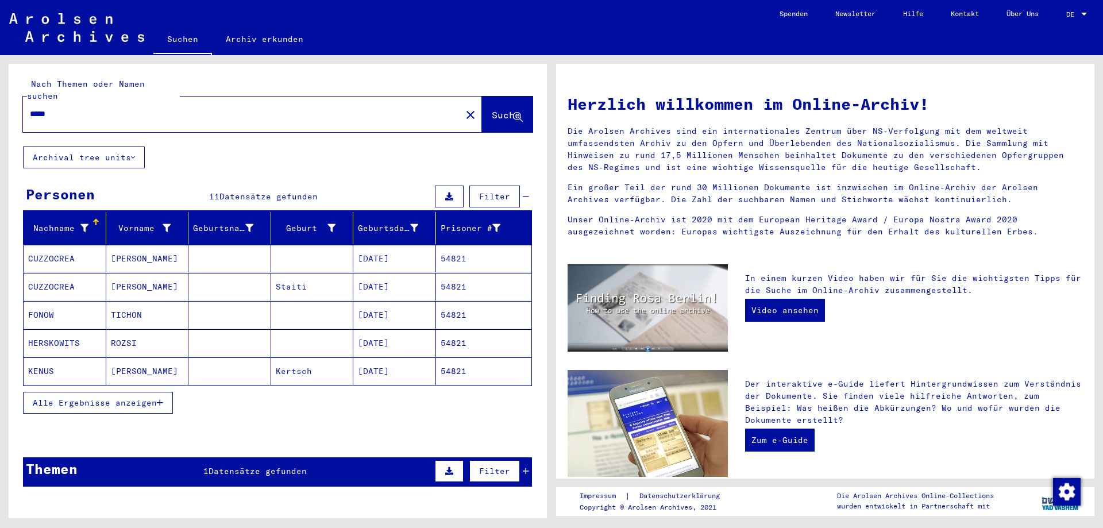
click at [123, 392] on button "Alle Ergebnisse anzeigen" at bounding box center [98, 403] width 150 height 22
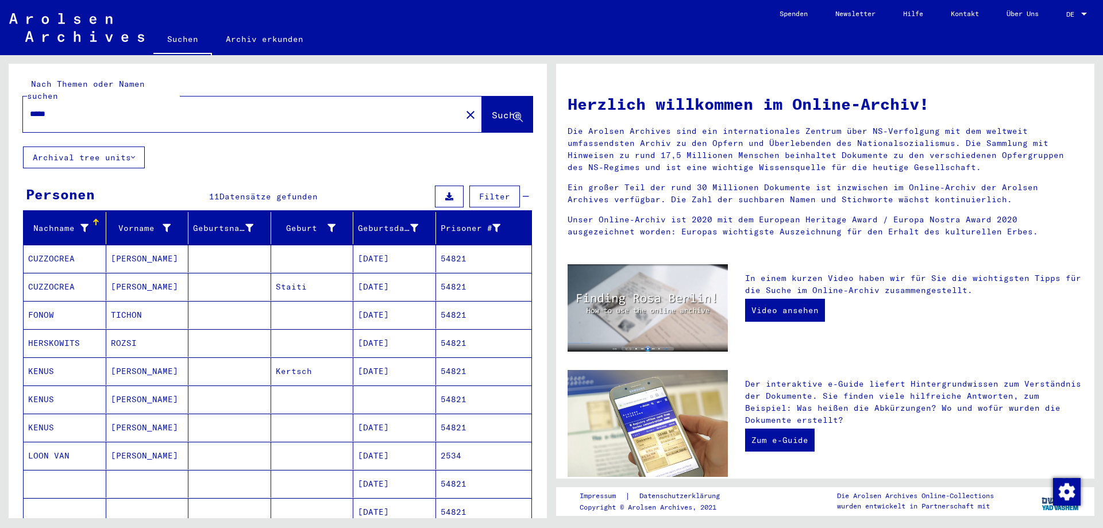
drag, startPoint x: 45, startPoint y: 102, endPoint x: 51, endPoint y: 103, distance: 6.4
click at [51, 108] on input "*****" at bounding box center [238, 114] width 417 height 12
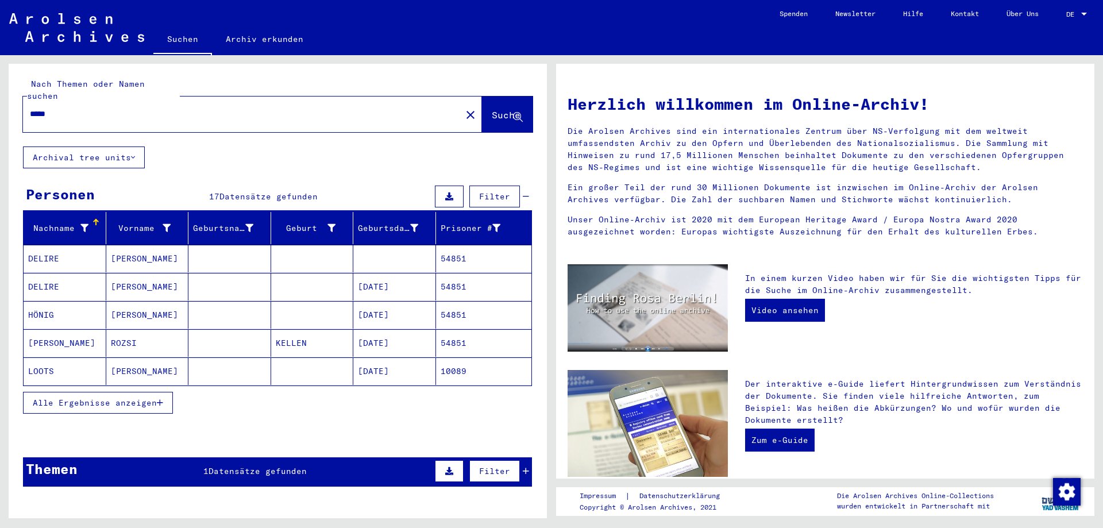
click at [172, 273] on mat-cell "[PERSON_NAME]" at bounding box center [147, 287] width 83 height 28
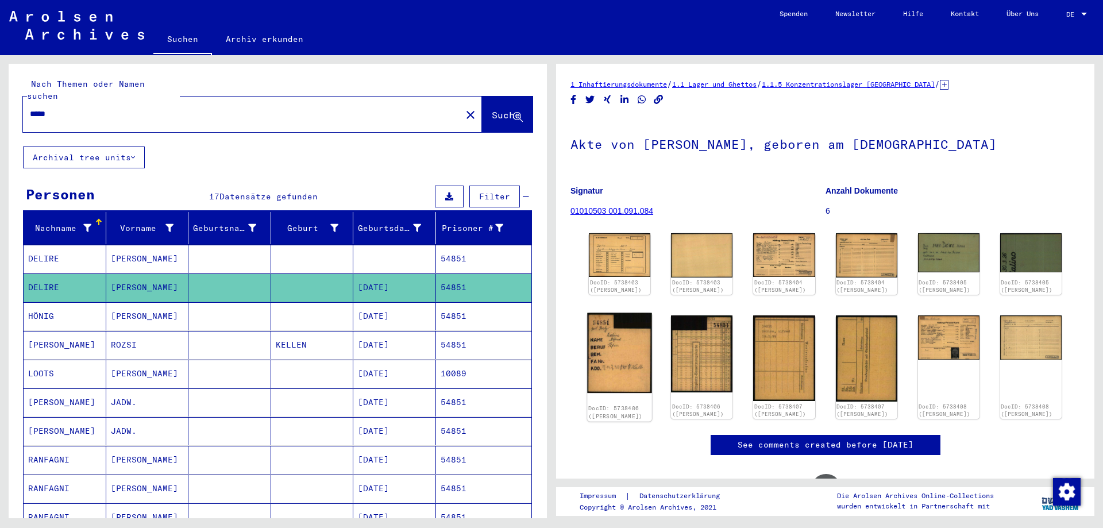
click at [626, 345] on img at bounding box center [619, 353] width 65 height 80
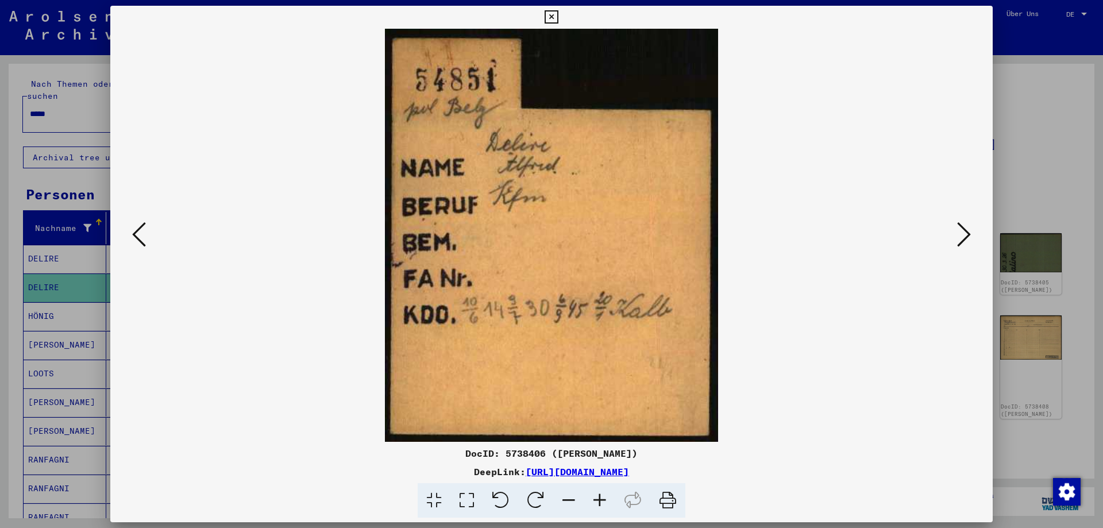
click at [558, 14] on icon at bounding box center [550, 17] width 13 height 14
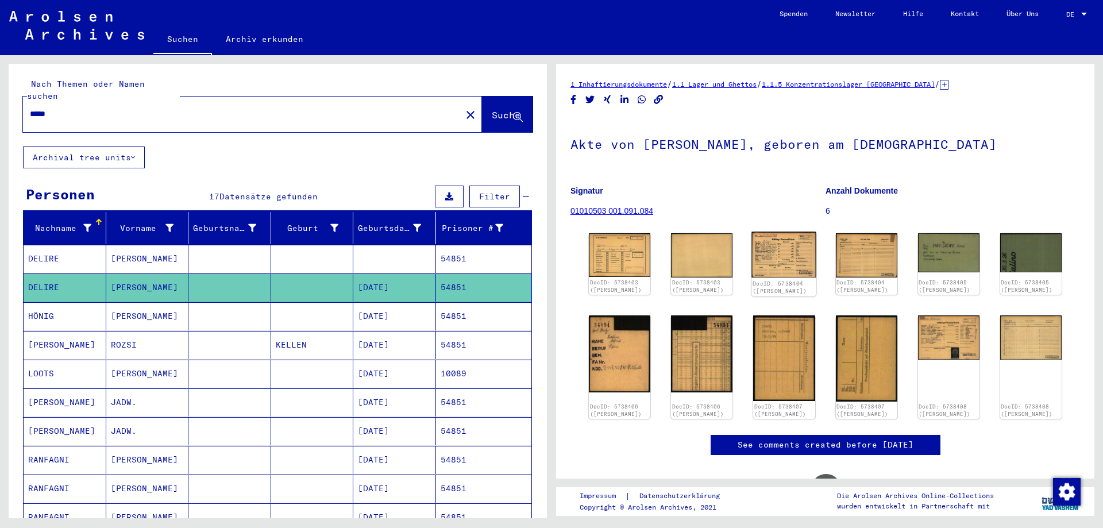
click at [794, 243] on img at bounding box center [784, 255] width 65 height 46
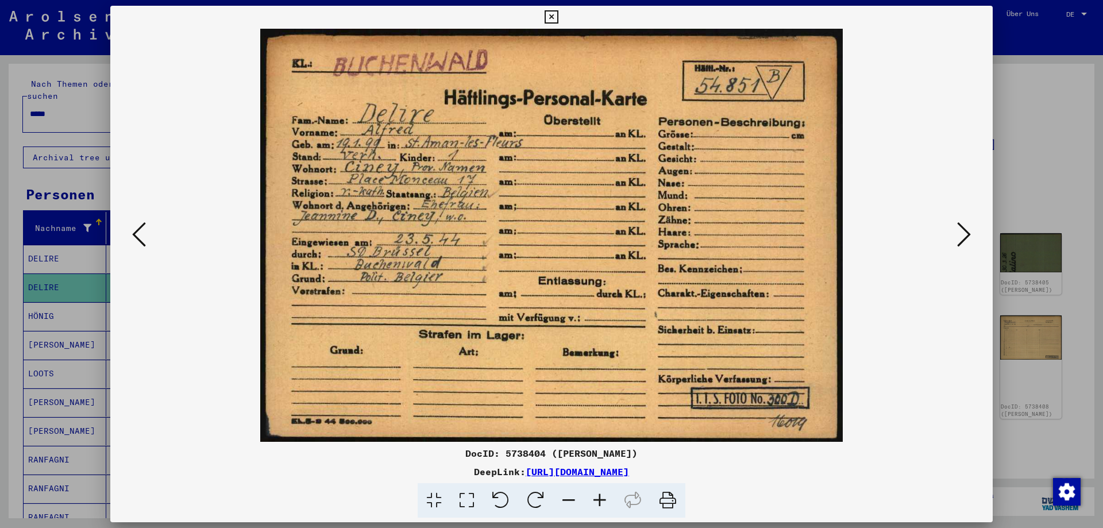
click at [558, 19] on icon at bounding box center [550, 17] width 13 height 14
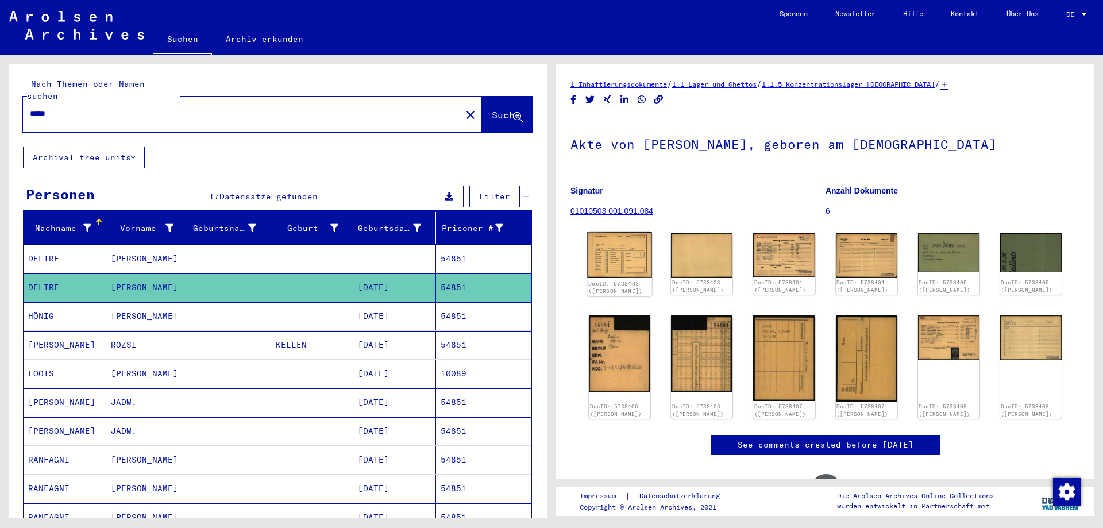
click at [618, 256] on img at bounding box center [619, 255] width 65 height 46
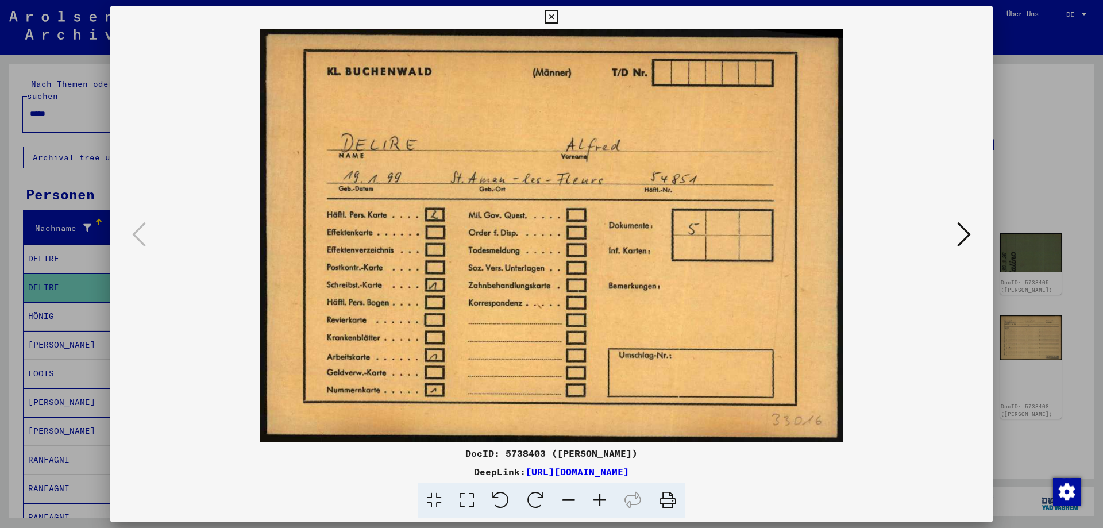
click at [558, 17] on icon at bounding box center [550, 17] width 13 height 14
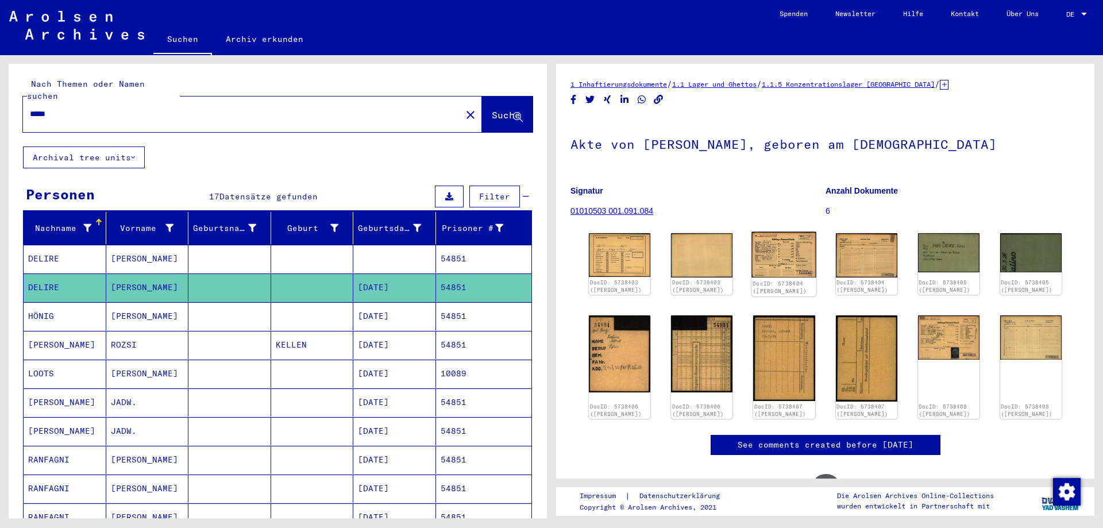
click at [771, 252] on img at bounding box center [784, 255] width 65 height 46
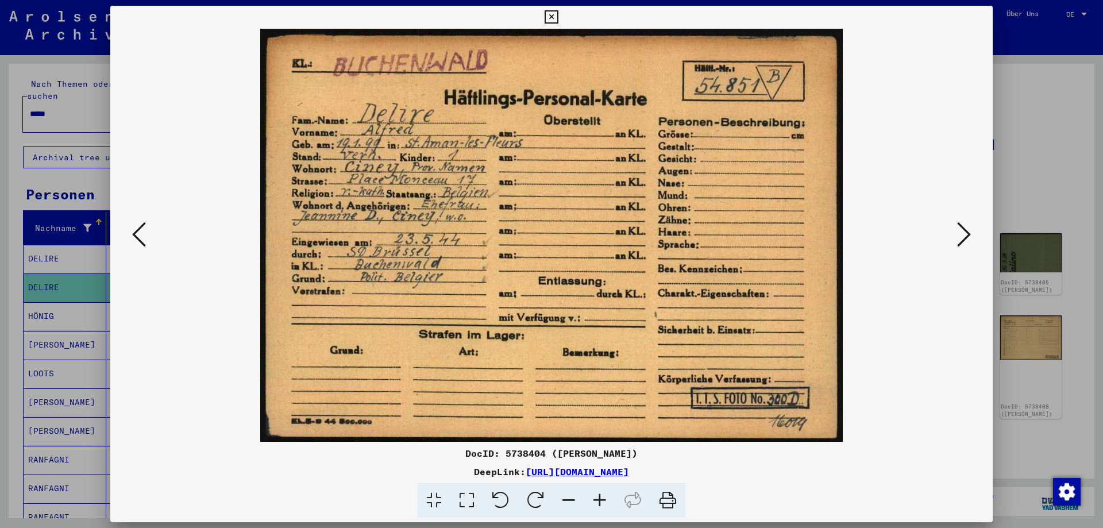
click at [558, 17] on icon at bounding box center [550, 17] width 13 height 14
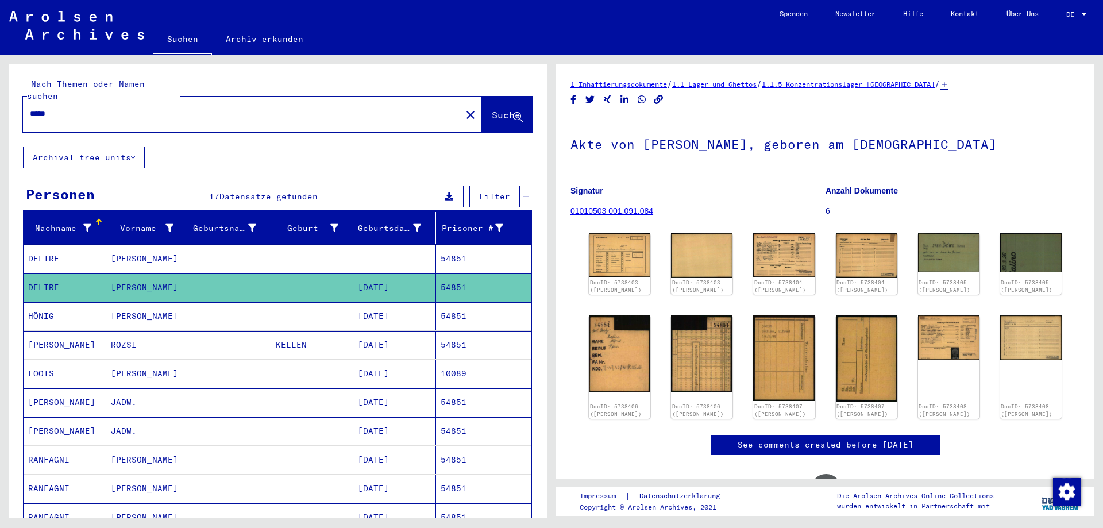
drag, startPoint x: 29, startPoint y: 101, endPoint x: 65, endPoint y: 103, distance: 36.8
click at [65, 103] on div "*****" at bounding box center [238, 114] width 431 height 26
drag, startPoint x: 65, startPoint y: 103, endPoint x: 0, endPoint y: 107, distance: 65.6
click at [30, 108] on input "*****" at bounding box center [242, 114] width 424 height 12
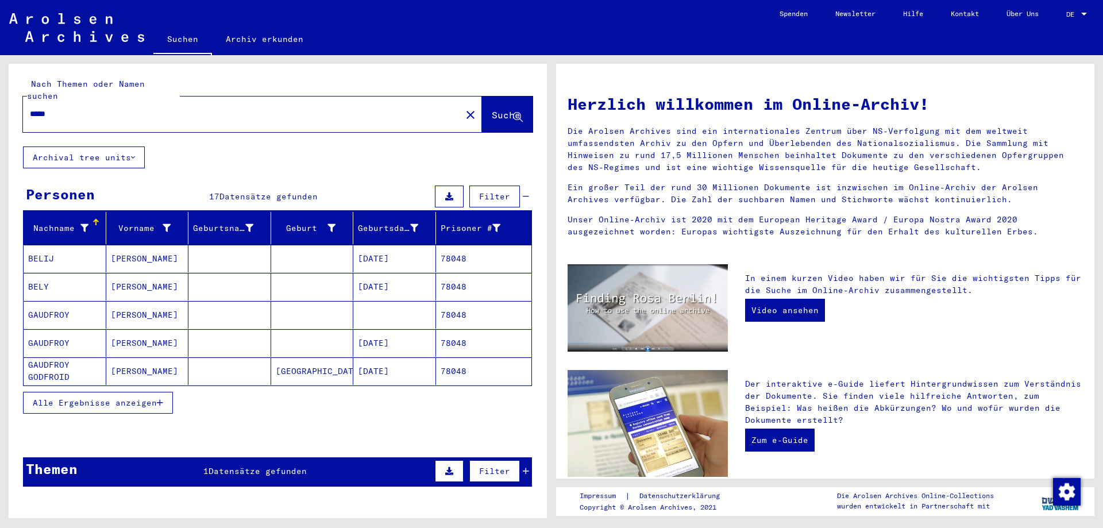
click at [94, 397] on span "Alle Ergebnisse anzeigen" at bounding box center [95, 402] width 124 height 10
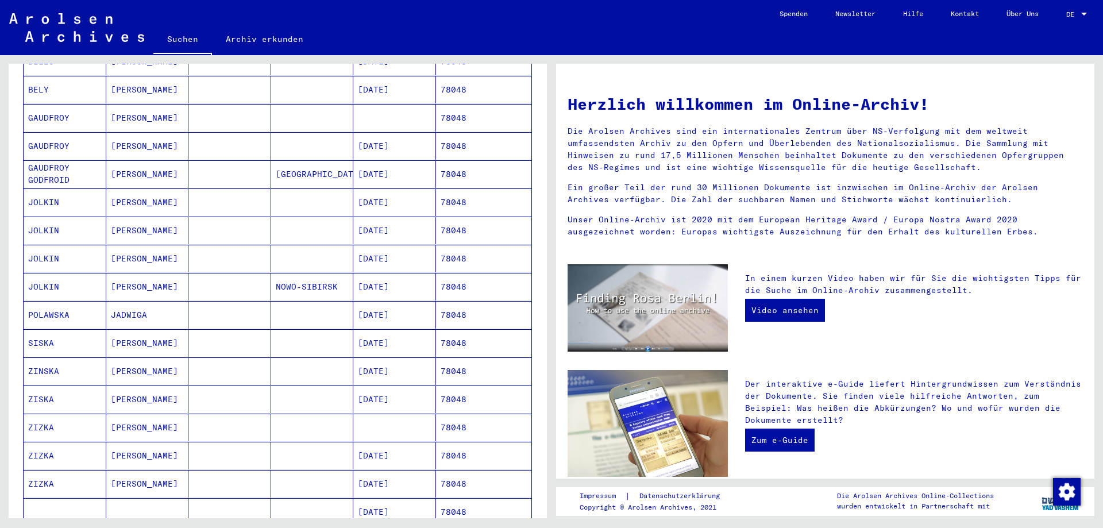
scroll to position [310, 0]
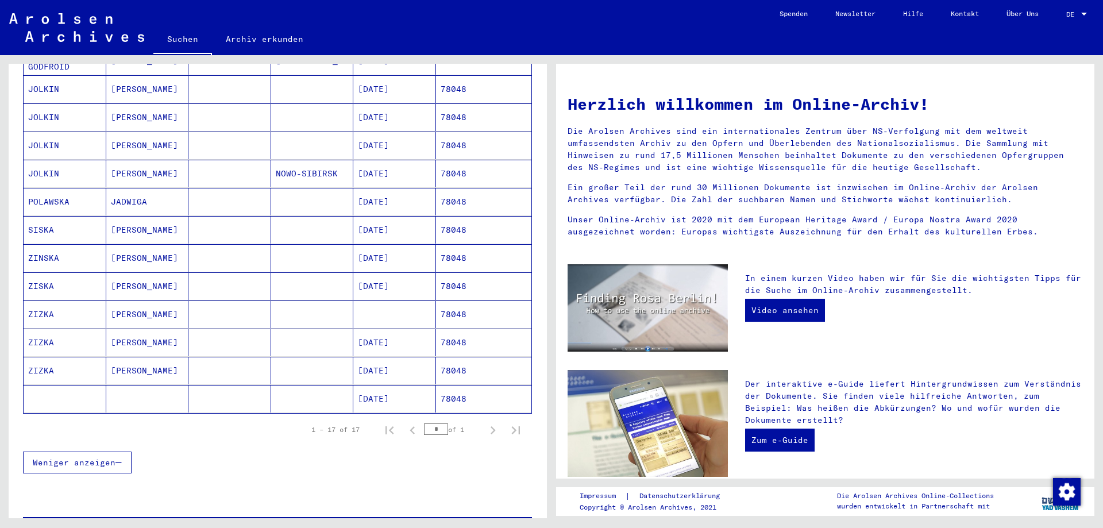
click at [270, 247] on mat-cell at bounding box center [229, 258] width 83 height 28
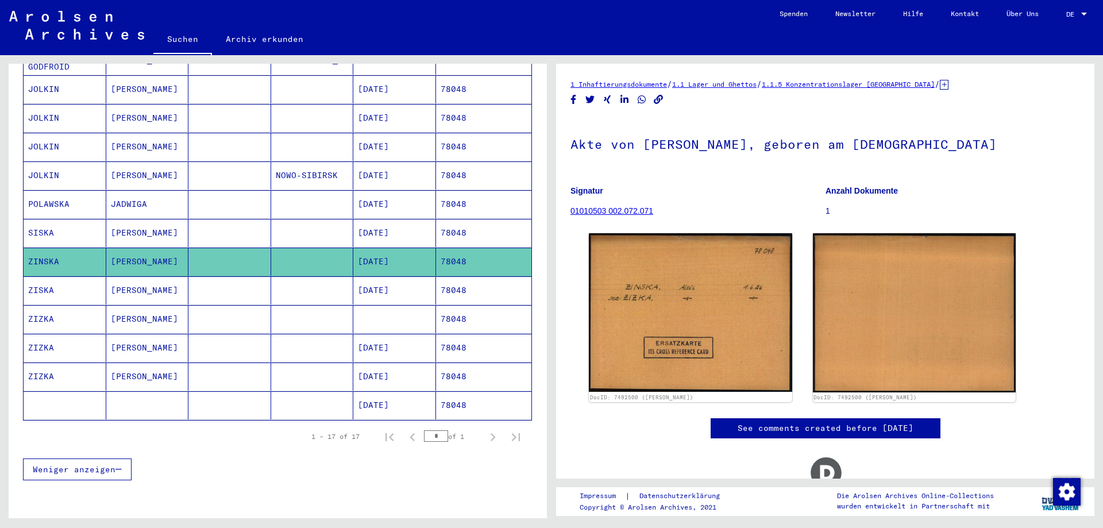
click at [318, 279] on mat-cell at bounding box center [312, 290] width 83 height 28
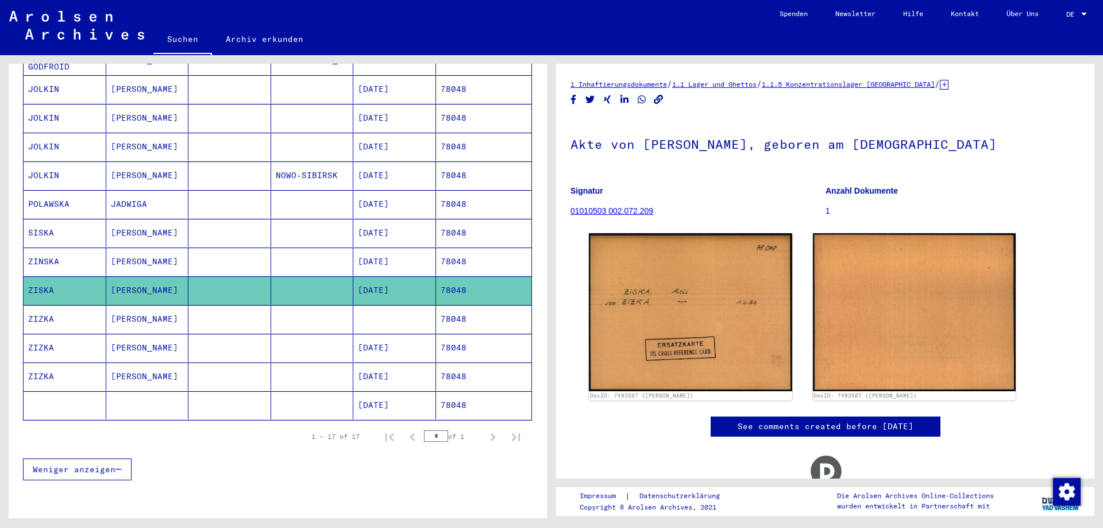
click at [319, 312] on mat-cell at bounding box center [312, 319] width 83 height 28
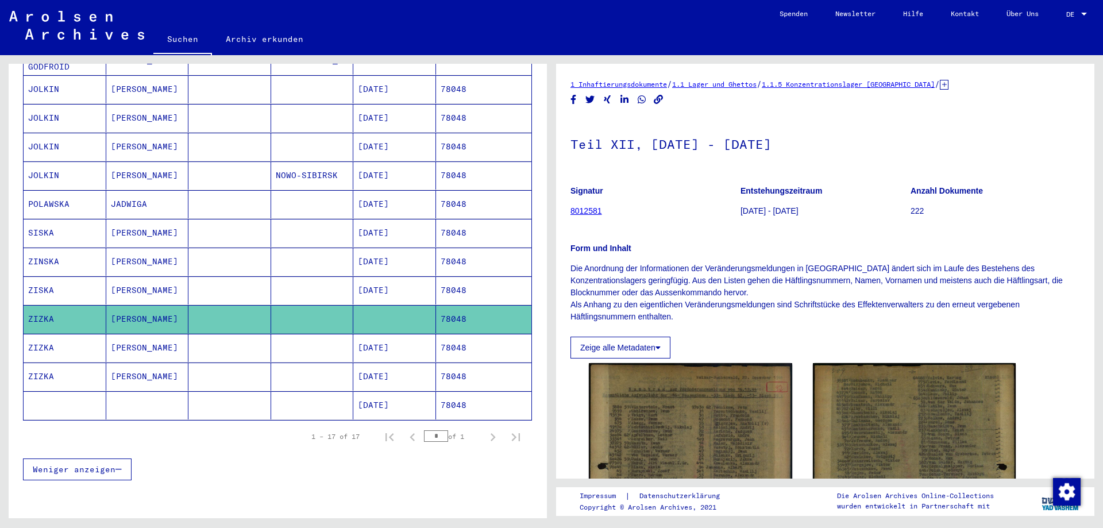
click at [318, 334] on mat-cell at bounding box center [312, 348] width 83 height 28
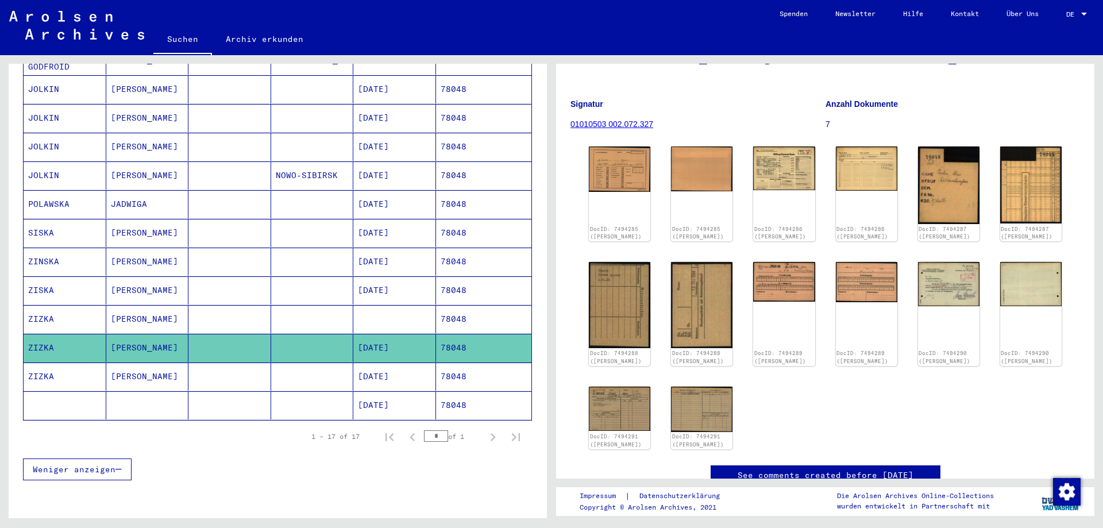
scroll to position [62, 0]
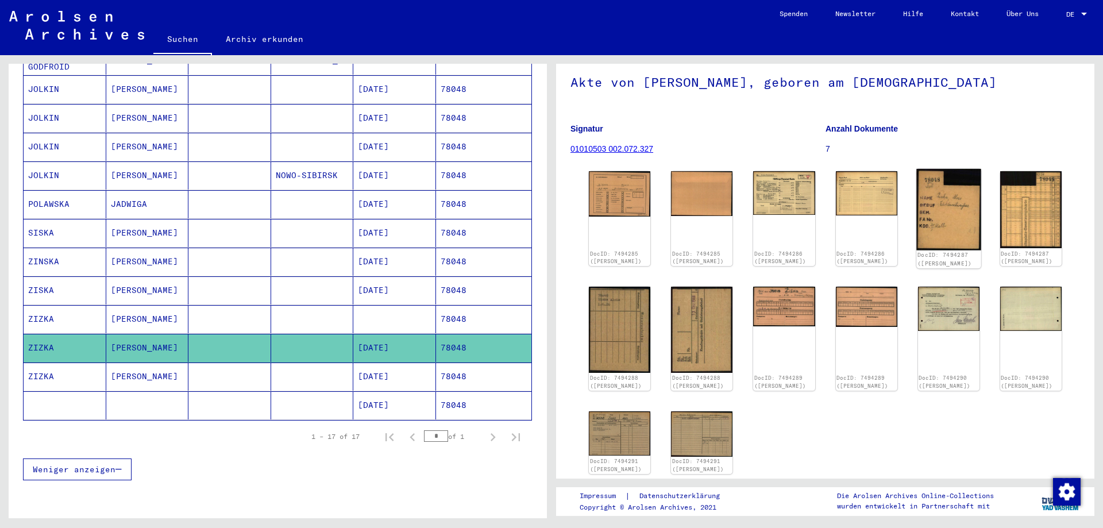
click at [956, 230] on img at bounding box center [948, 210] width 65 height 82
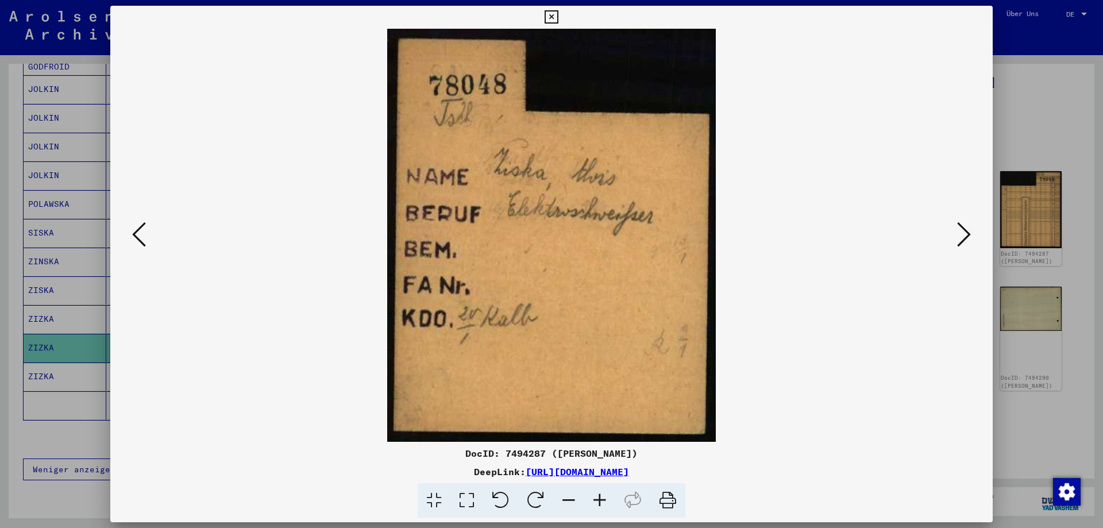
click at [558, 13] on icon at bounding box center [550, 17] width 13 height 14
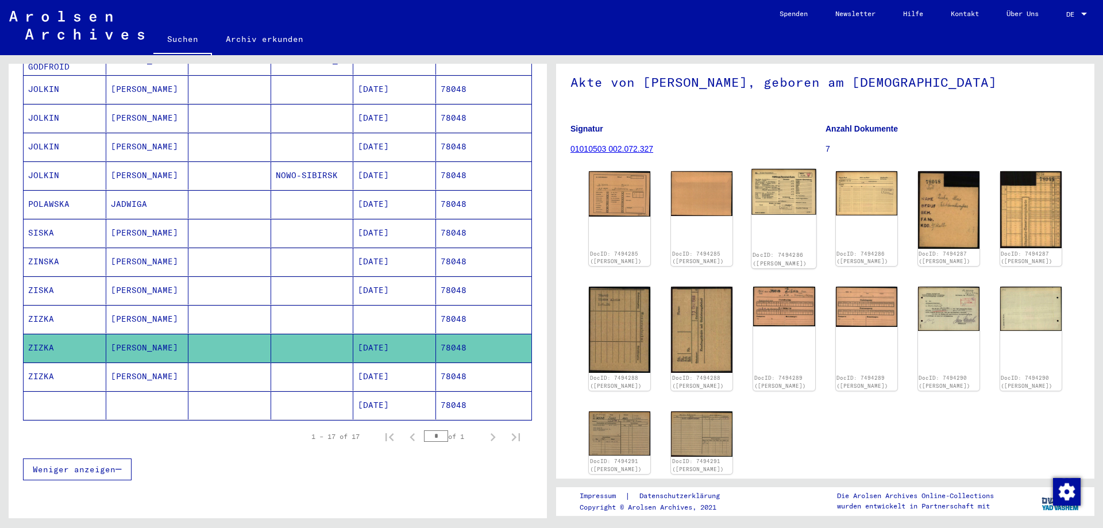
click at [787, 184] on img at bounding box center [784, 192] width 65 height 46
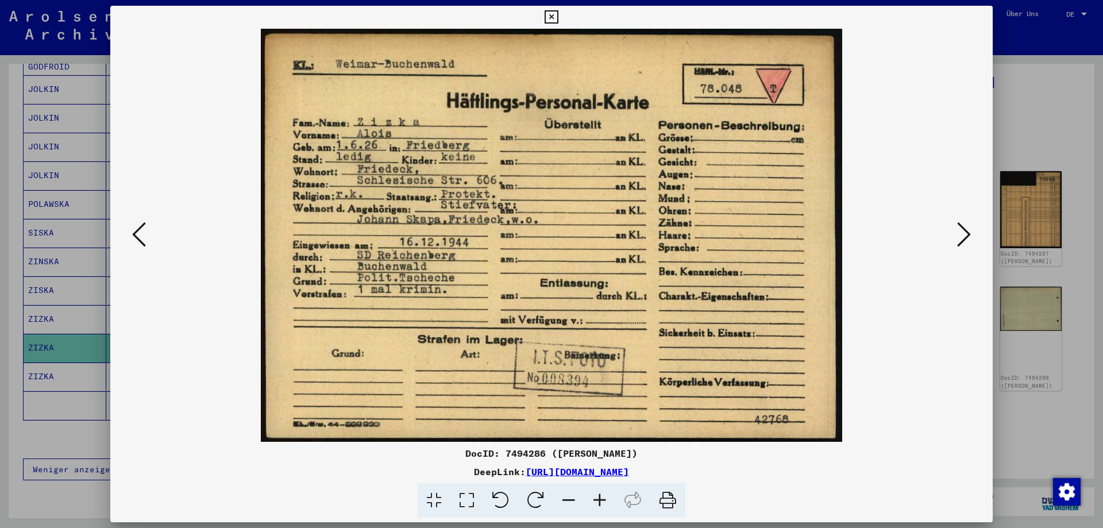
click at [558, 21] on icon at bounding box center [550, 17] width 13 height 14
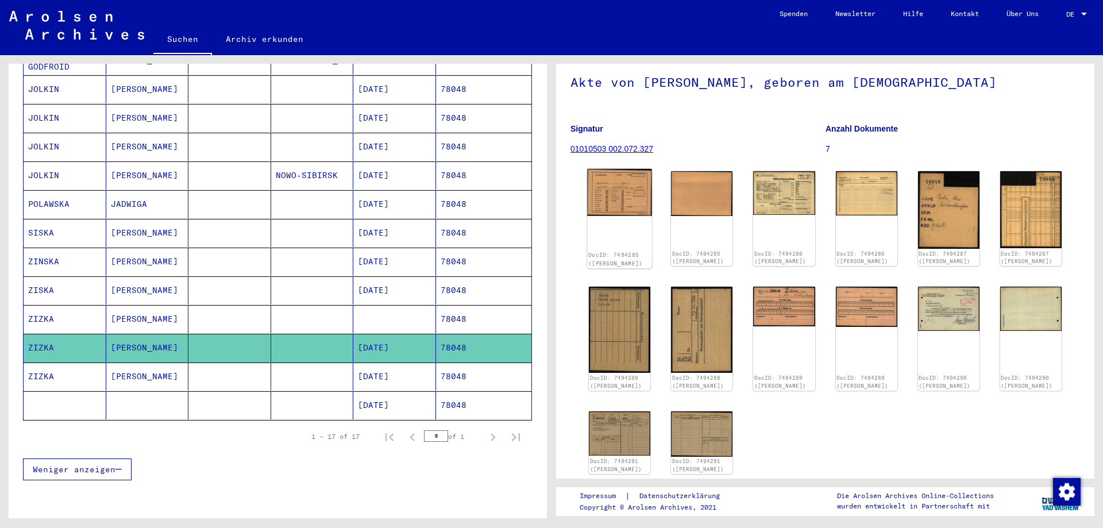
click at [614, 203] on img at bounding box center [619, 192] width 65 height 47
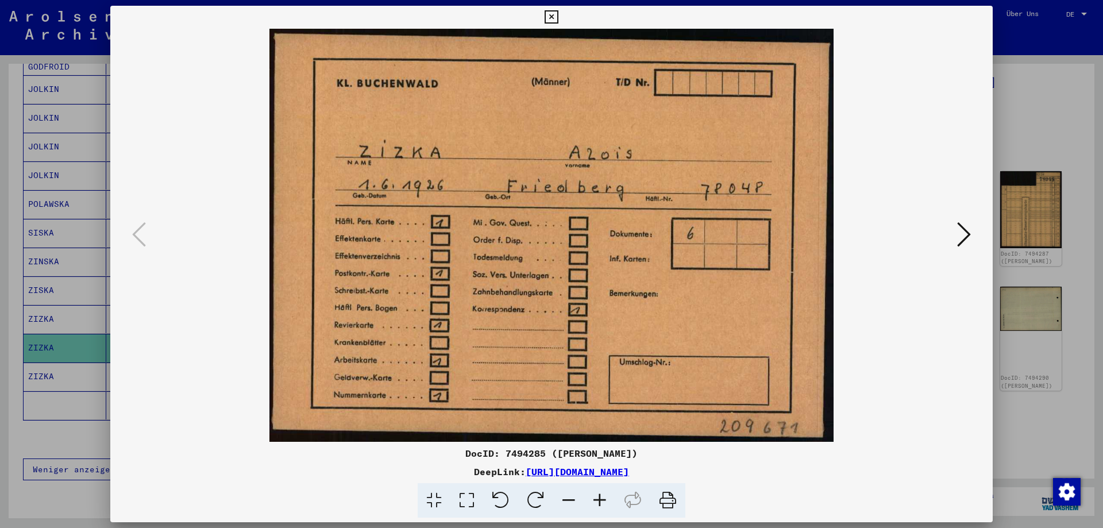
click at [969, 231] on icon at bounding box center [964, 235] width 14 height 28
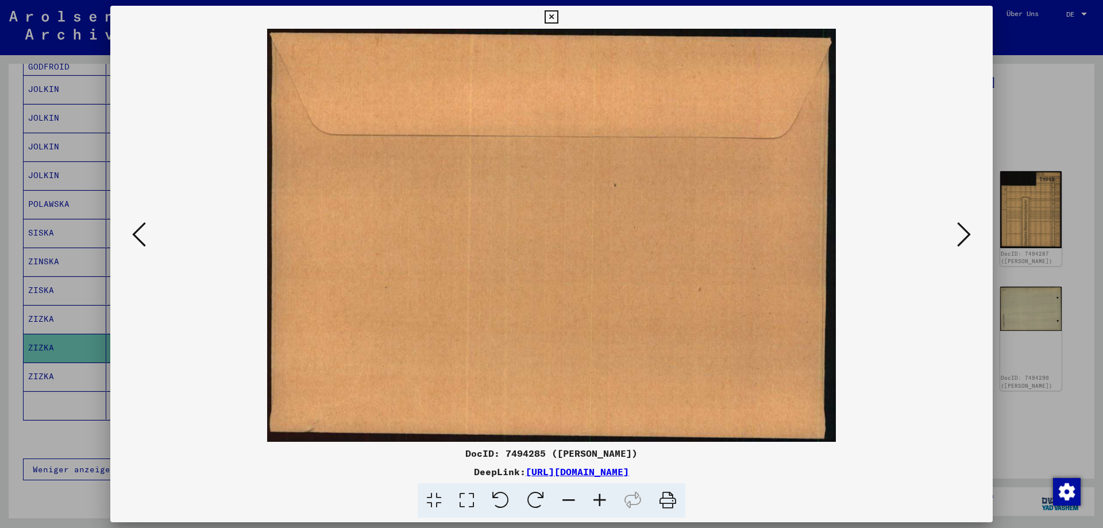
click at [969, 231] on icon at bounding box center [964, 235] width 14 height 28
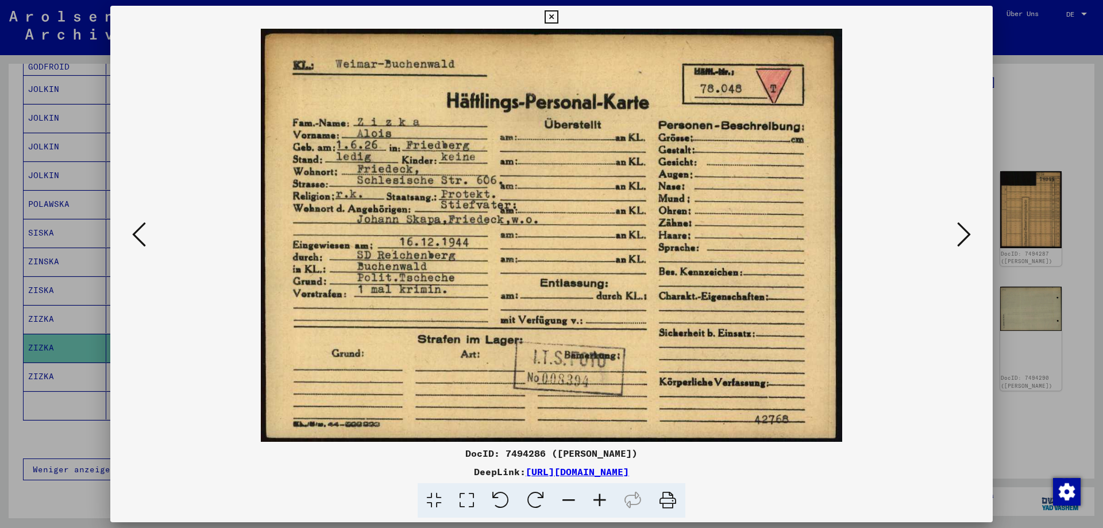
click at [965, 230] on icon at bounding box center [964, 235] width 14 height 28
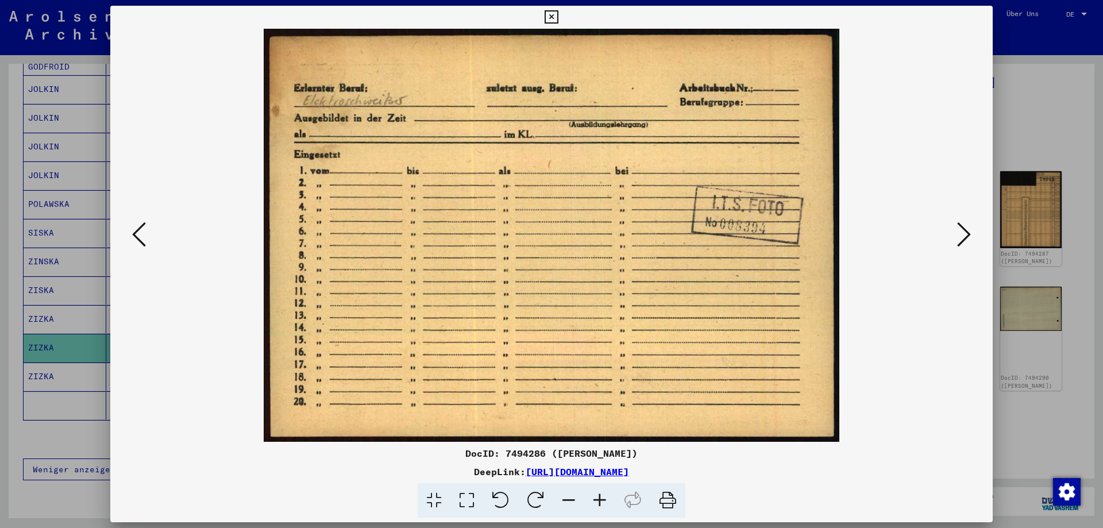
click at [965, 230] on icon at bounding box center [964, 235] width 14 height 28
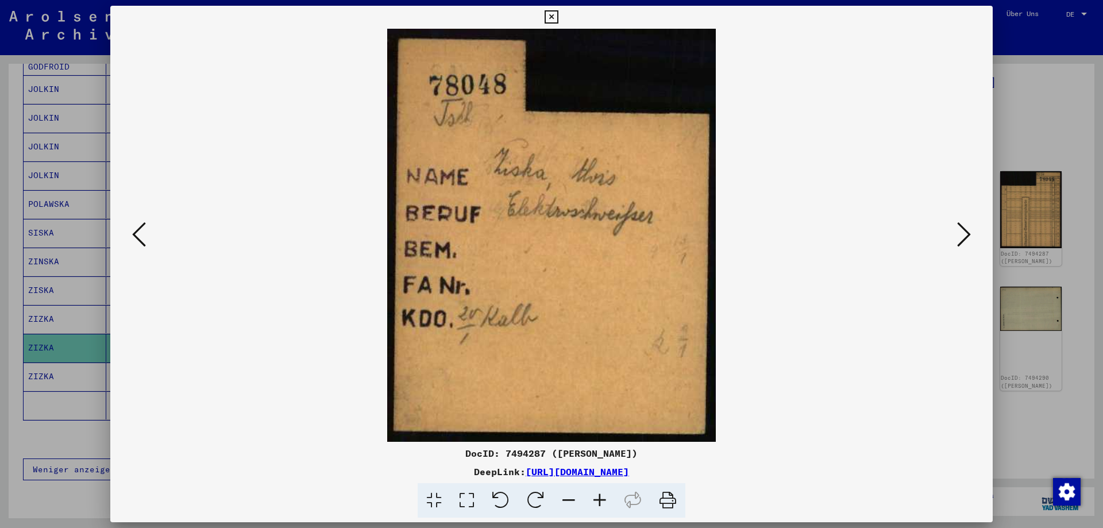
click at [965, 230] on icon at bounding box center [964, 235] width 14 height 28
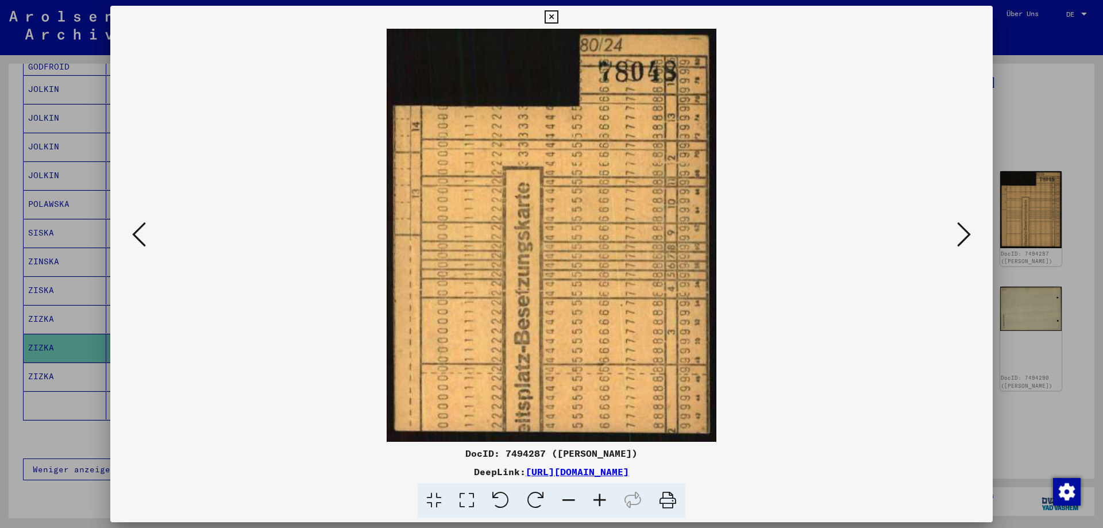
click at [965, 230] on icon at bounding box center [964, 235] width 14 height 28
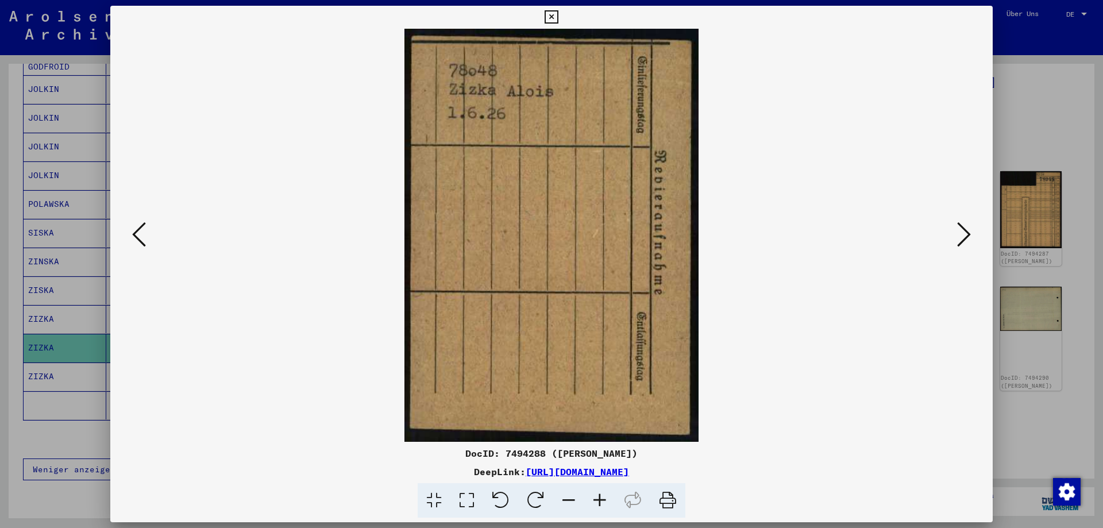
click at [965, 230] on icon at bounding box center [964, 235] width 14 height 28
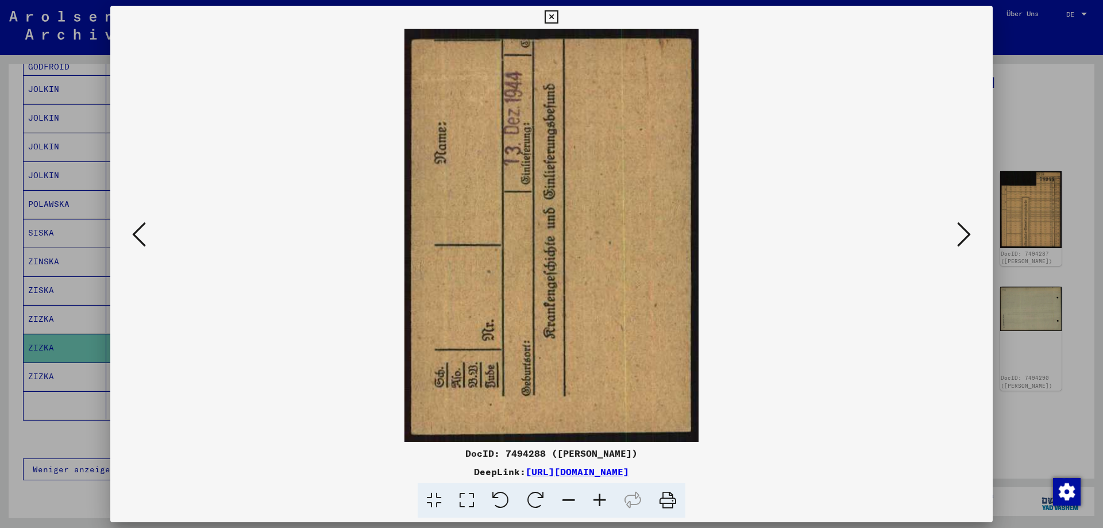
click at [965, 230] on icon at bounding box center [964, 235] width 14 height 28
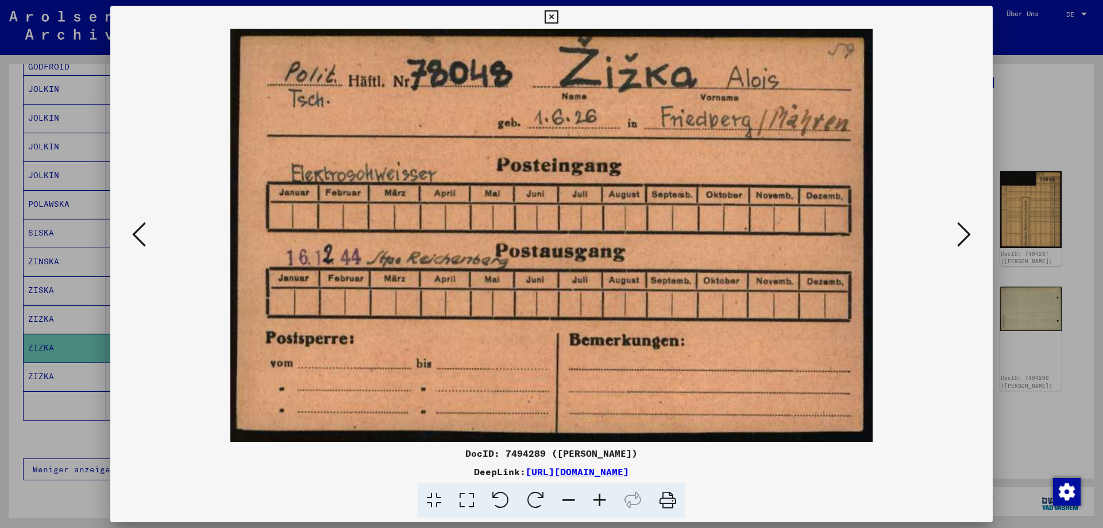
click at [965, 230] on icon at bounding box center [964, 235] width 14 height 28
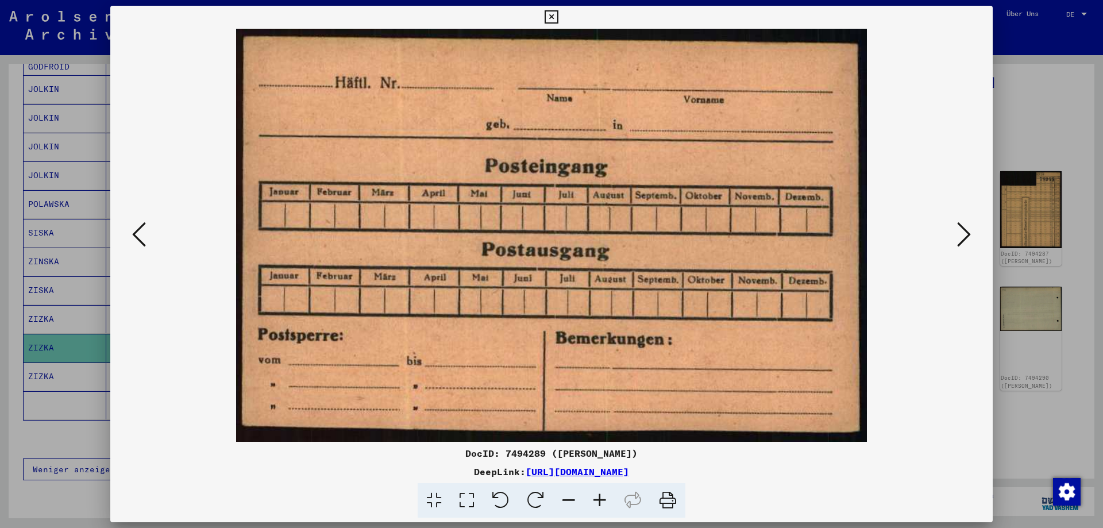
click at [965, 230] on icon at bounding box center [964, 235] width 14 height 28
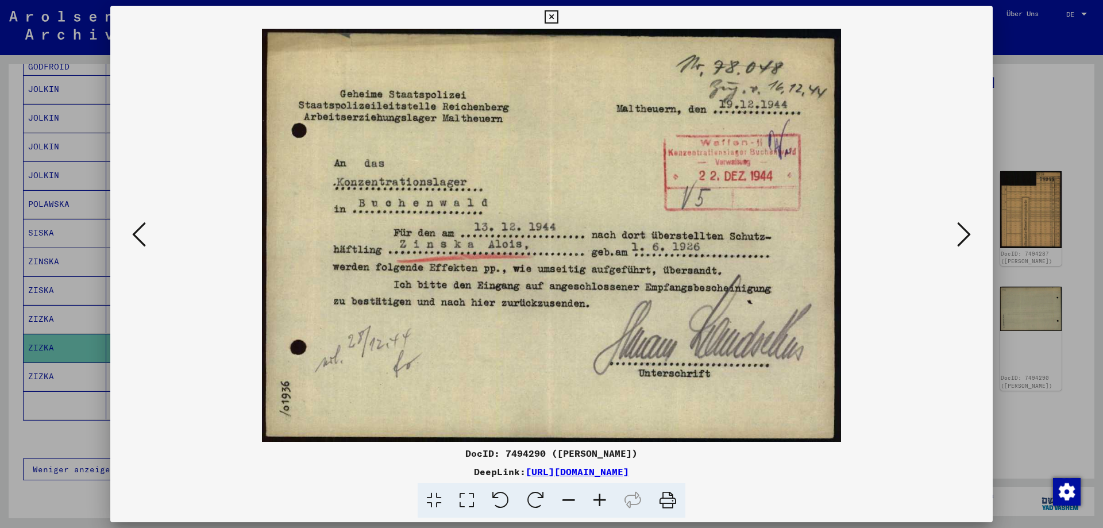
click at [965, 225] on icon at bounding box center [964, 235] width 14 height 28
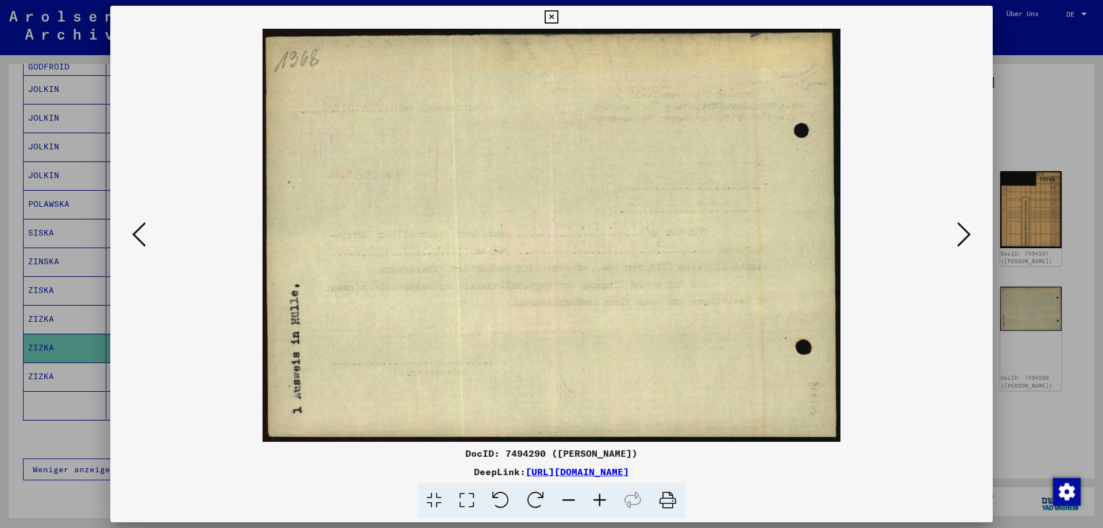
click at [965, 225] on icon at bounding box center [964, 235] width 14 height 28
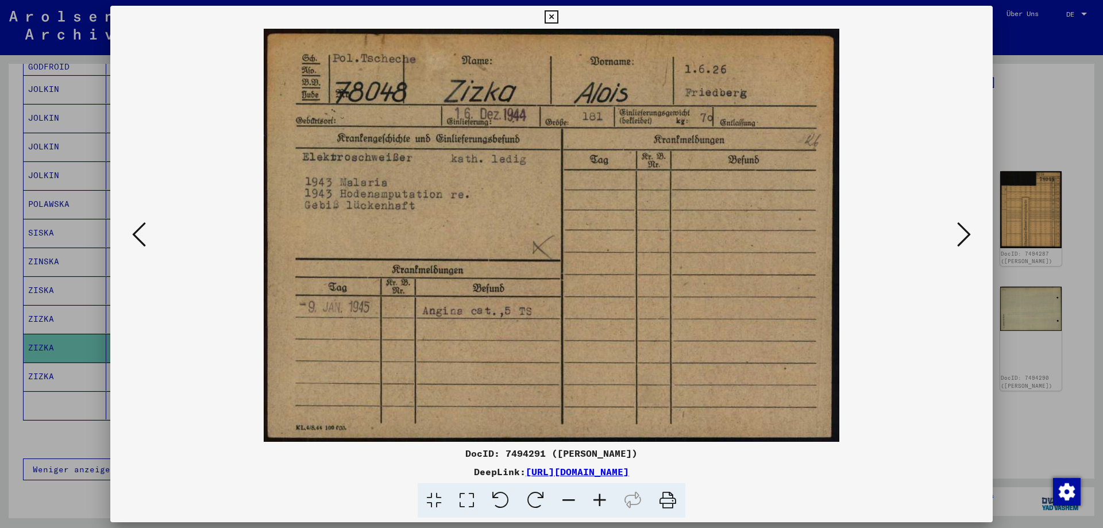
click at [965, 225] on icon at bounding box center [964, 235] width 14 height 28
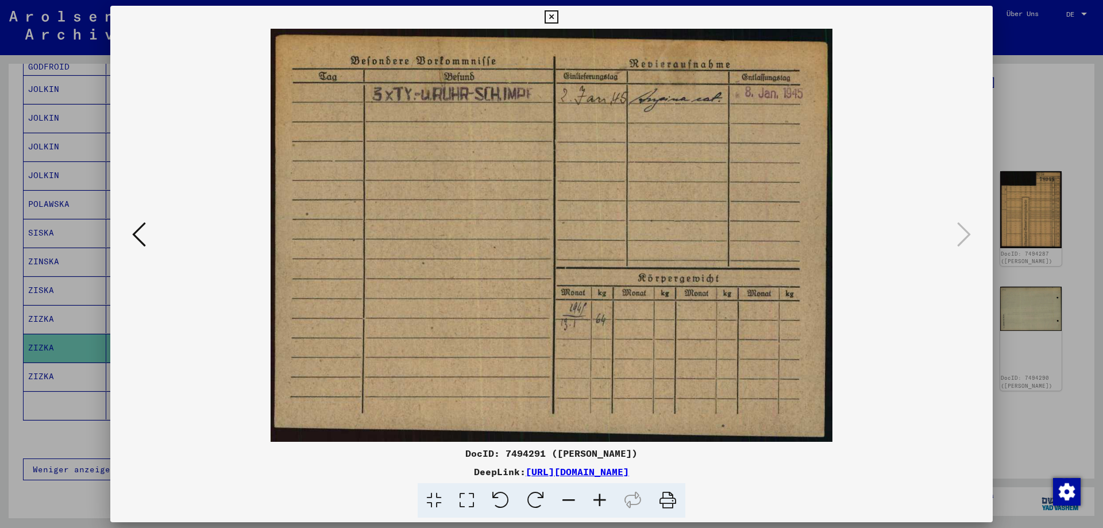
click at [558, 23] on icon at bounding box center [550, 17] width 13 height 14
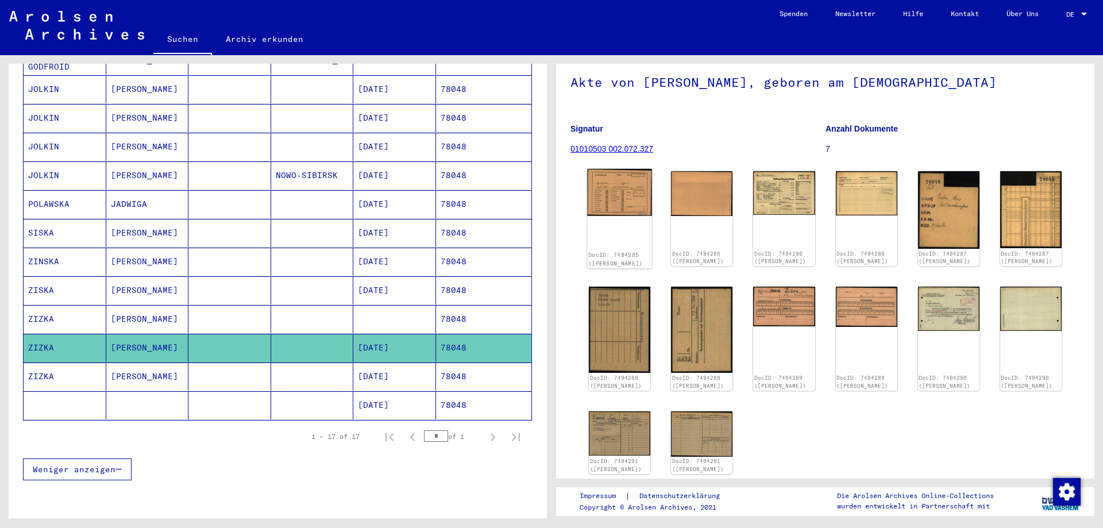
click at [632, 202] on img at bounding box center [619, 192] width 65 height 47
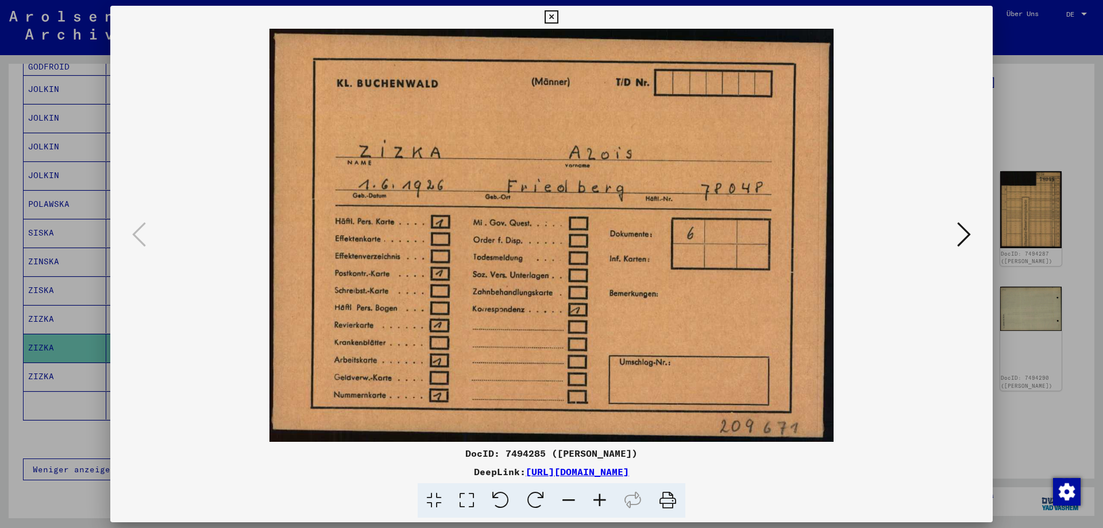
click at [558, 19] on icon at bounding box center [550, 17] width 13 height 14
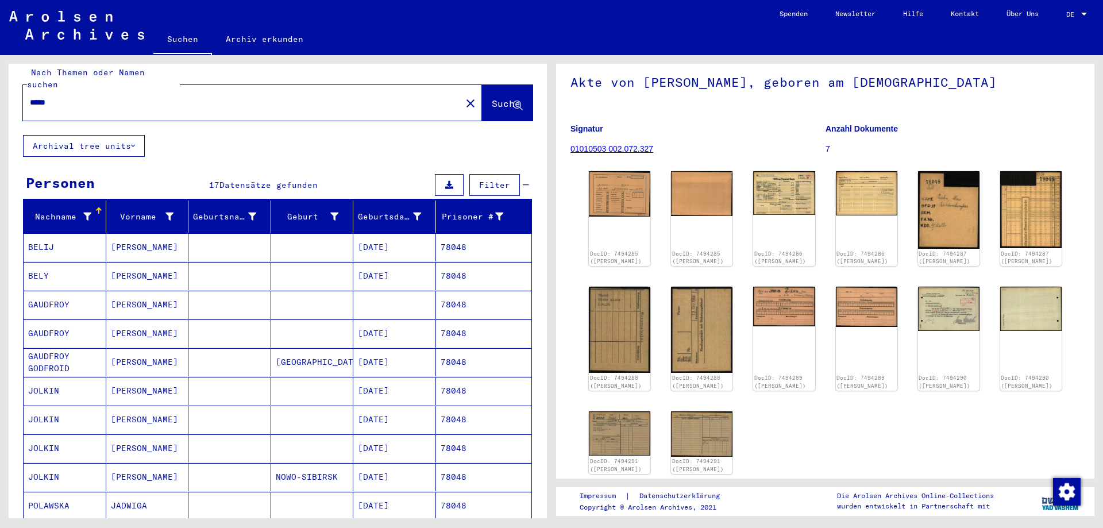
scroll to position [3, 0]
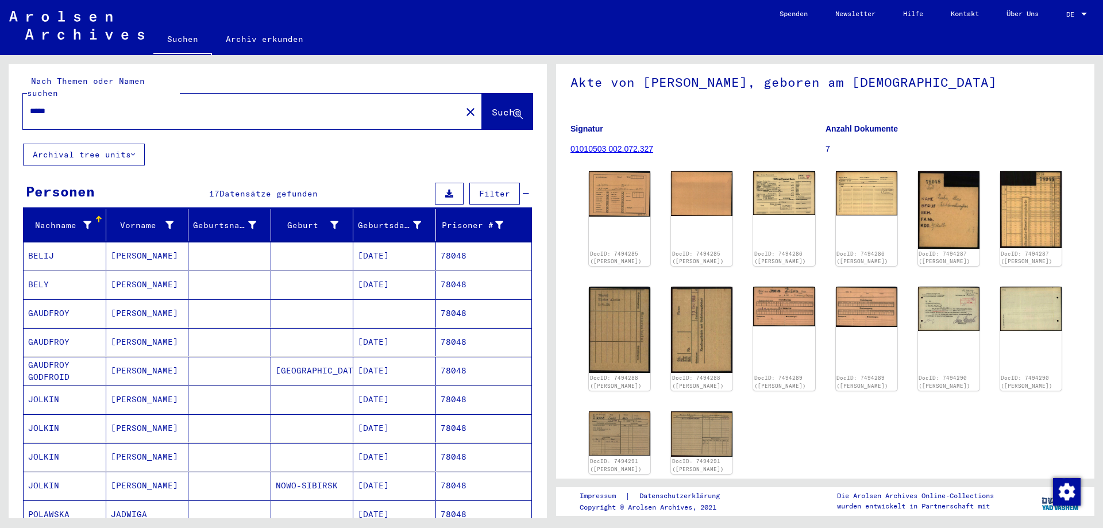
drag, startPoint x: 37, startPoint y: 98, endPoint x: 70, endPoint y: 101, distance: 33.5
click at [70, 105] on input "*****" at bounding box center [242, 111] width 424 height 12
type input "****"
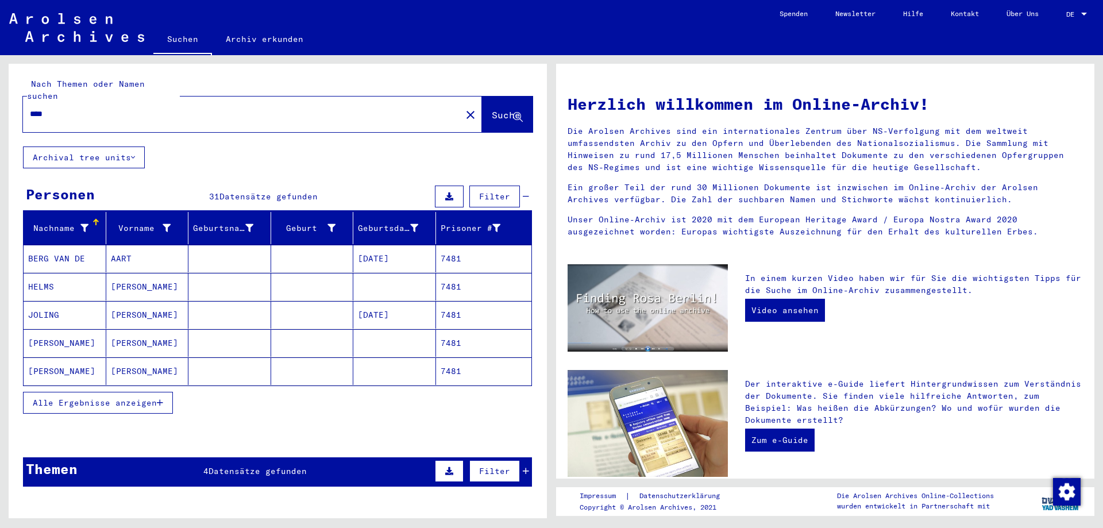
click at [117, 397] on span "Alle Ergebnisse anzeigen" at bounding box center [95, 402] width 124 height 10
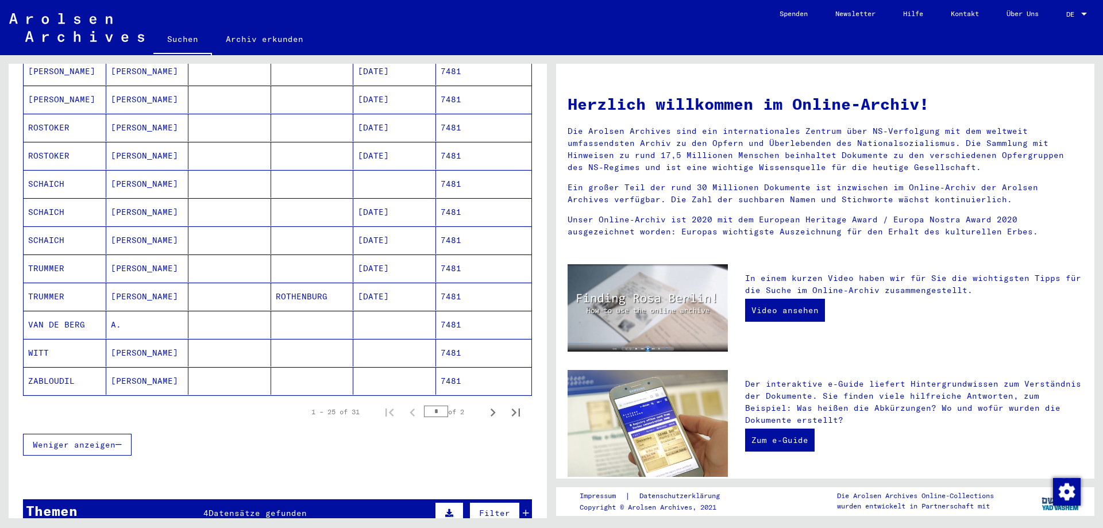
scroll to position [558, 0]
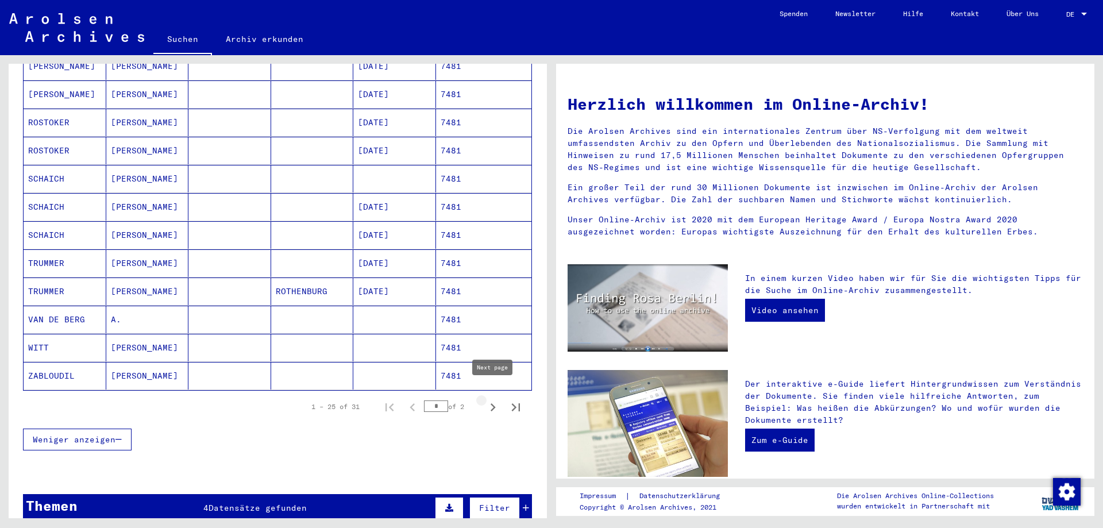
click at [490, 399] on icon "Next page" at bounding box center [493, 407] width 16 height 16
type input "*"
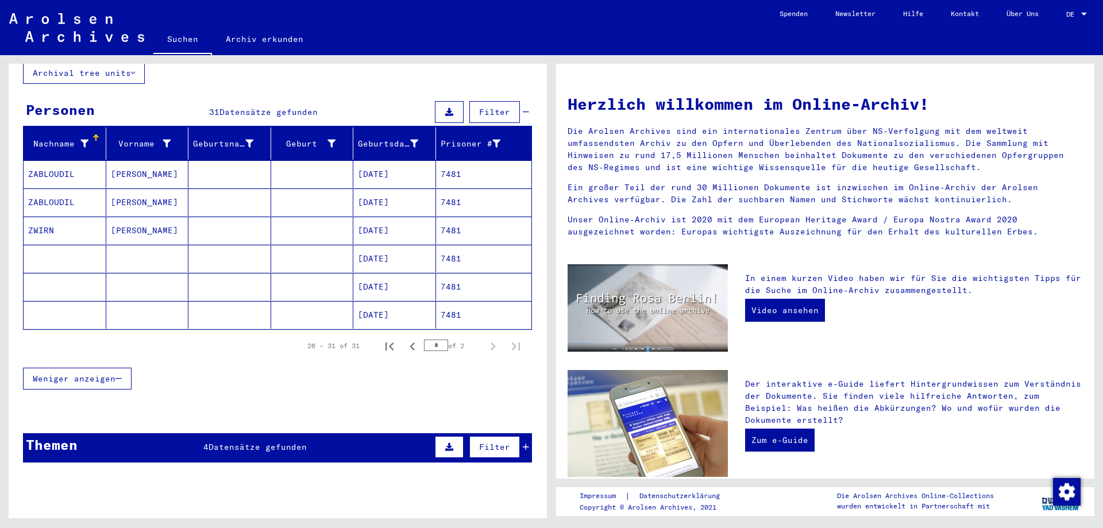
scroll to position [0, 0]
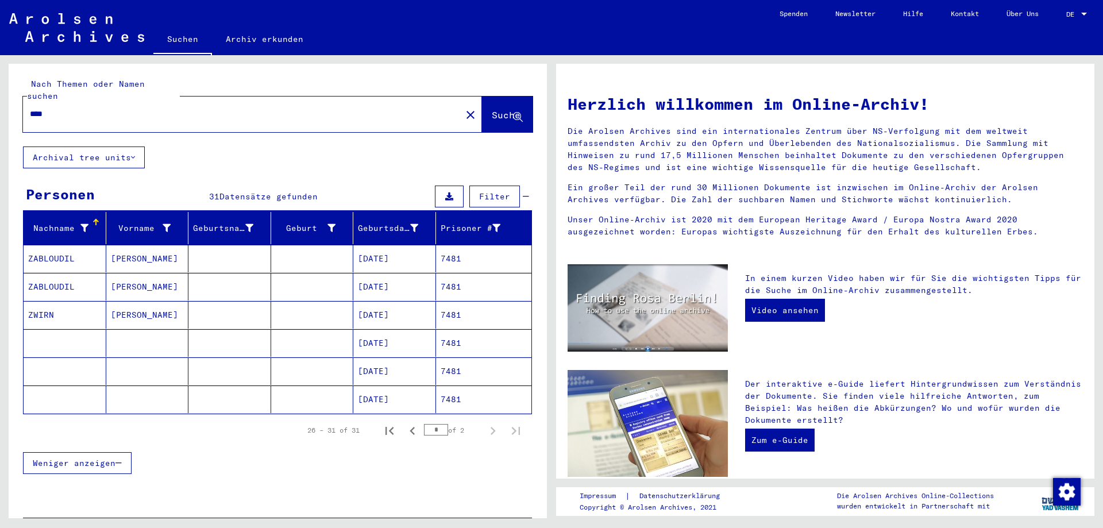
click at [238, 252] on mat-cell at bounding box center [229, 259] width 83 height 28
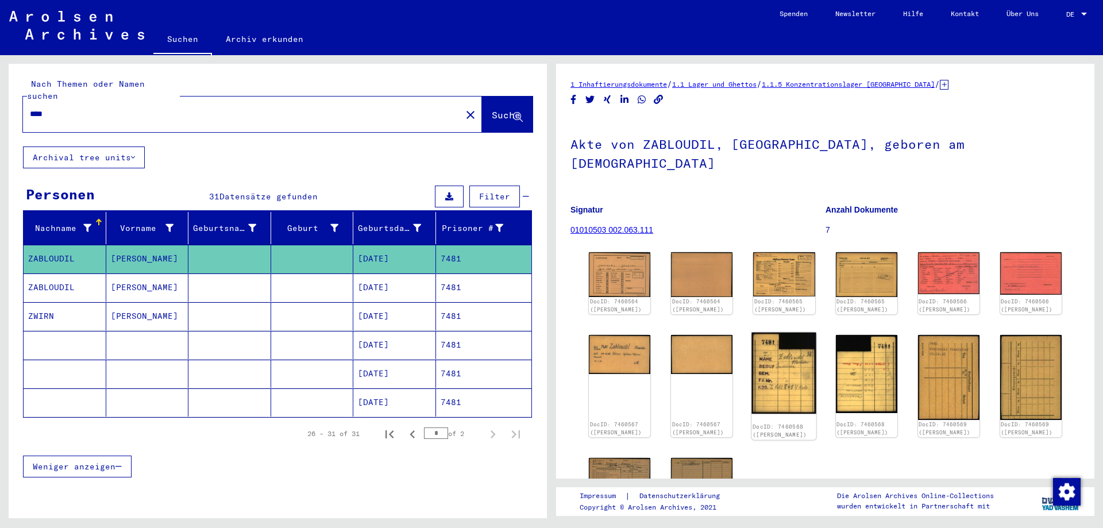
click at [772, 349] on img at bounding box center [784, 373] width 65 height 82
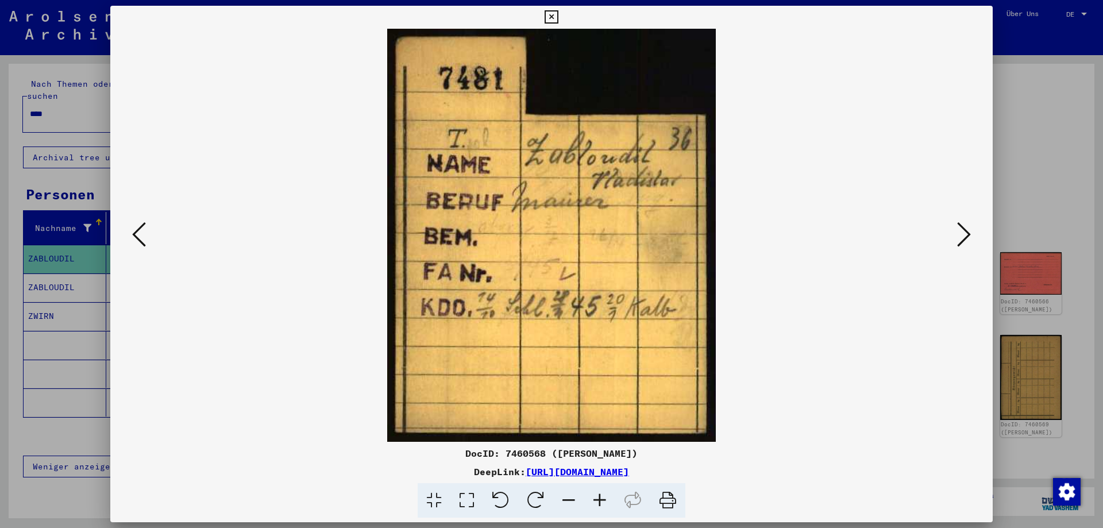
click at [558, 18] on icon at bounding box center [550, 17] width 13 height 14
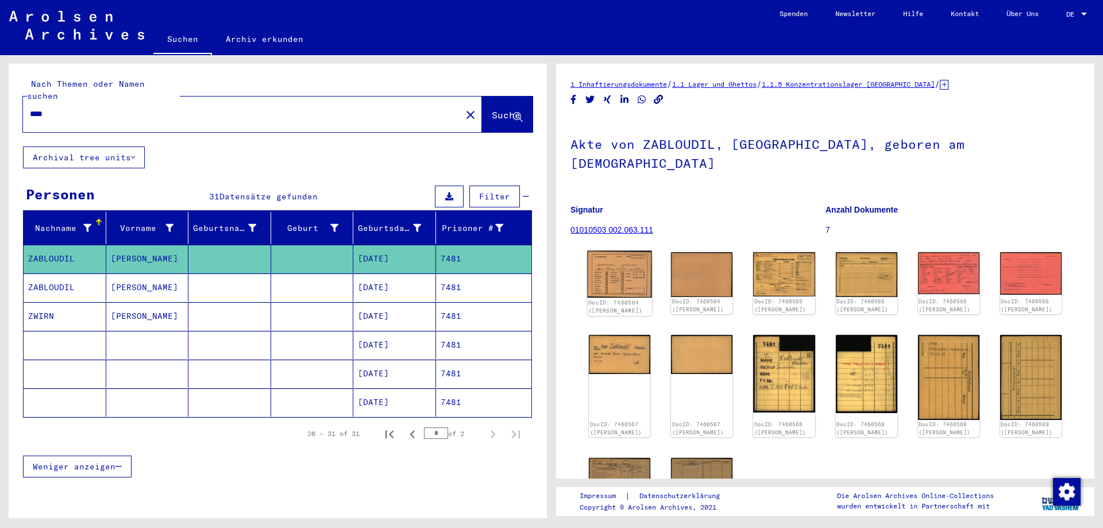
click at [617, 251] on img at bounding box center [619, 274] width 65 height 47
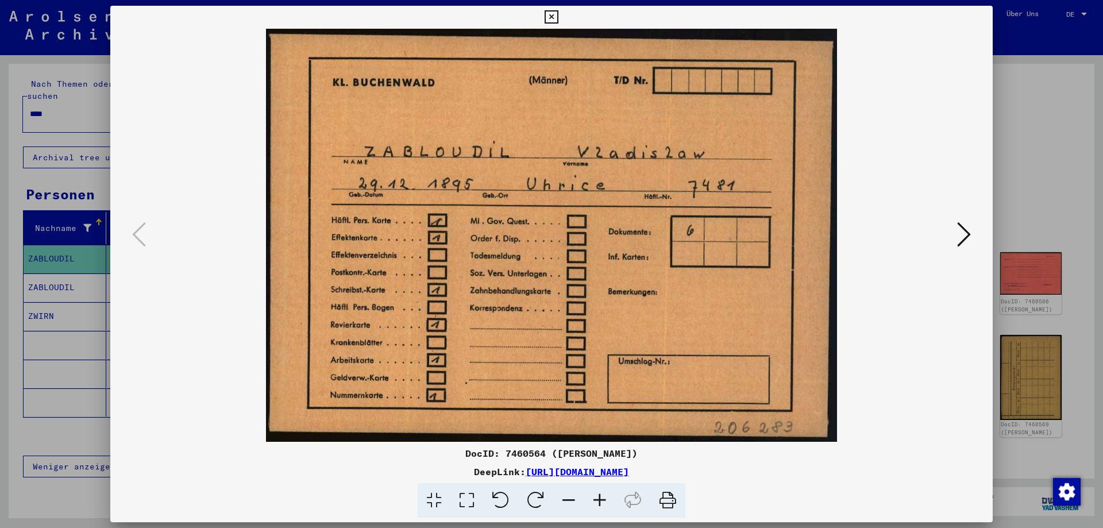
click at [964, 235] on icon at bounding box center [964, 235] width 14 height 28
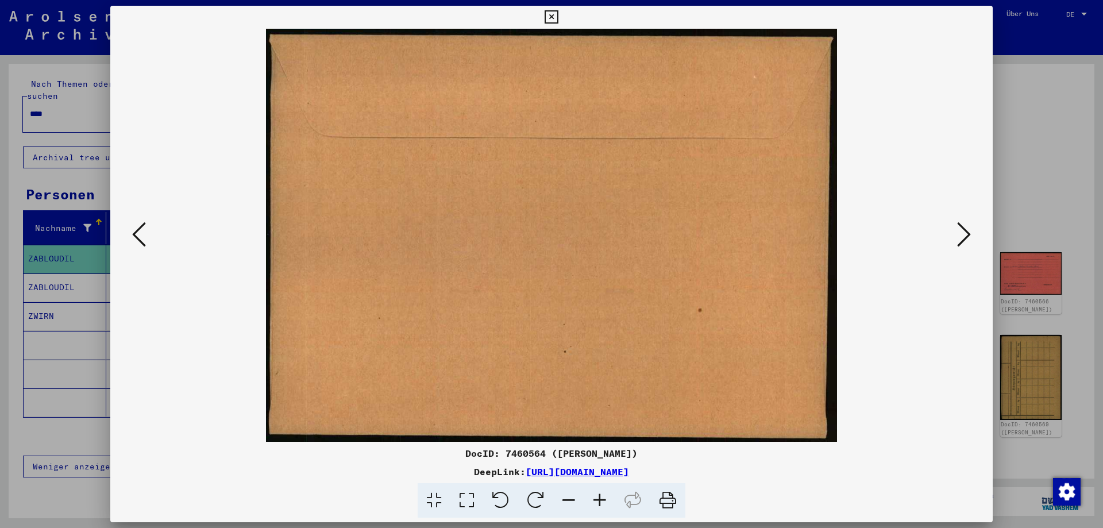
click at [961, 236] on icon at bounding box center [964, 235] width 14 height 28
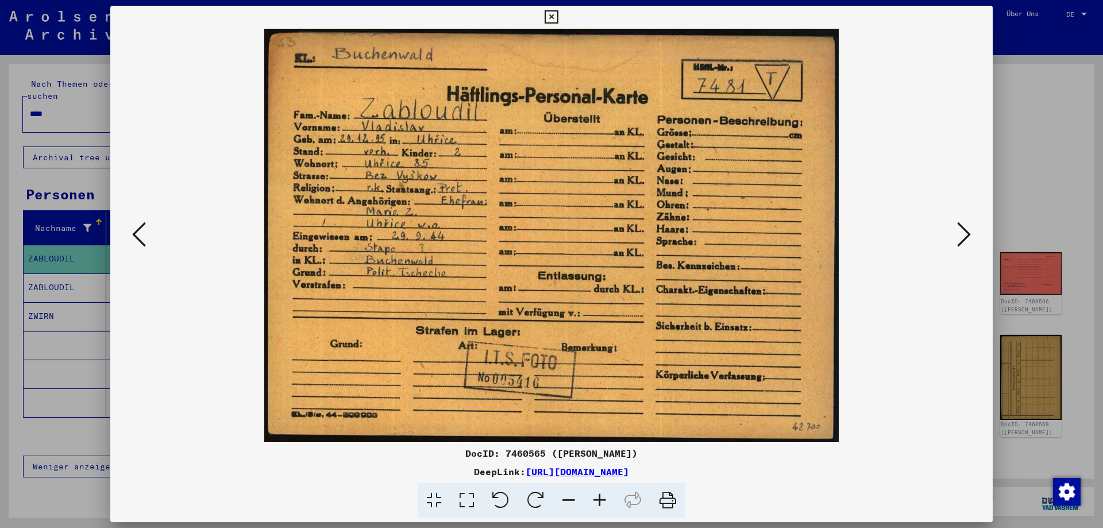
click at [558, 19] on icon at bounding box center [550, 17] width 13 height 14
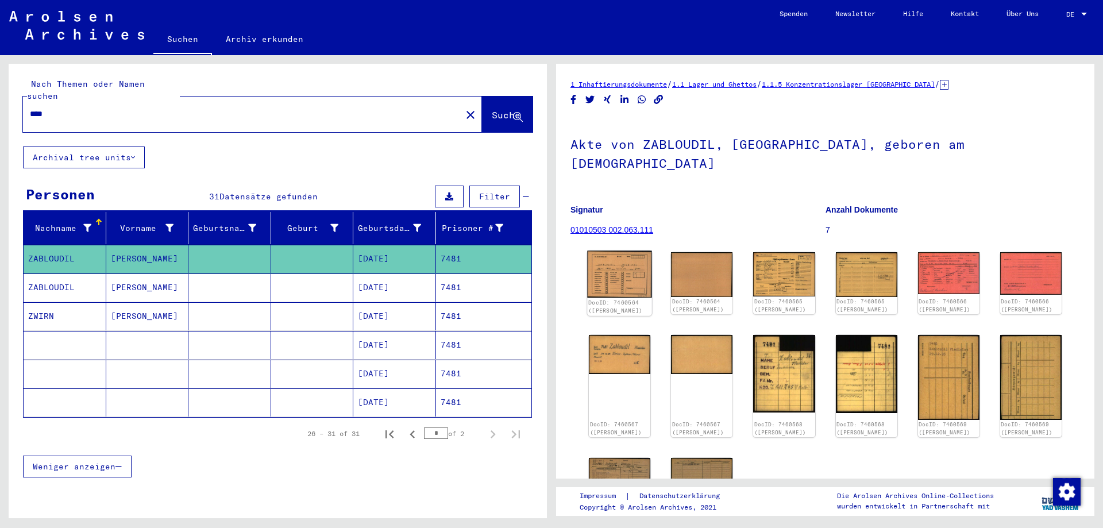
click at [644, 257] on img at bounding box center [619, 274] width 65 height 47
